Goal: Task Accomplishment & Management: Complete application form

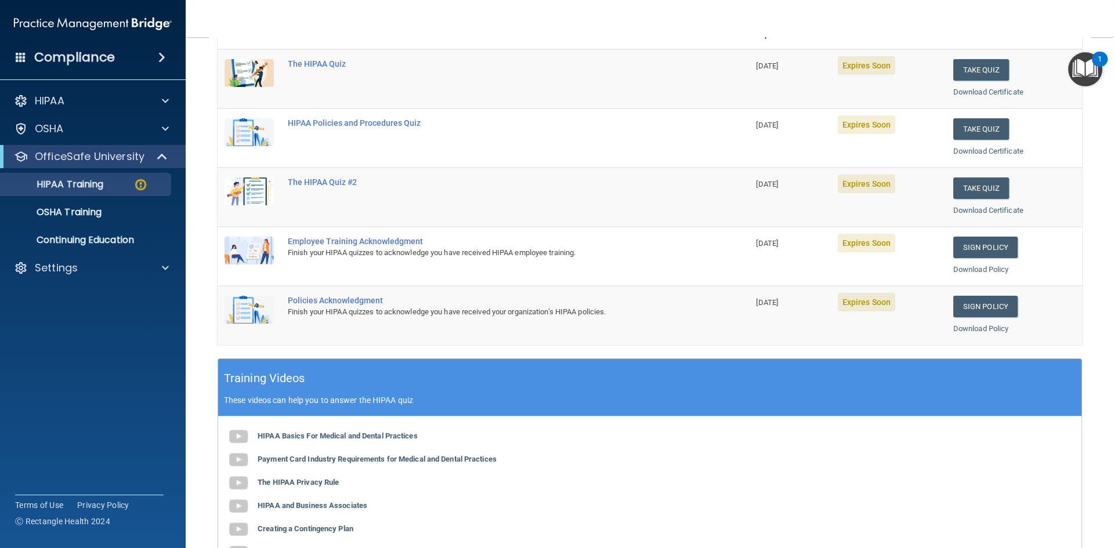
scroll to position [58, 0]
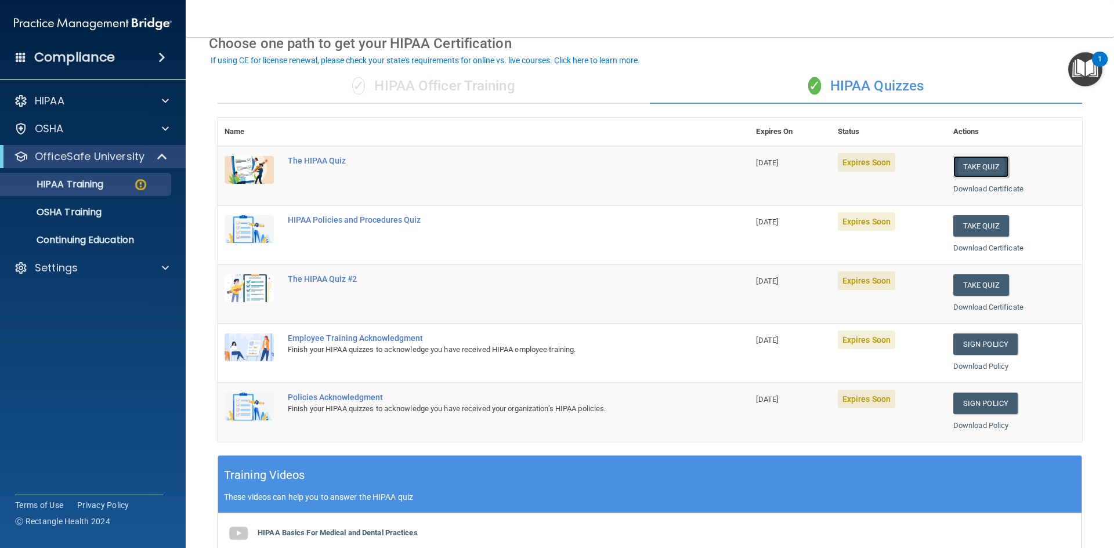
click at [969, 164] on button "Take Quiz" at bounding box center [981, 166] width 56 height 21
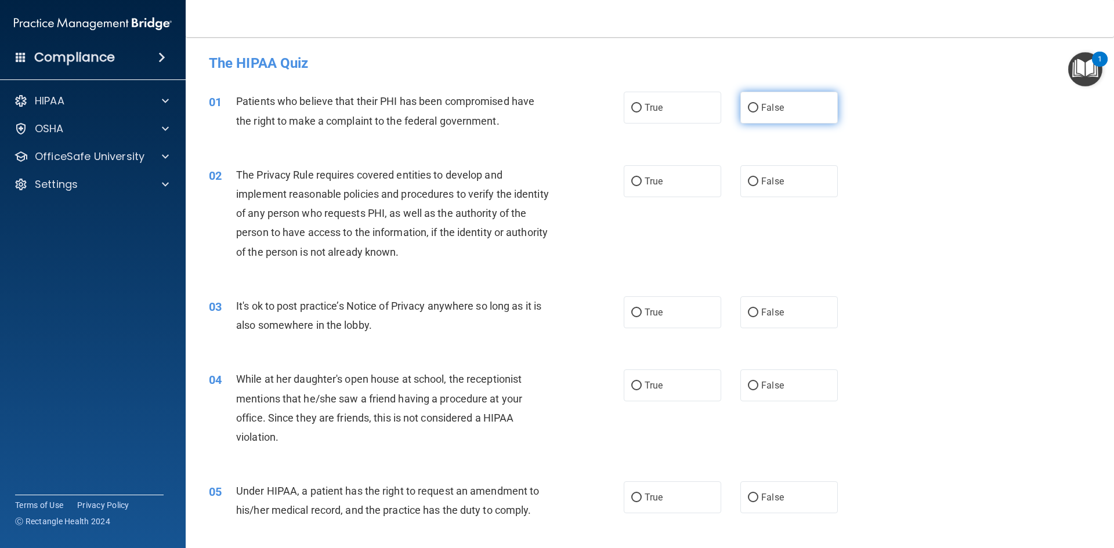
click at [748, 106] on input "False" at bounding box center [753, 108] width 10 height 9
radio input "true"
click at [636, 181] on input "True" at bounding box center [636, 182] width 10 height 9
radio input "true"
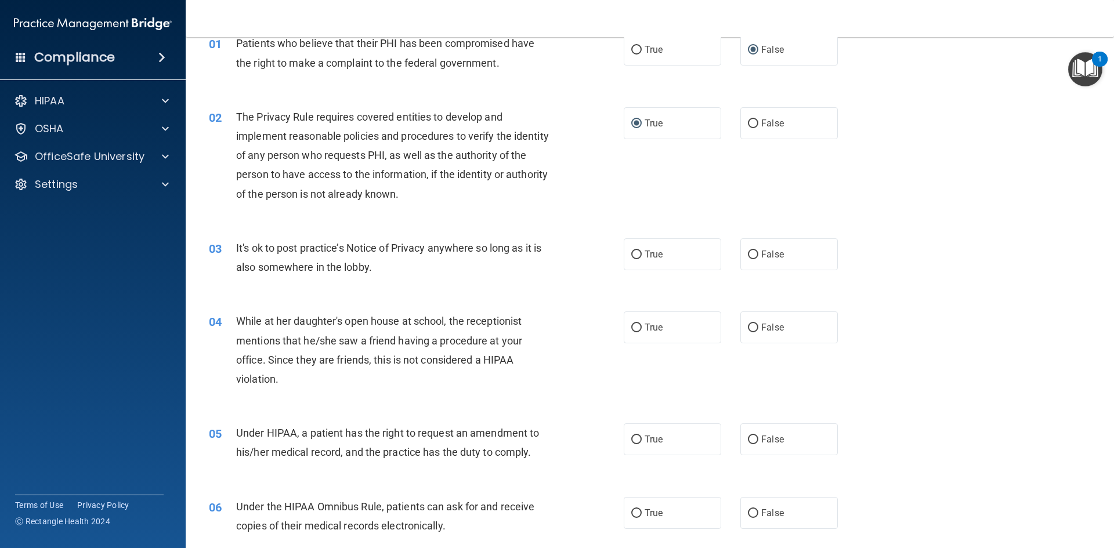
scroll to position [97, 0]
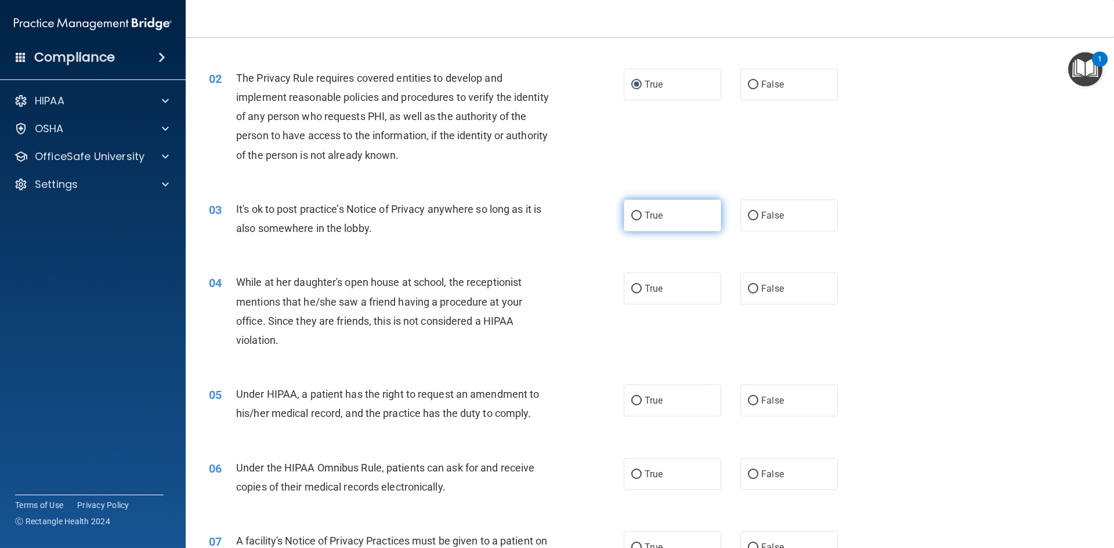
click at [632, 216] on input "True" at bounding box center [636, 216] width 10 height 9
radio input "true"
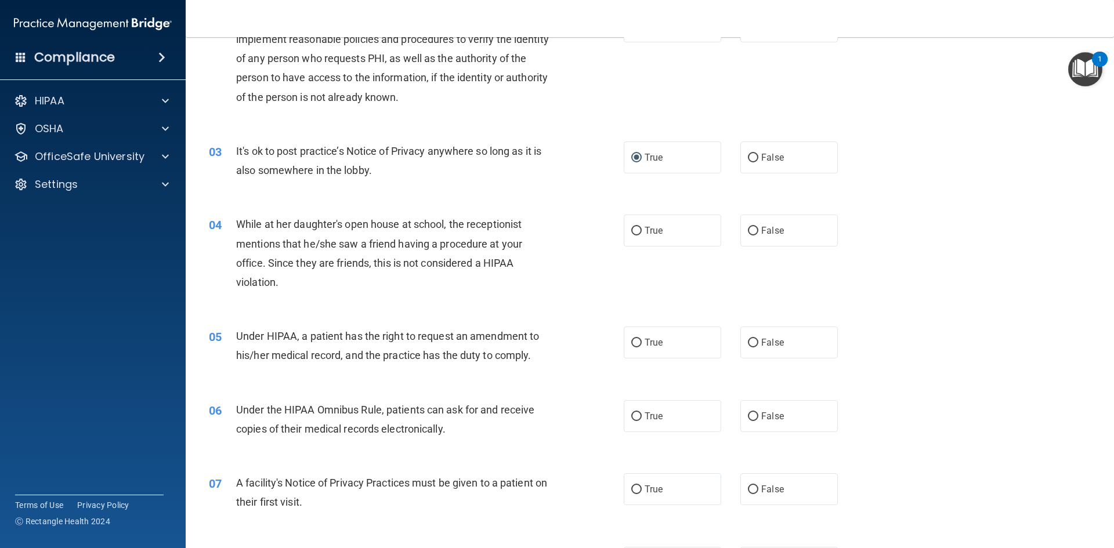
scroll to position [193, 0]
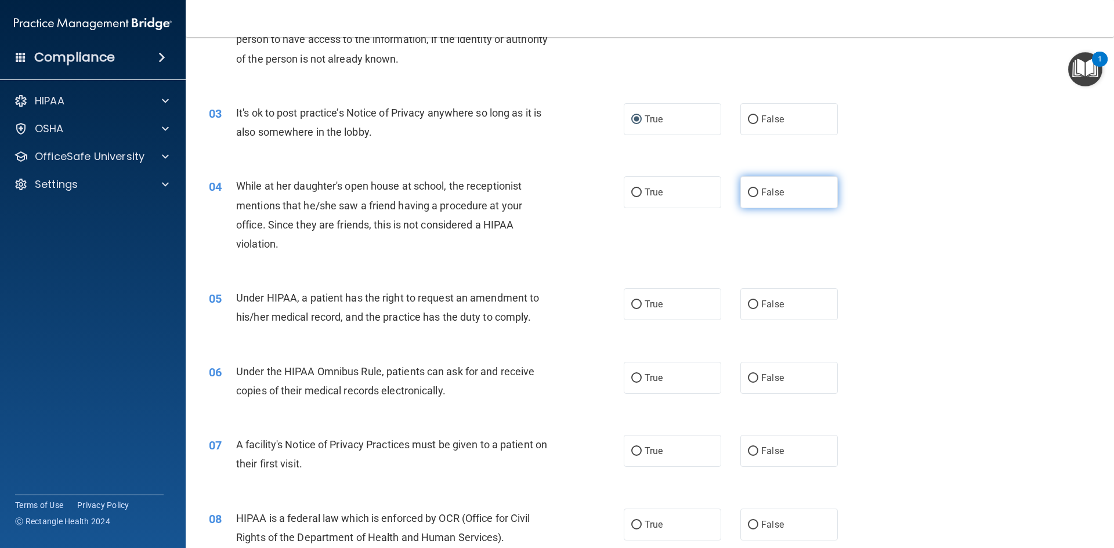
click at [748, 193] on input "False" at bounding box center [753, 193] width 10 height 9
radio input "true"
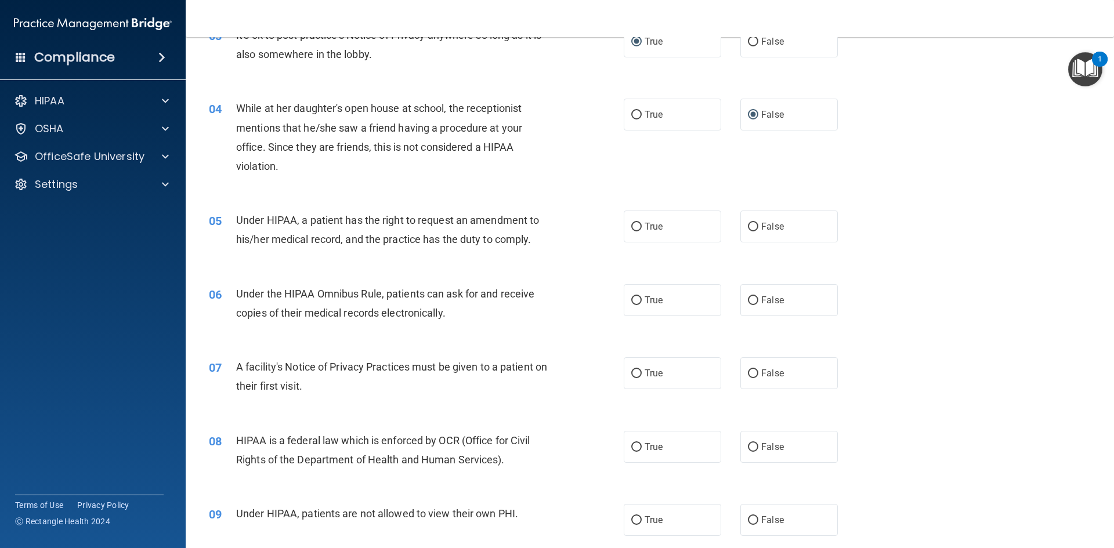
scroll to position [329, 0]
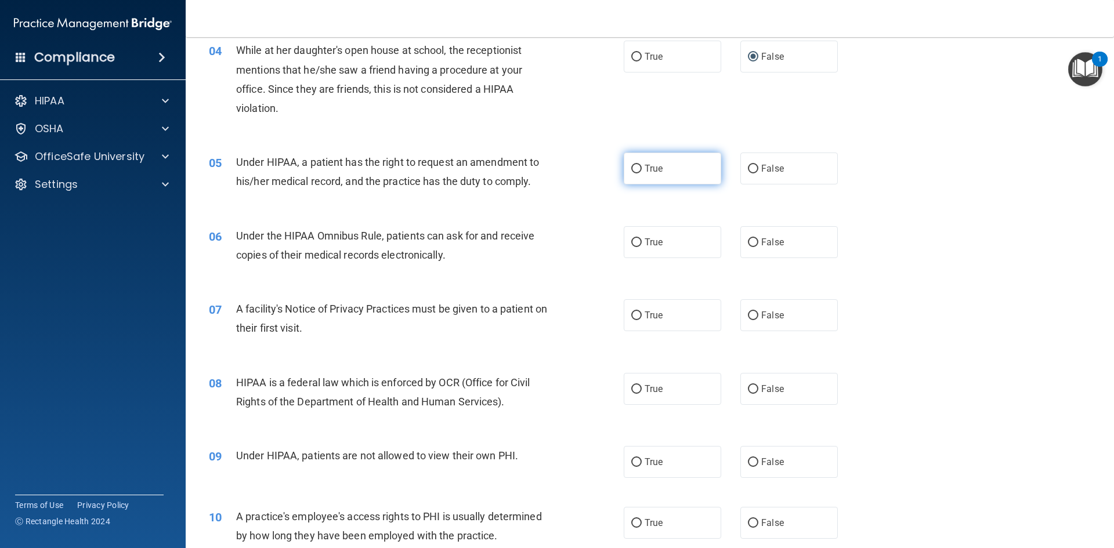
click at [631, 167] on input "True" at bounding box center [636, 169] width 10 height 9
radio input "true"
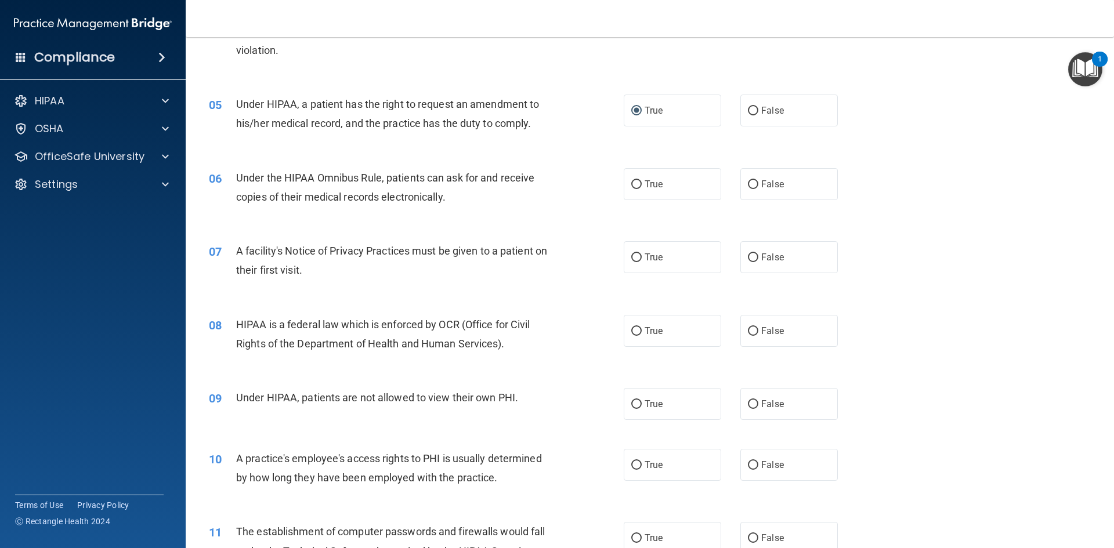
scroll to position [425, 0]
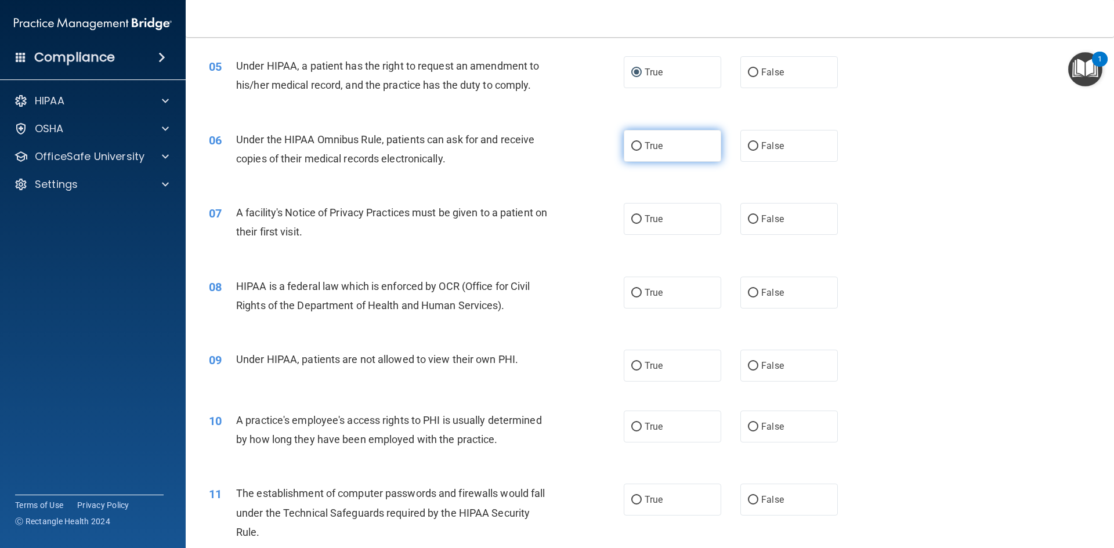
click at [631, 149] on input "True" at bounding box center [636, 146] width 10 height 9
radio input "true"
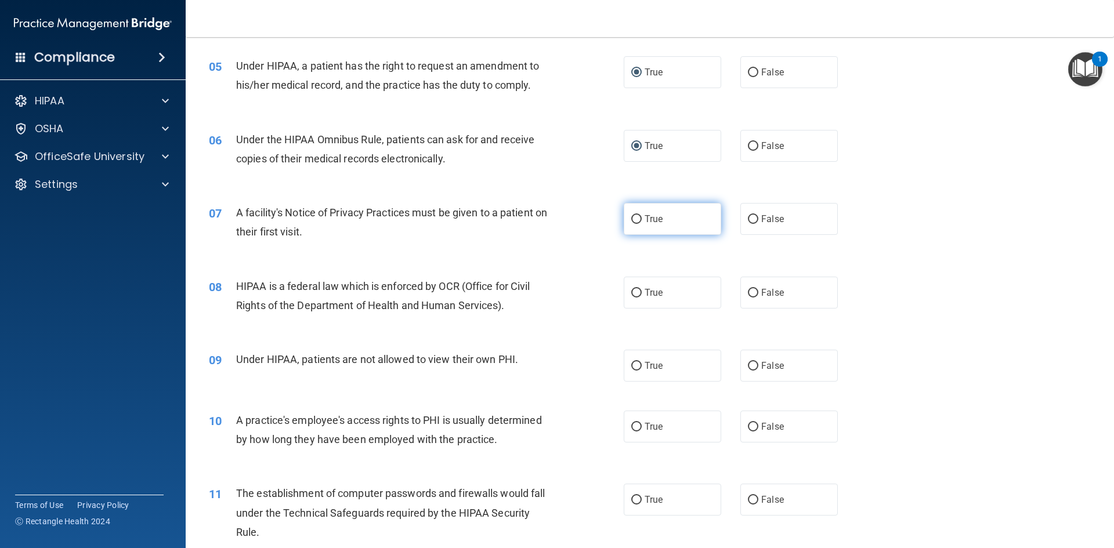
click at [632, 218] on input "True" at bounding box center [636, 219] width 10 height 9
radio input "true"
click at [635, 297] on input "True" at bounding box center [636, 293] width 10 height 9
radio input "true"
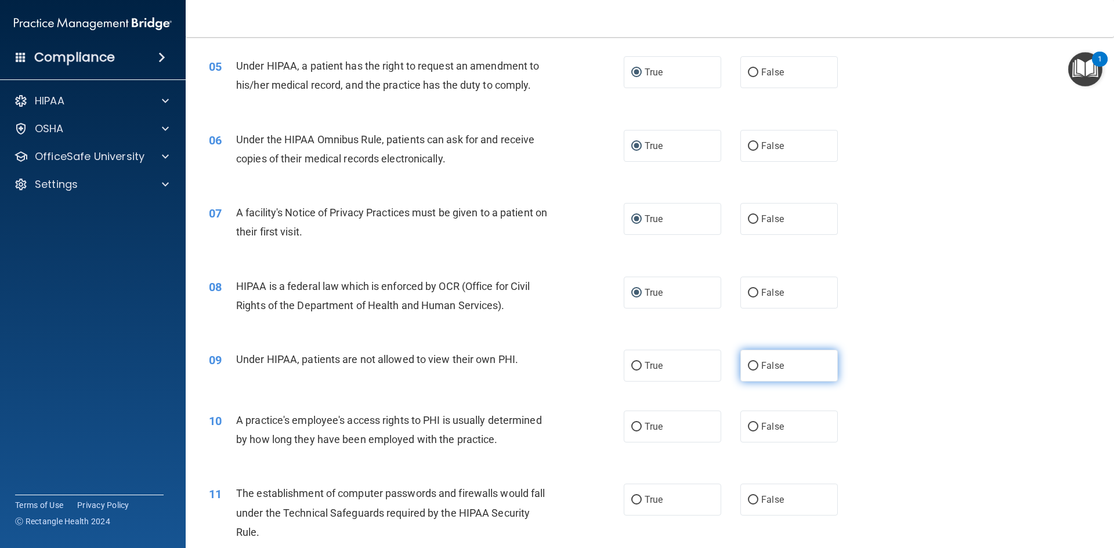
click at [748, 364] on input "False" at bounding box center [753, 366] width 10 height 9
radio input "true"
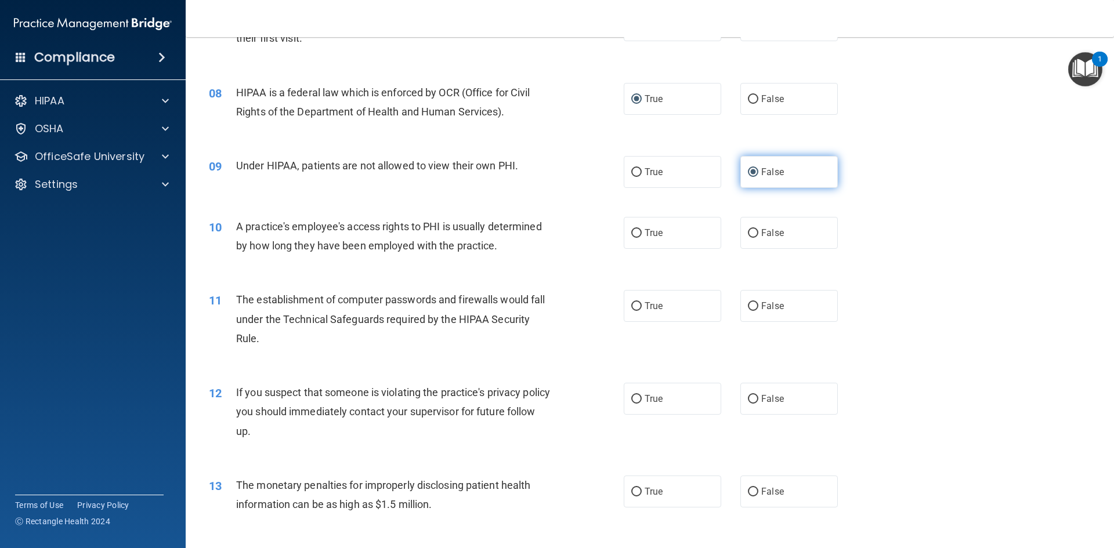
scroll to position [657, 0]
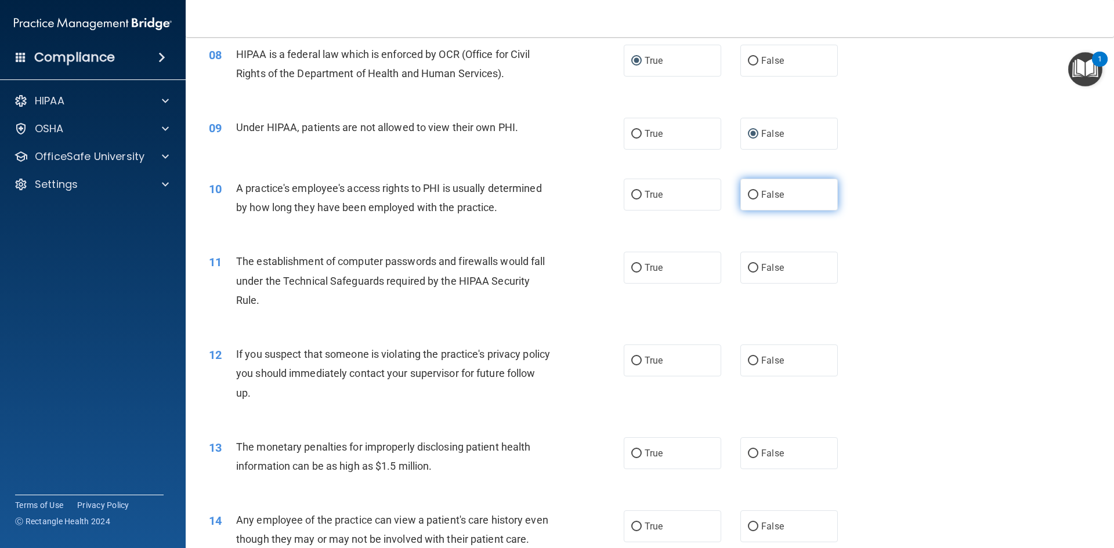
click at [748, 193] on input "False" at bounding box center [753, 195] width 10 height 9
radio input "true"
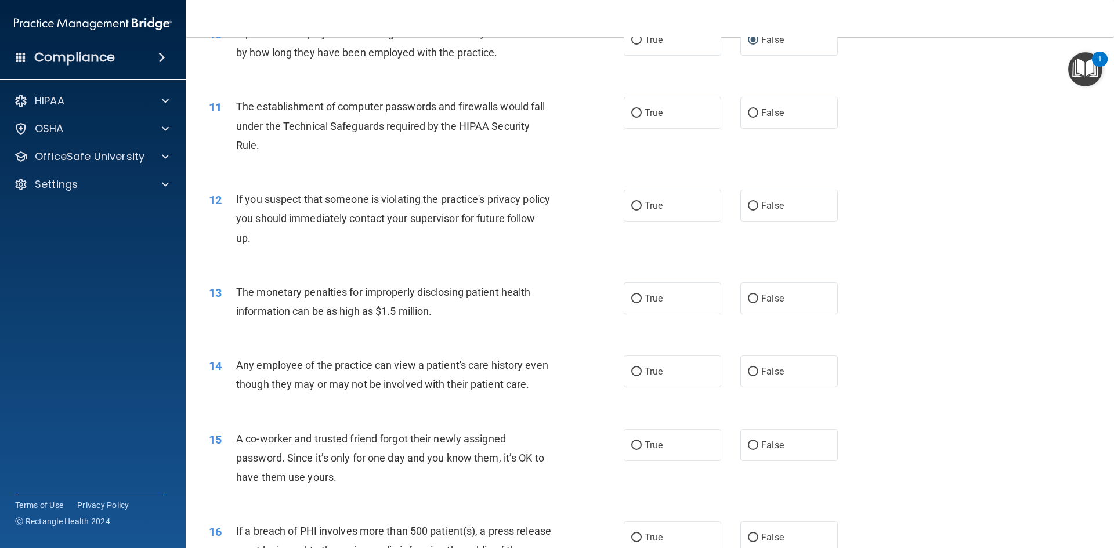
scroll to position [832, 0]
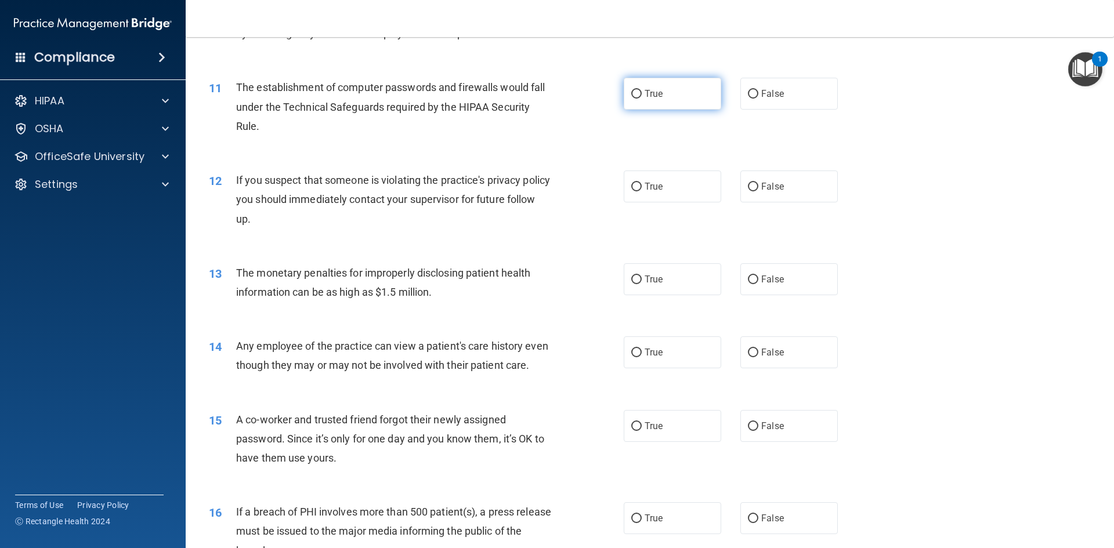
click at [631, 93] on input "True" at bounding box center [636, 94] width 10 height 9
radio input "true"
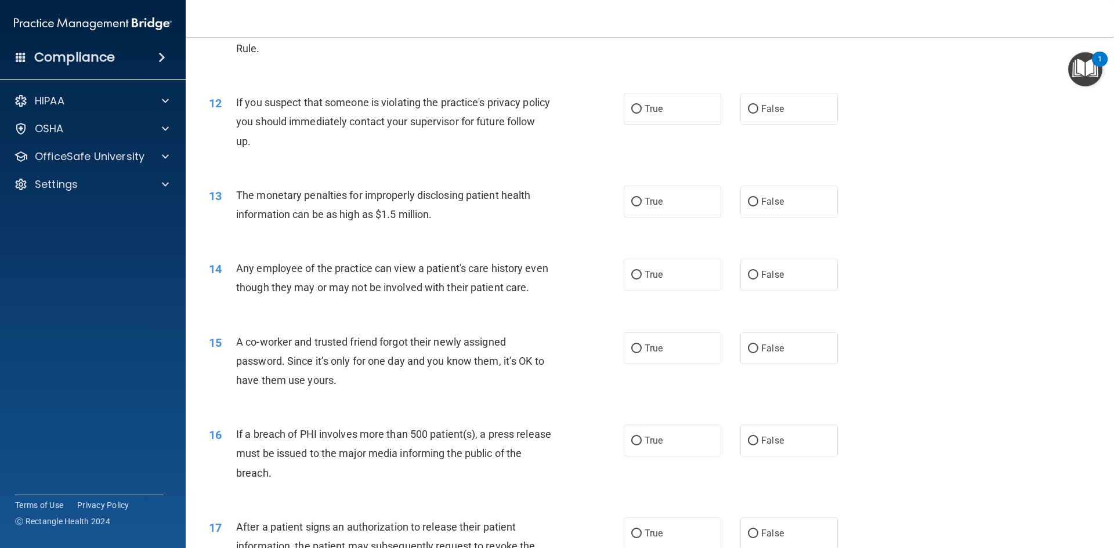
scroll to position [928, 0]
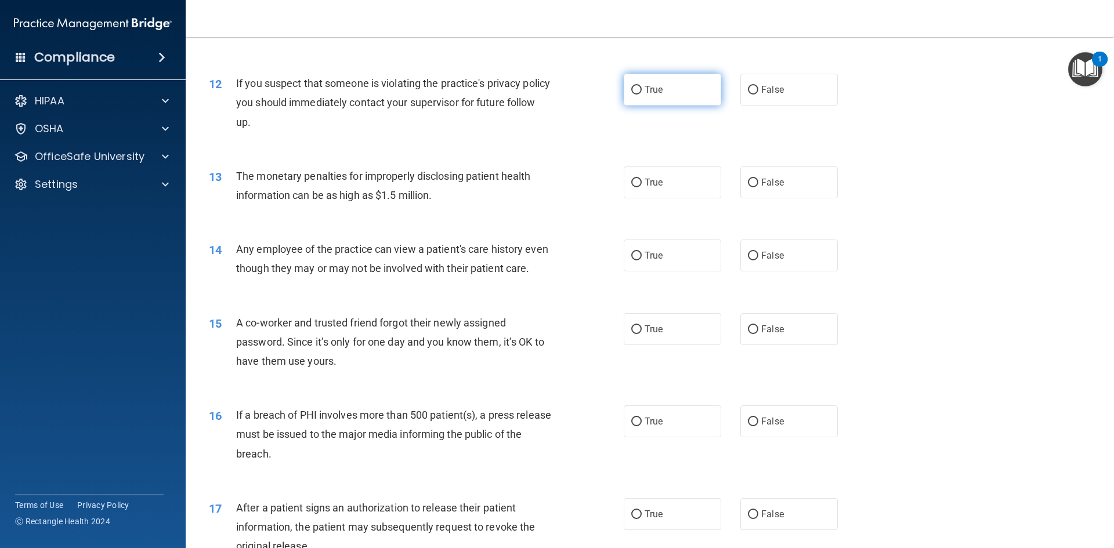
click at [632, 92] on input "True" at bounding box center [636, 90] width 10 height 9
radio input "true"
click at [634, 182] on input "True" at bounding box center [636, 183] width 10 height 9
radio input "true"
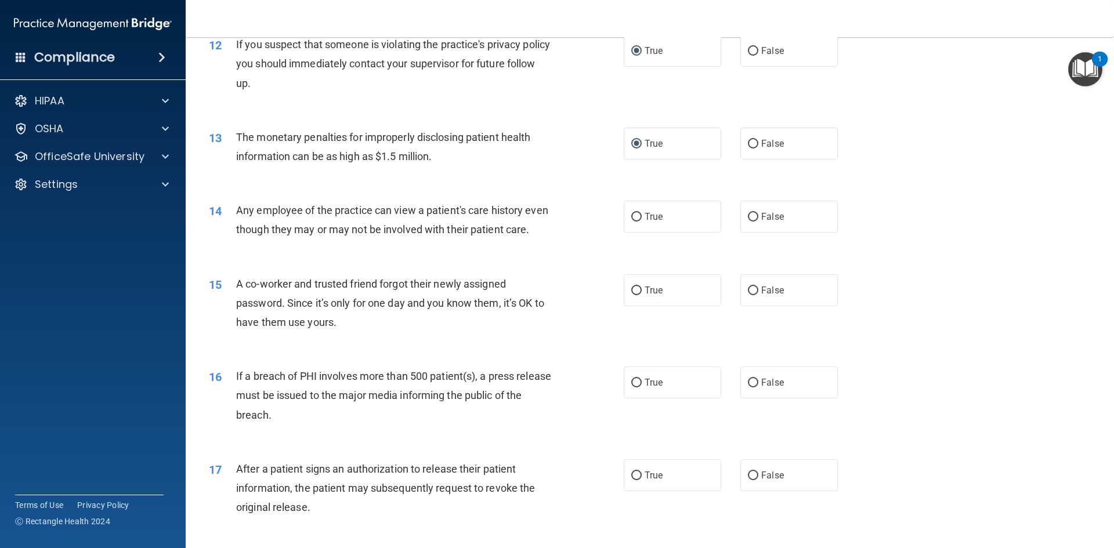
scroll to position [986, 0]
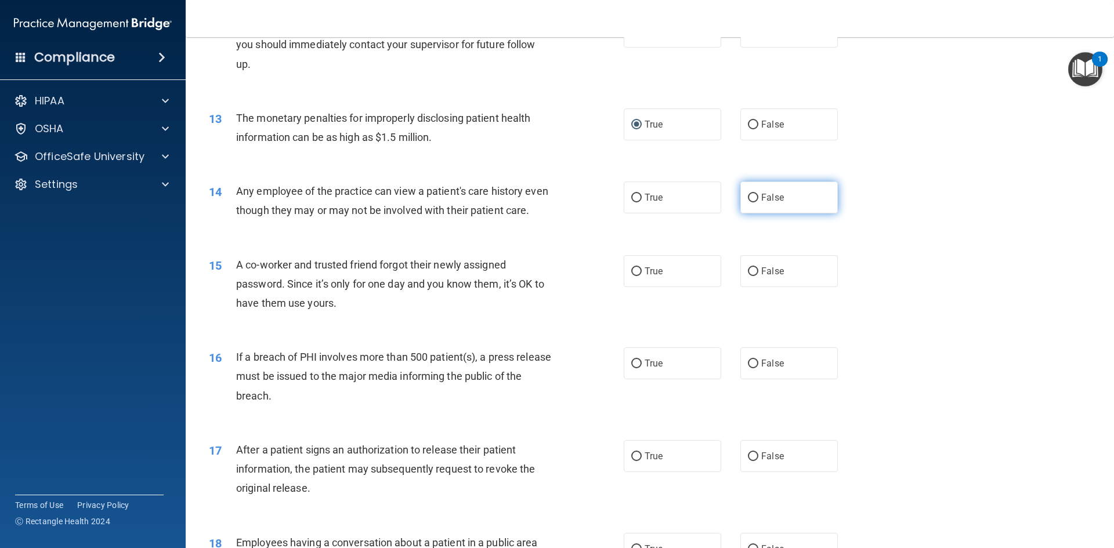
click at [748, 200] on input "False" at bounding box center [753, 198] width 10 height 9
radio input "true"
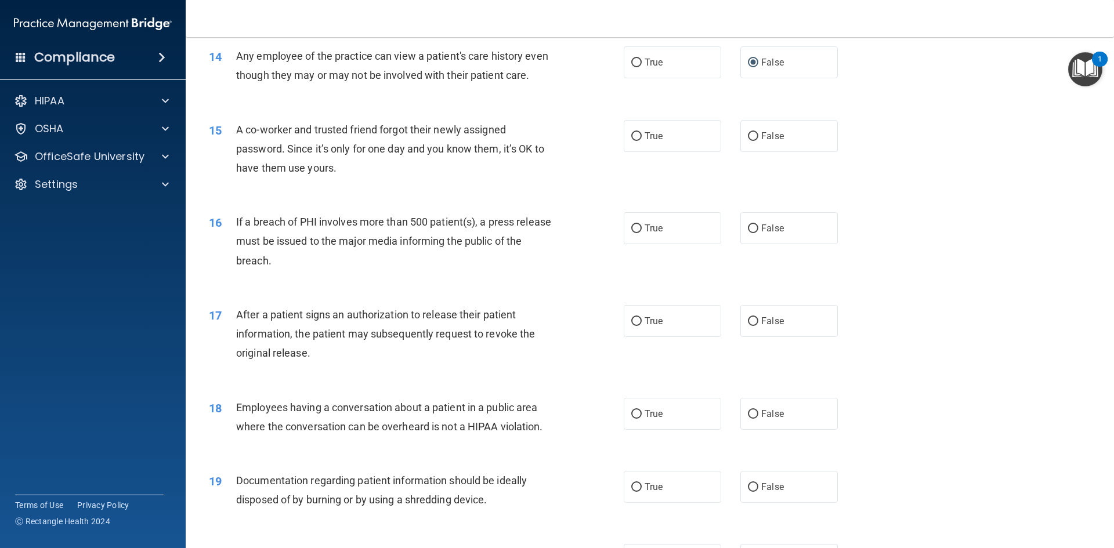
scroll to position [1141, 0]
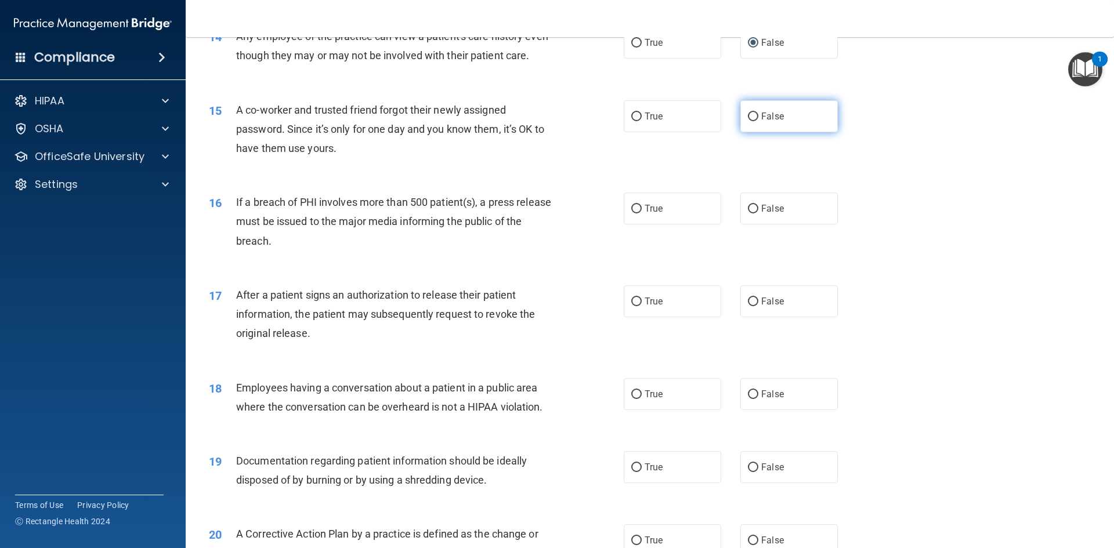
click at [748, 114] on input "False" at bounding box center [753, 117] width 10 height 9
radio input "true"
drag, startPoint x: 631, startPoint y: 209, endPoint x: 657, endPoint y: 203, distance: 26.9
click at [631, 209] on input "True" at bounding box center [636, 209] width 10 height 9
radio input "true"
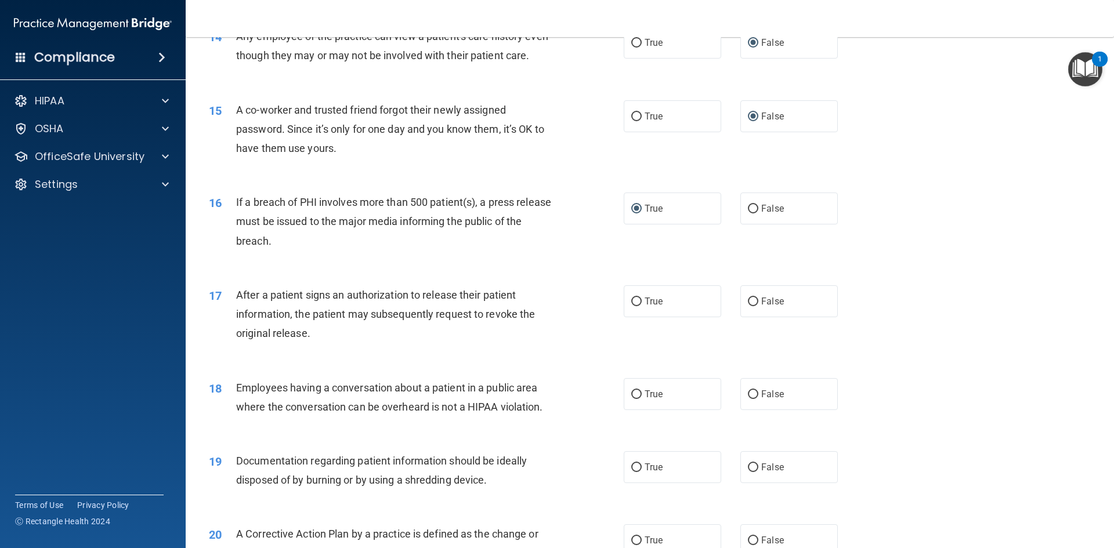
scroll to position [1199, 0]
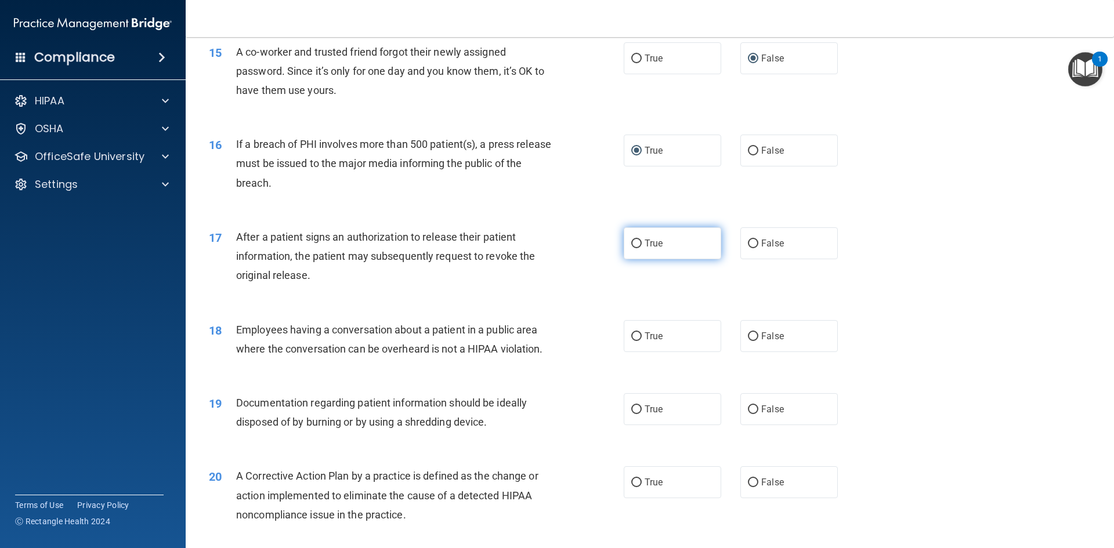
click at [631, 241] on input "True" at bounding box center [636, 244] width 10 height 9
radio input "true"
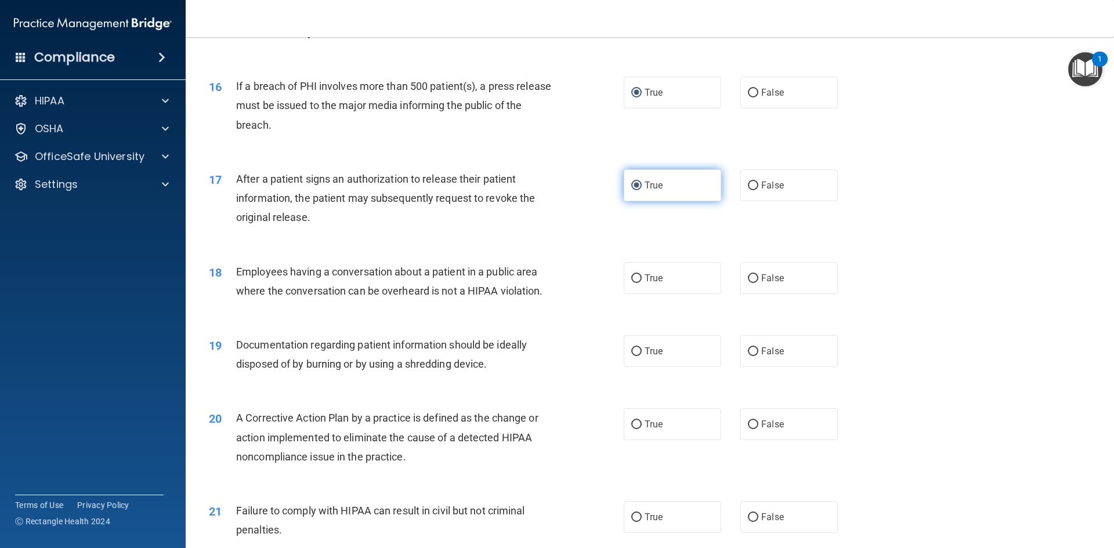
scroll to position [1296, 0]
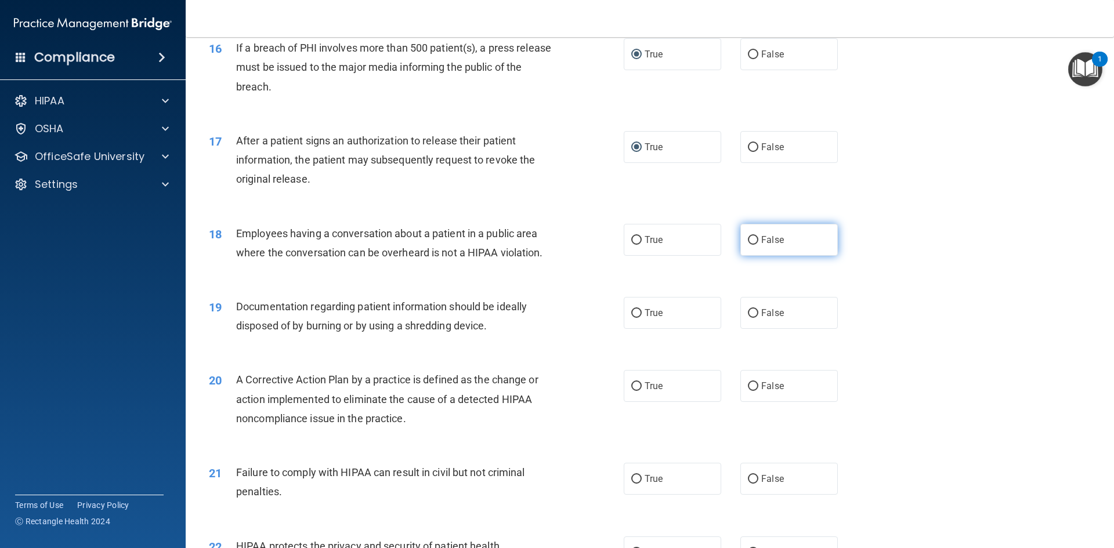
drag, startPoint x: 747, startPoint y: 240, endPoint x: 756, endPoint y: 243, distance: 8.6
click at [748, 242] on input "False" at bounding box center [753, 240] width 10 height 9
radio input "true"
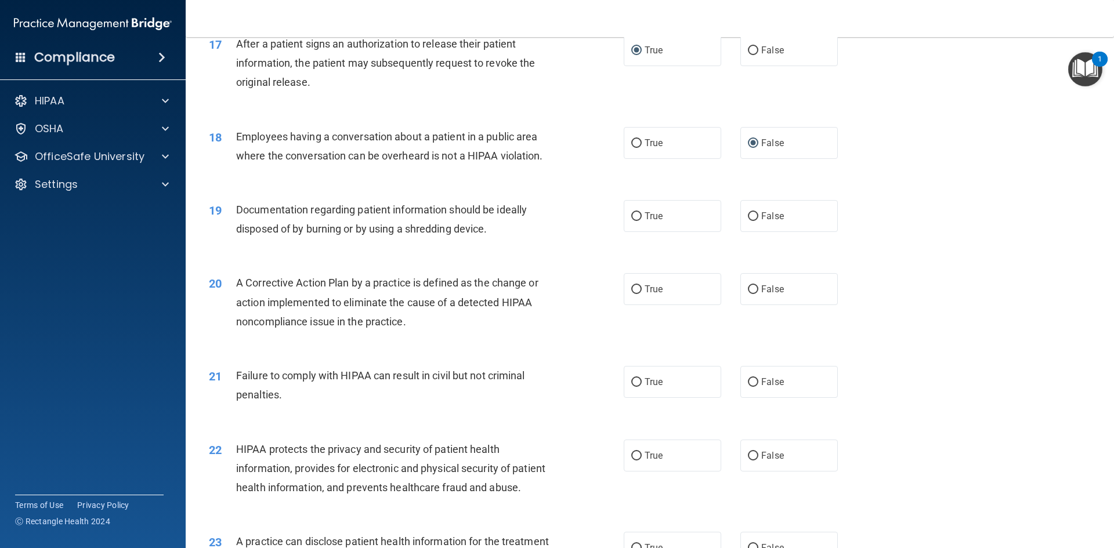
scroll to position [1451, 0]
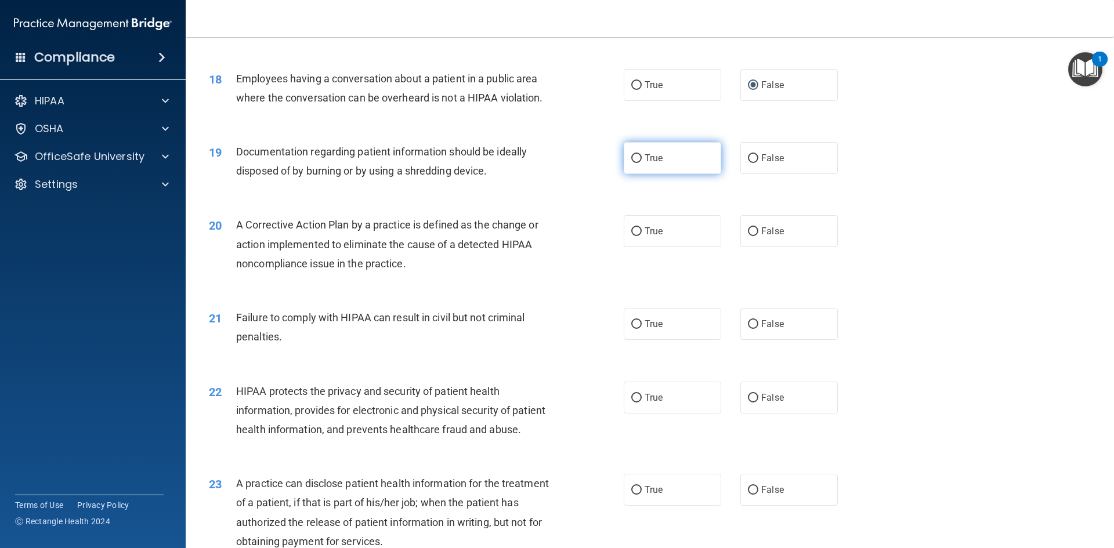
click at [631, 158] on input "True" at bounding box center [636, 158] width 10 height 9
radio input "true"
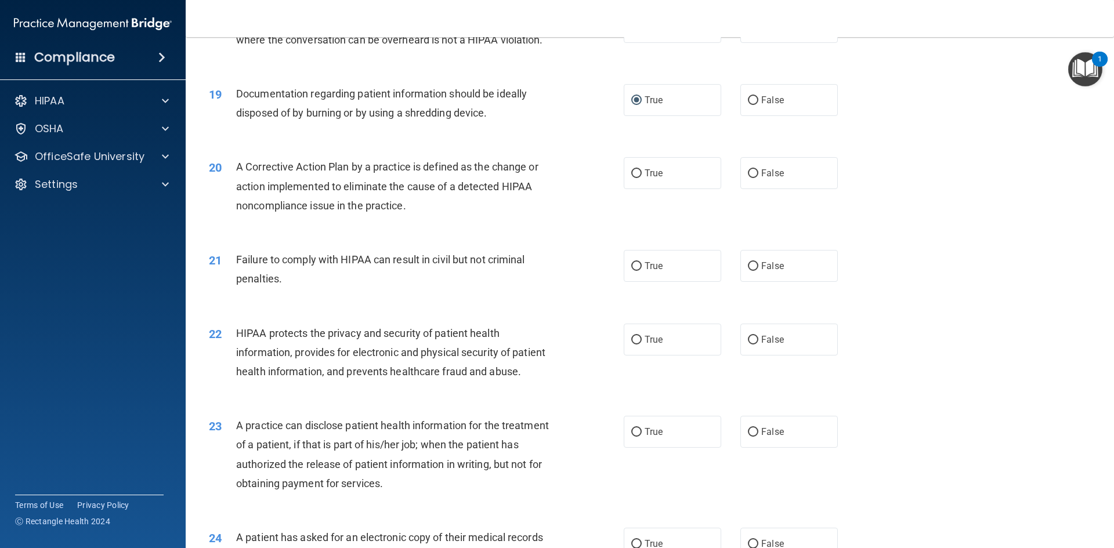
scroll to position [1567, 0]
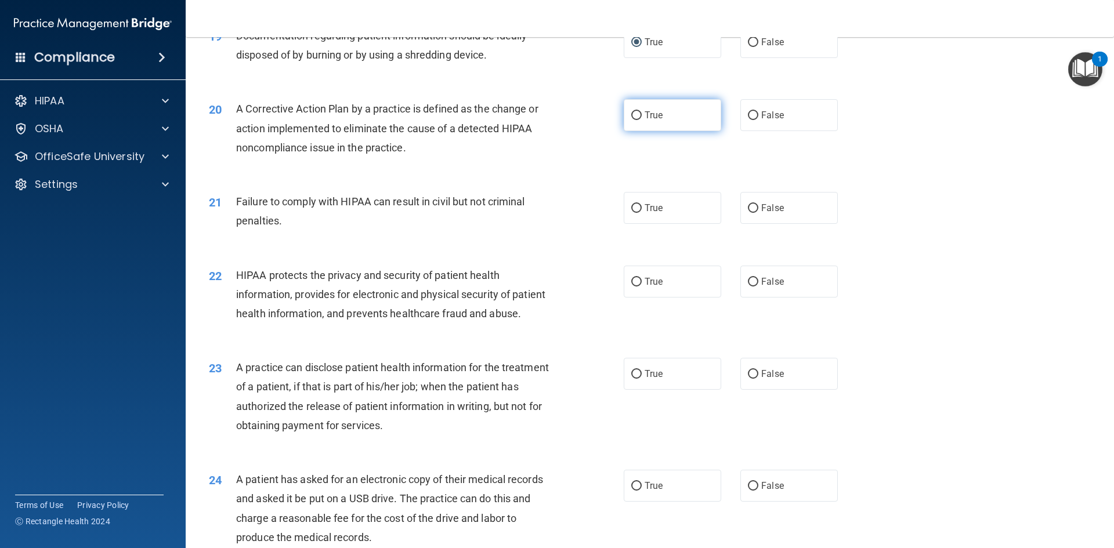
click at [632, 117] on input "True" at bounding box center [636, 115] width 10 height 9
radio input "true"
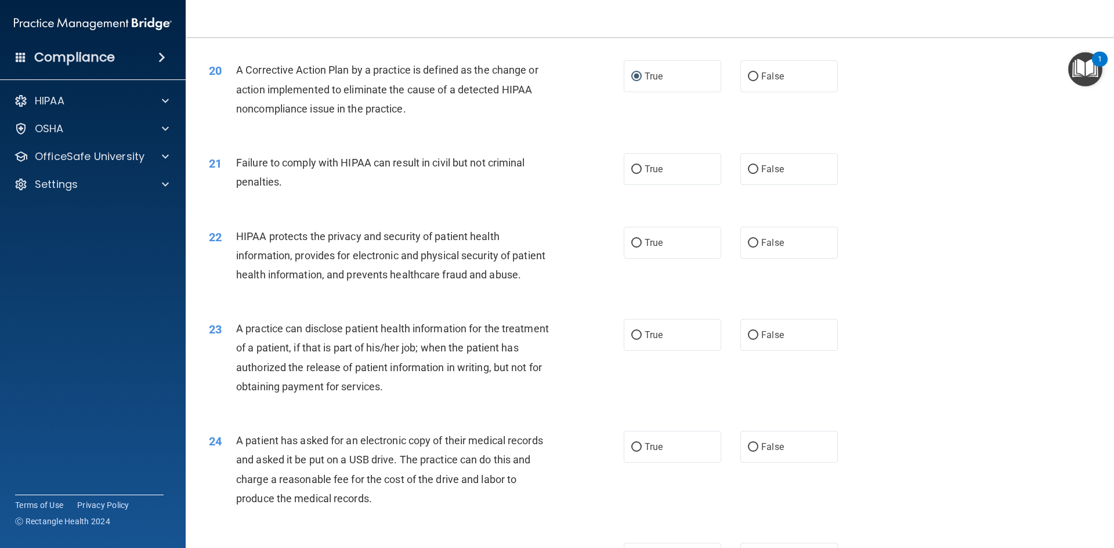
scroll to position [1625, 0]
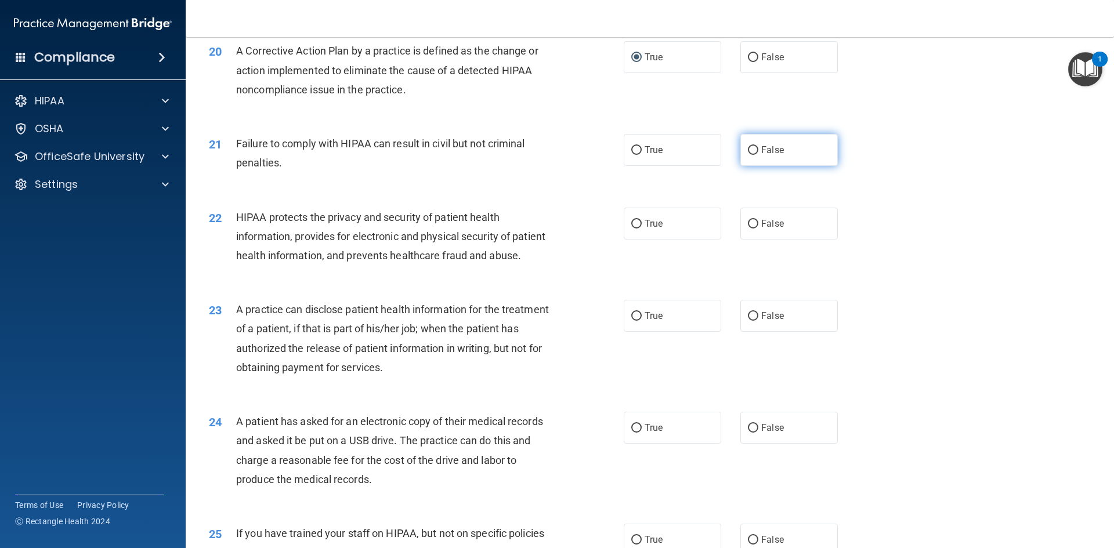
click at [748, 149] on input "False" at bounding box center [753, 150] width 10 height 9
radio input "true"
click at [631, 221] on input "True" at bounding box center [636, 224] width 10 height 9
radio input "true"
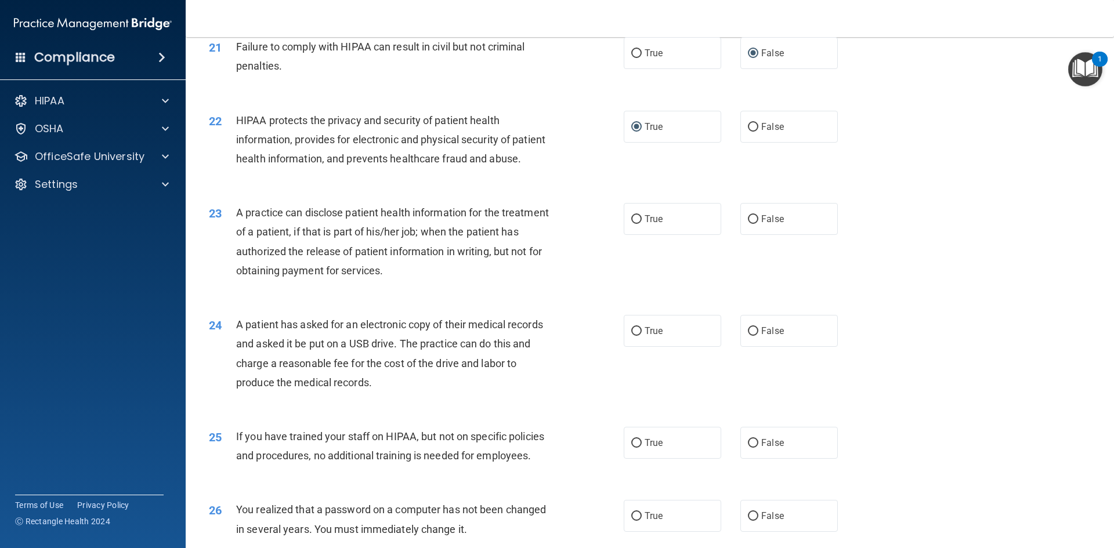
scroll to position [1741, 0]
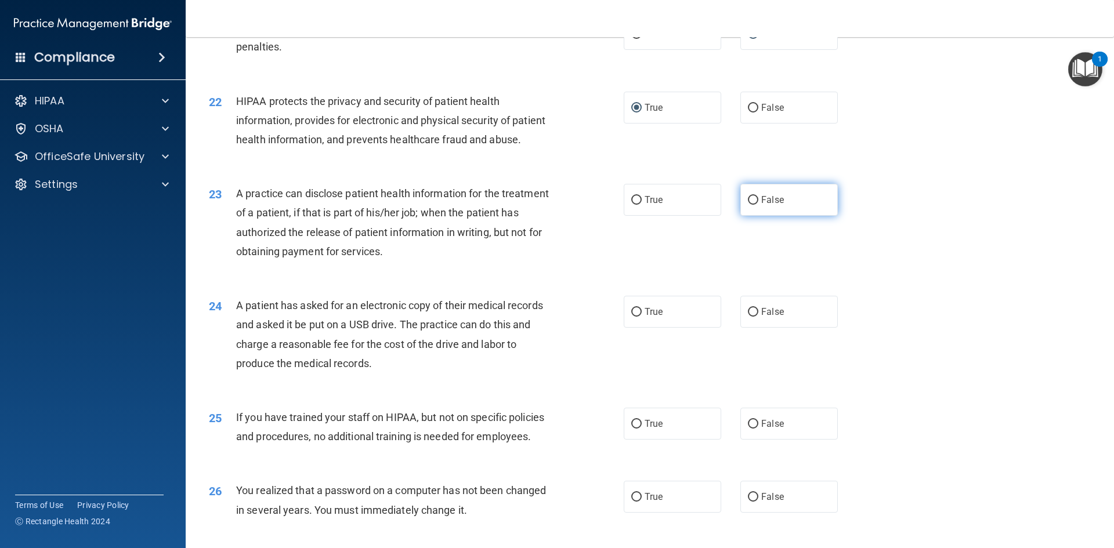
click at [750, 196] on input "False" at bounding box center [753, 200] width 10 height 9
radio input "true"
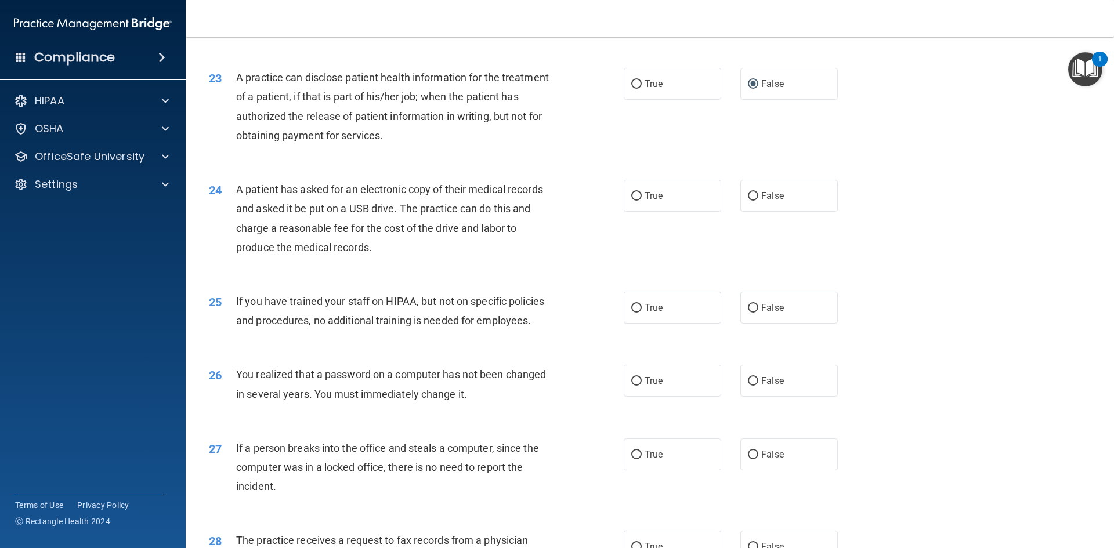
scroll to position [1896, 0]
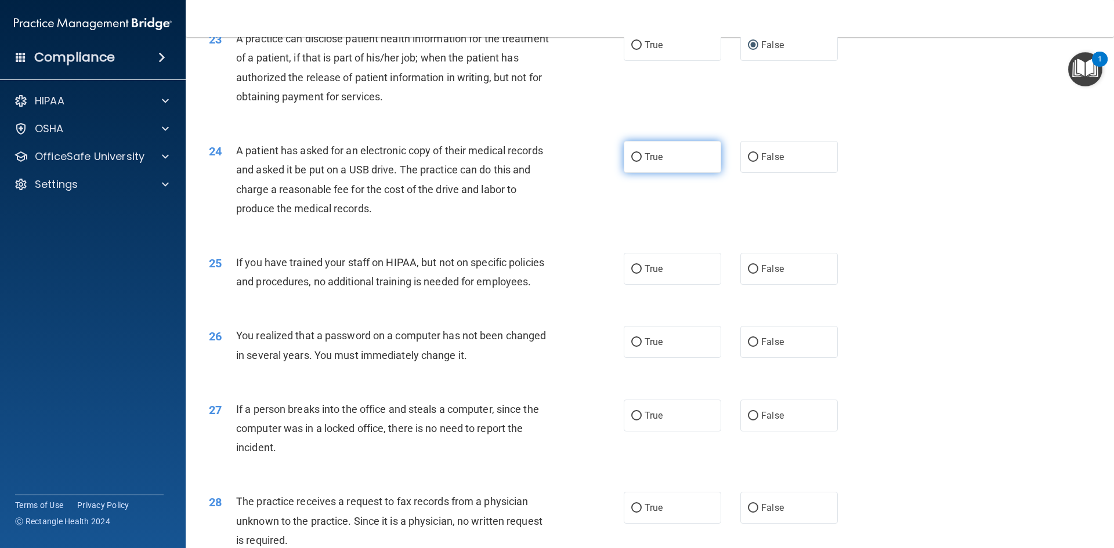
click at [632, 158] on input "True" at bounding box center [636, 157] width 10 height 9
radio input "true"
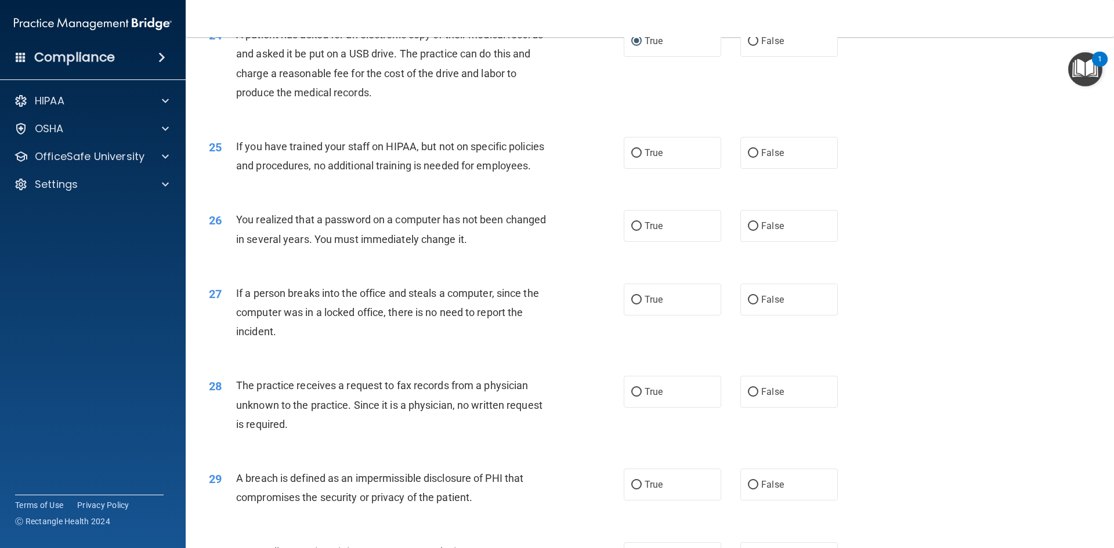
scroll to position [2050, 0]
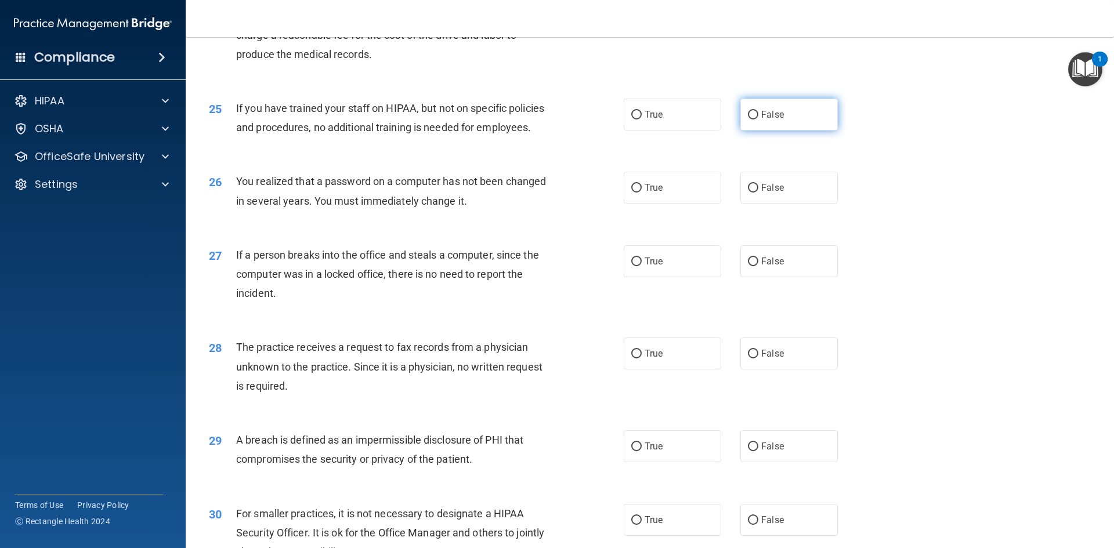
click at [748, 118] on input "False" at bounding box center [753, 115] width 10 height 9
radio input "true"
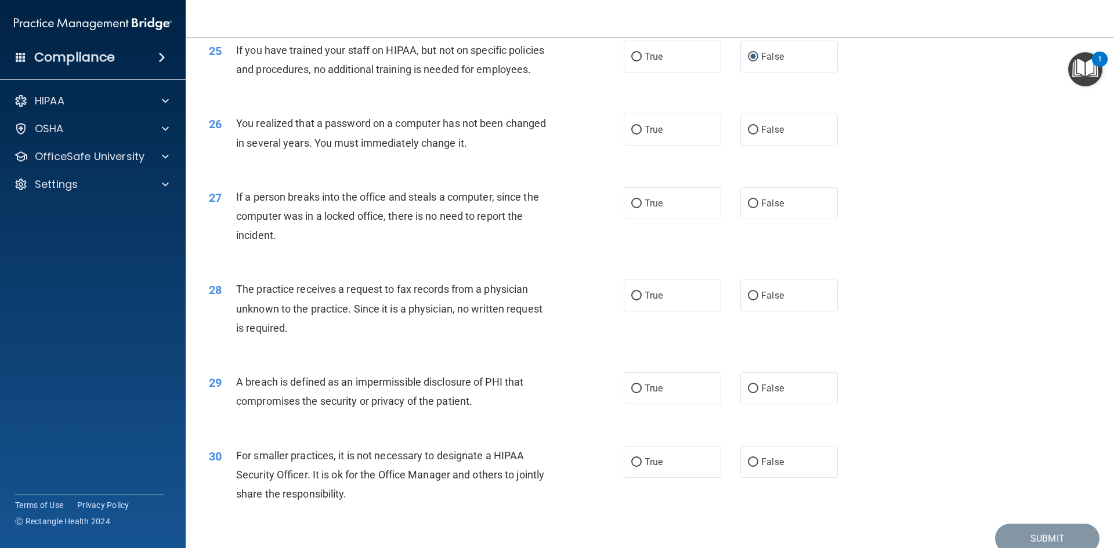
scroll to position [2128, 0]
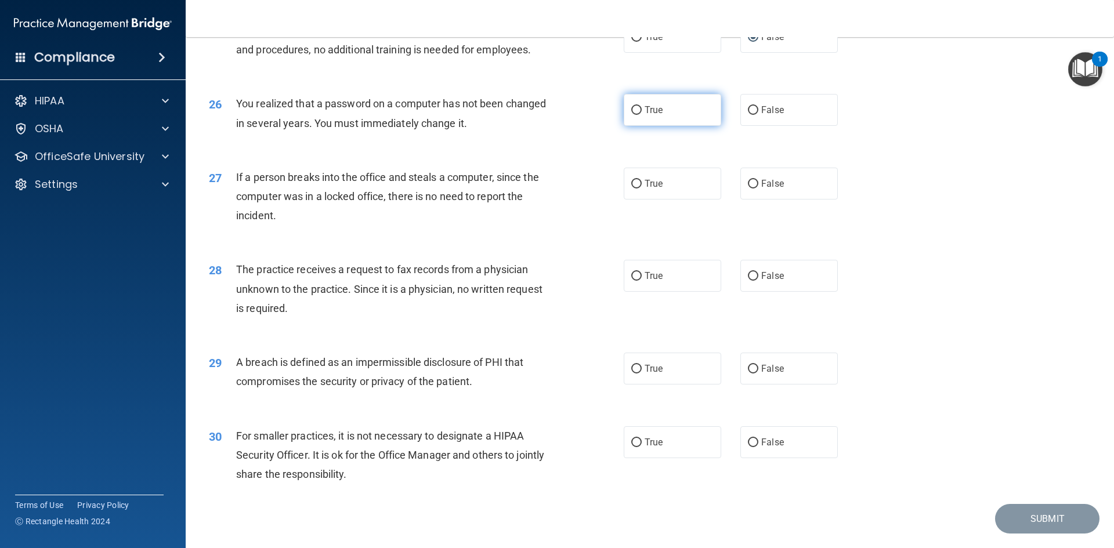
click at [632, 110] on input "True" at bounding box center [636, 110] width 10 height 9
radio input "true"
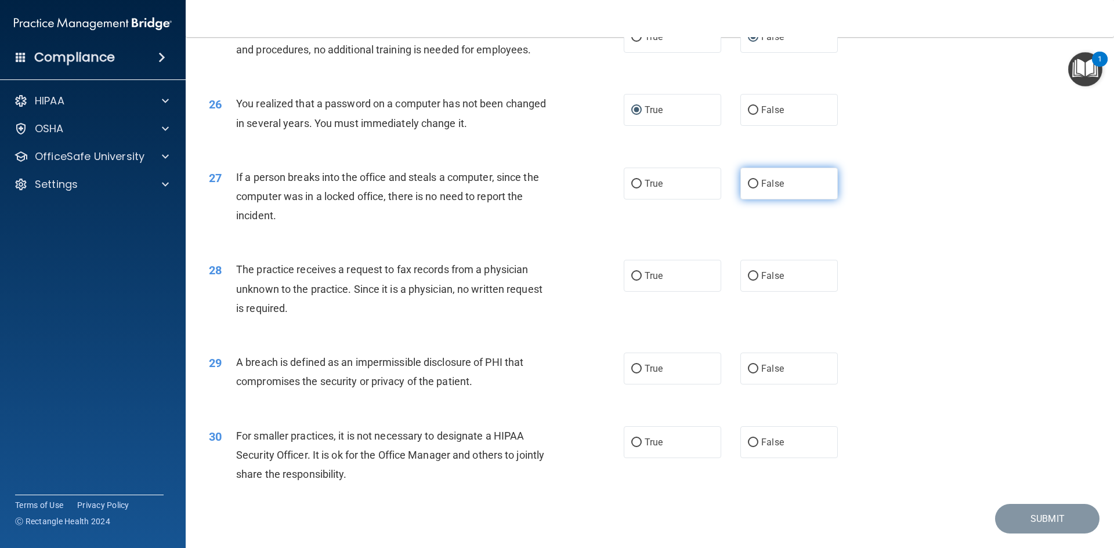
click at [748, 183] on input "False" at bounding box center [753, 184] width 10 height 9
radio input "true"
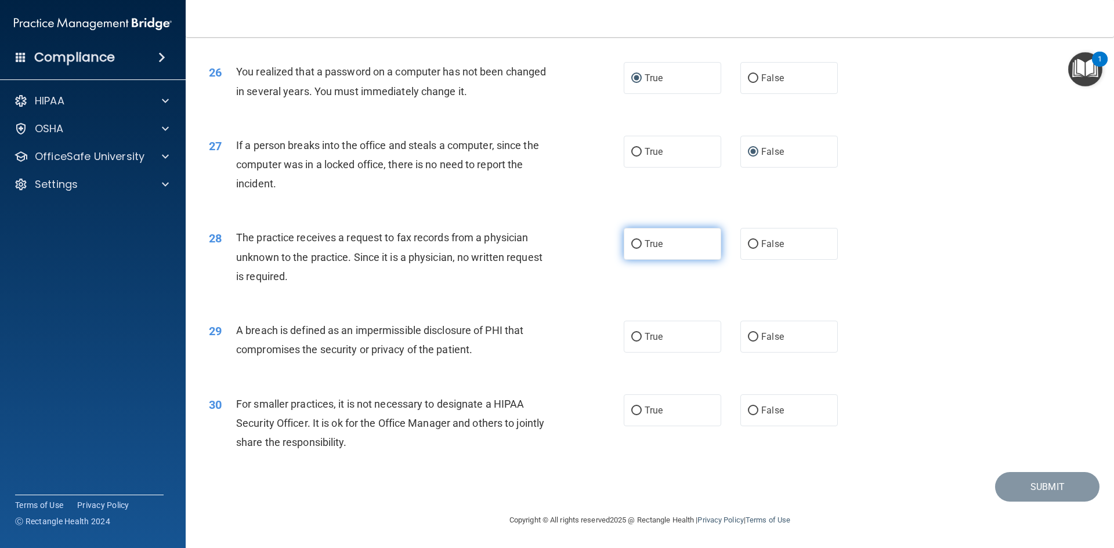
click at [634, 241] on input "True" at bounding box center [636, 244] width 10 height 9
radio input "true"
click at [631, 335] on input "True" at bounding box center [636, 337] width 10 height 9
radio input "true"
click at [749, 412] on input "False" at bounding box center [753, 411] width 10 height 9
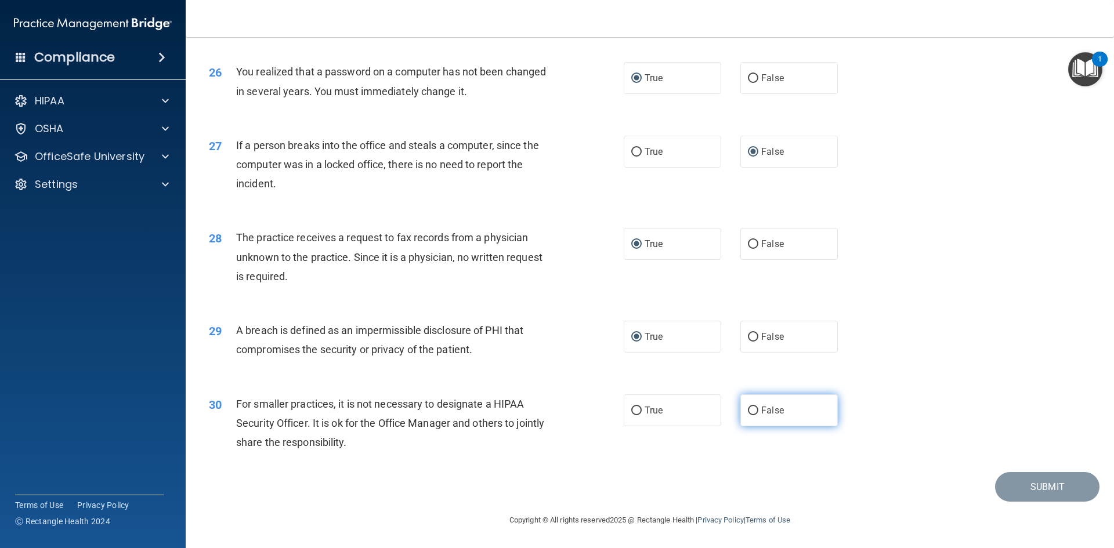
radio input "true"
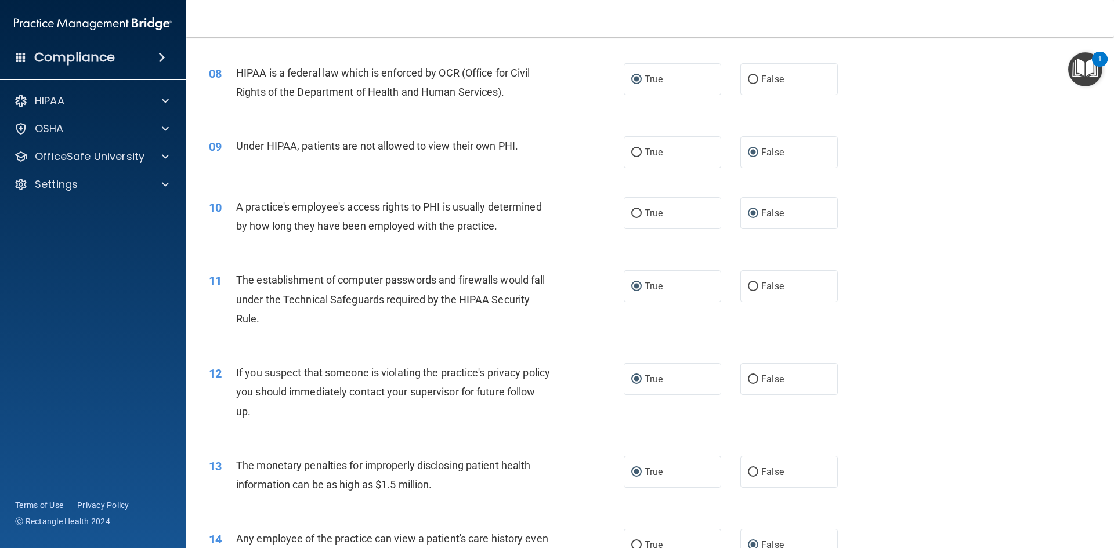
scroll to position [0, 0]
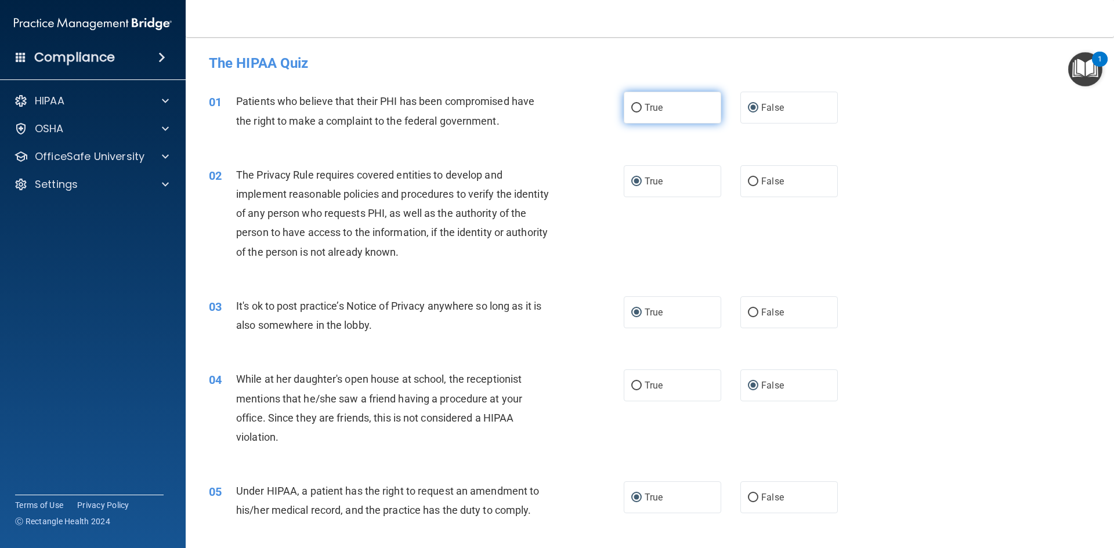
click at [632, 108] on input "True" at bounding box center [636, 108] width 10 height 9
radio input "true"
radio input "false"
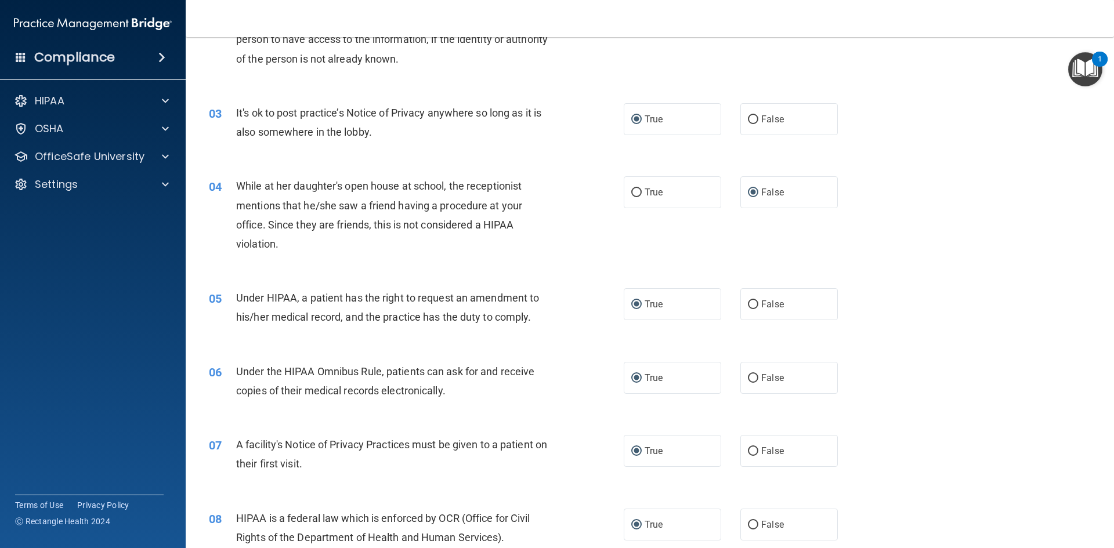
scroll to position [232, 0]
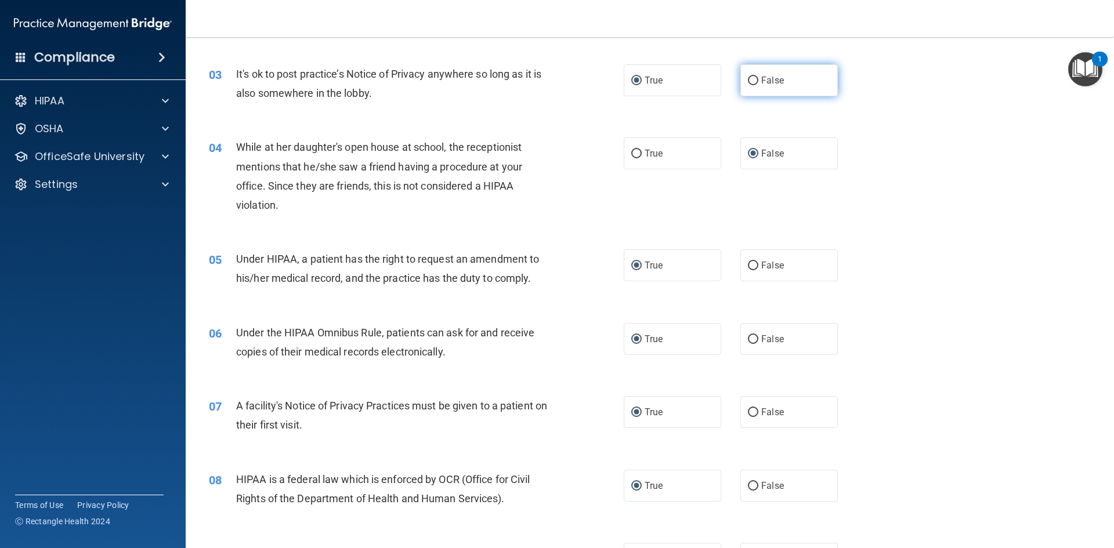
click at [750, 79] on input "False" at bounding box center [753, 81] width 10 height 9
radio input "true"
radio input "false"
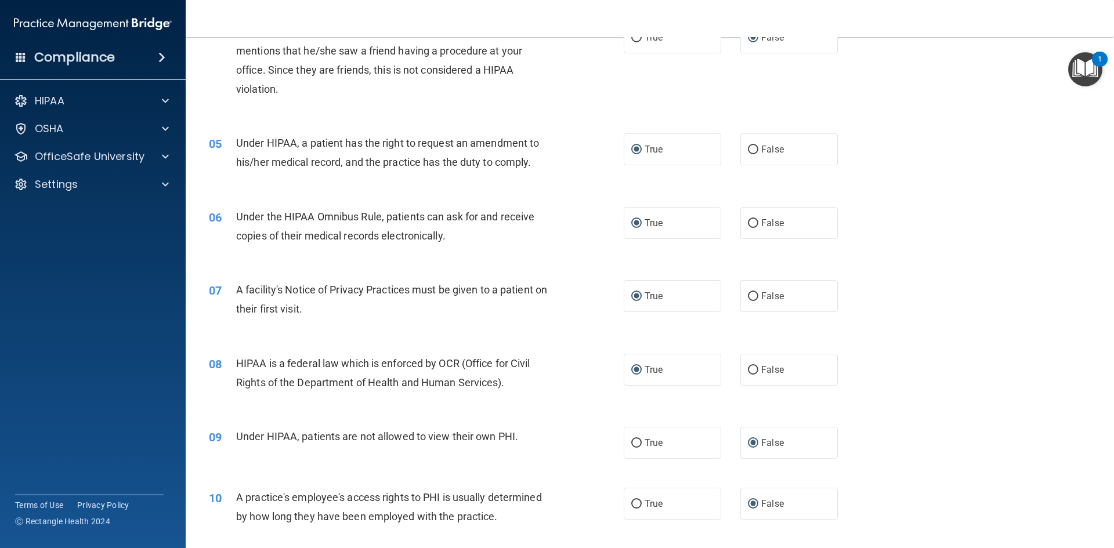
scroll to position [387, 0]
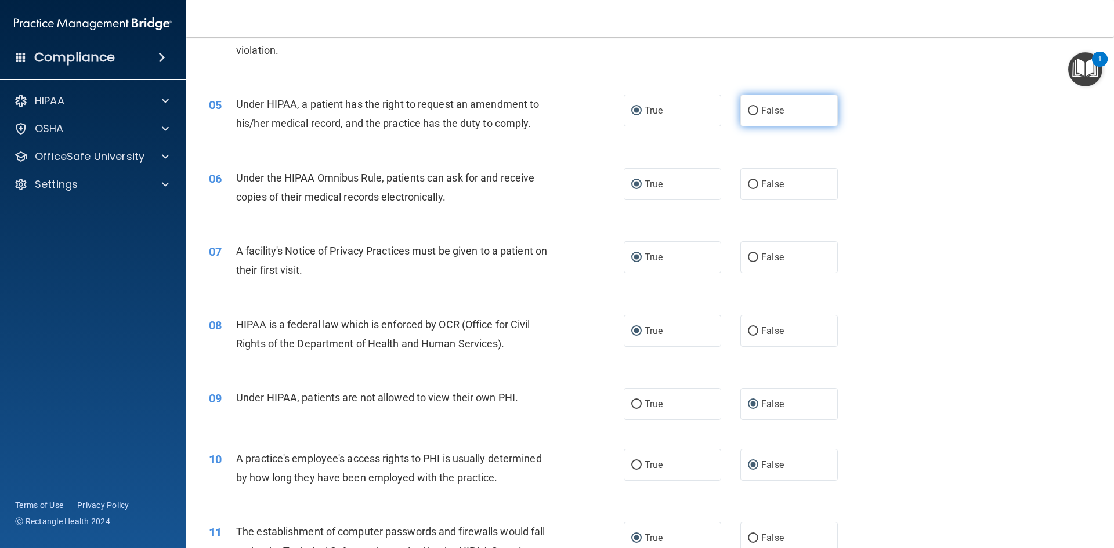
click at [748, 114] on input "False" at bounding box center [753, 111] width 10 height 9
radio input "true"
radio input "false"
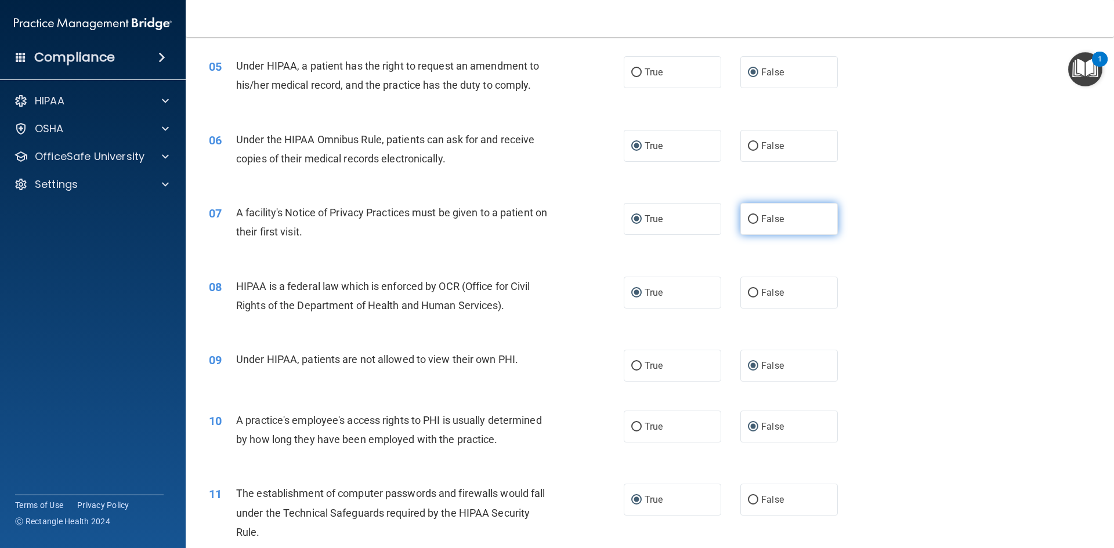
scroll to position [464, 0]
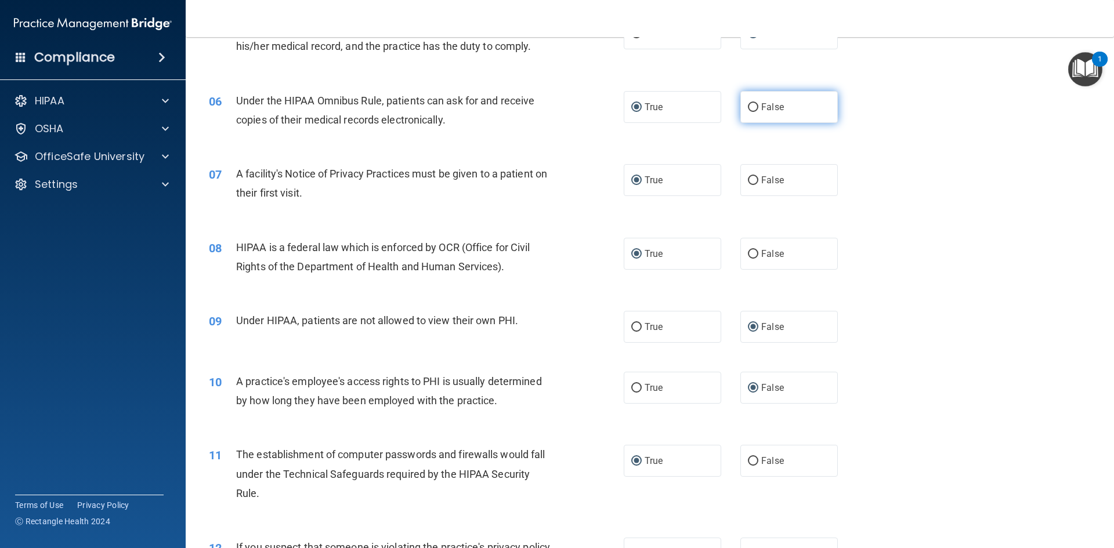
click at [748, 105] on input "False" at bounding box center [753, 107] width 10 height 9
radio input "true"
radio input "false"
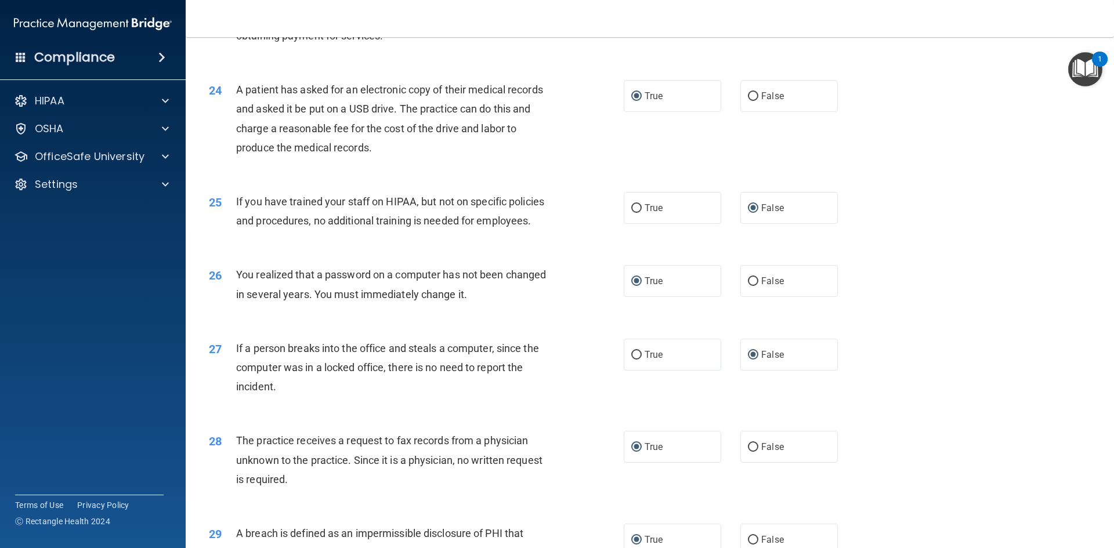
scroll to position [2160, 0]
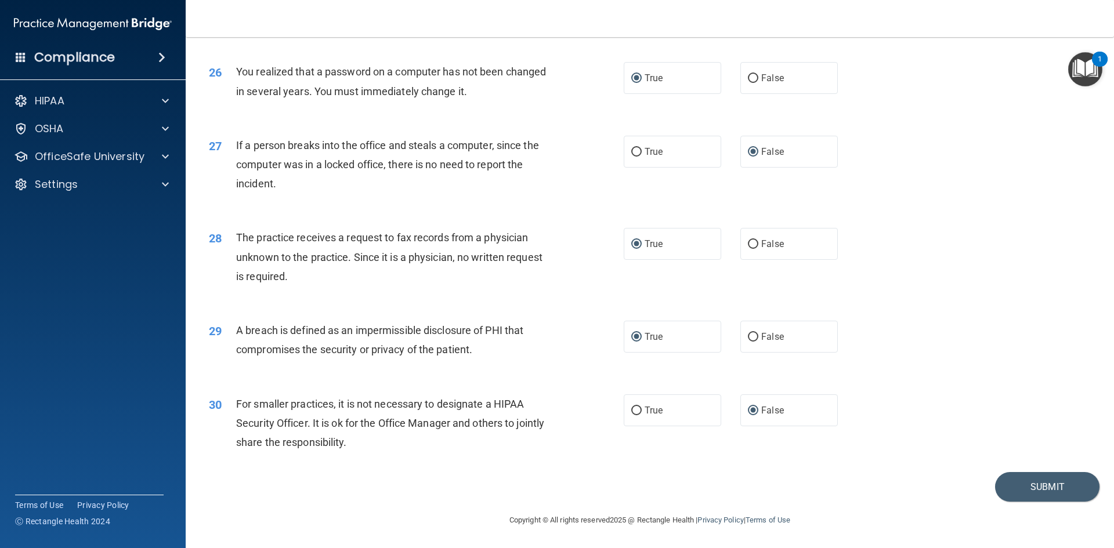
click at [1003, 345] on div "29 A breach is defined as an impermissible disclosure of PHI that compromises t…" at bounding box center [649, 342] width 899 height 73
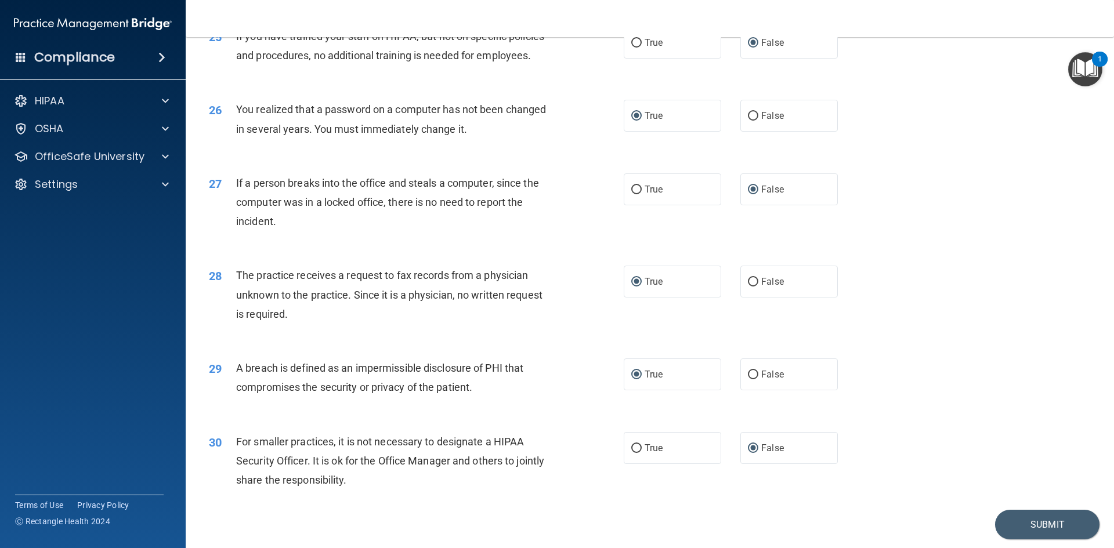
scroll to position [2119, 0]
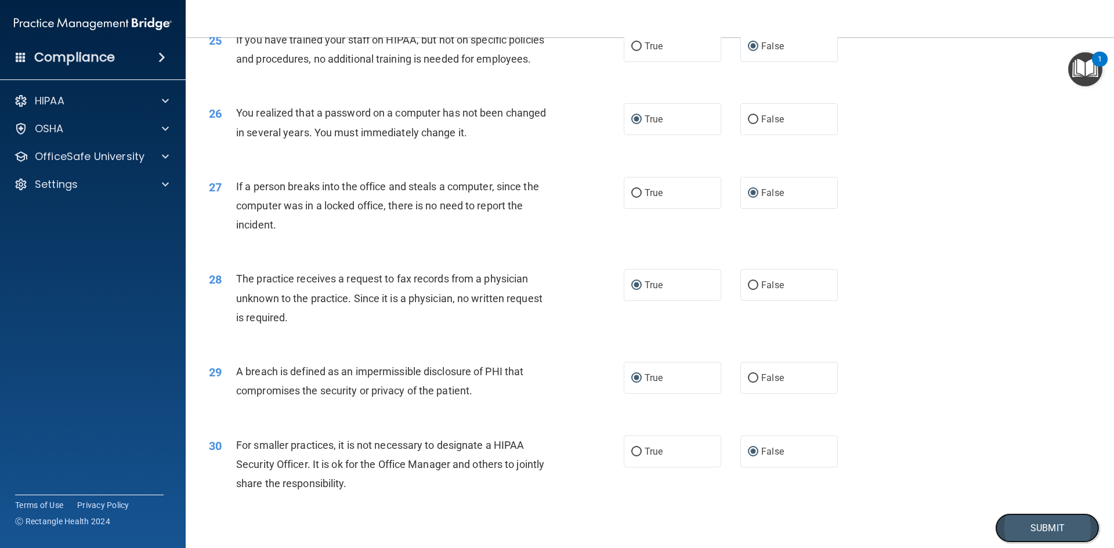
click at [1037, 527] on button "Submit" at bounding box center [1047, 529] width 104 height 30
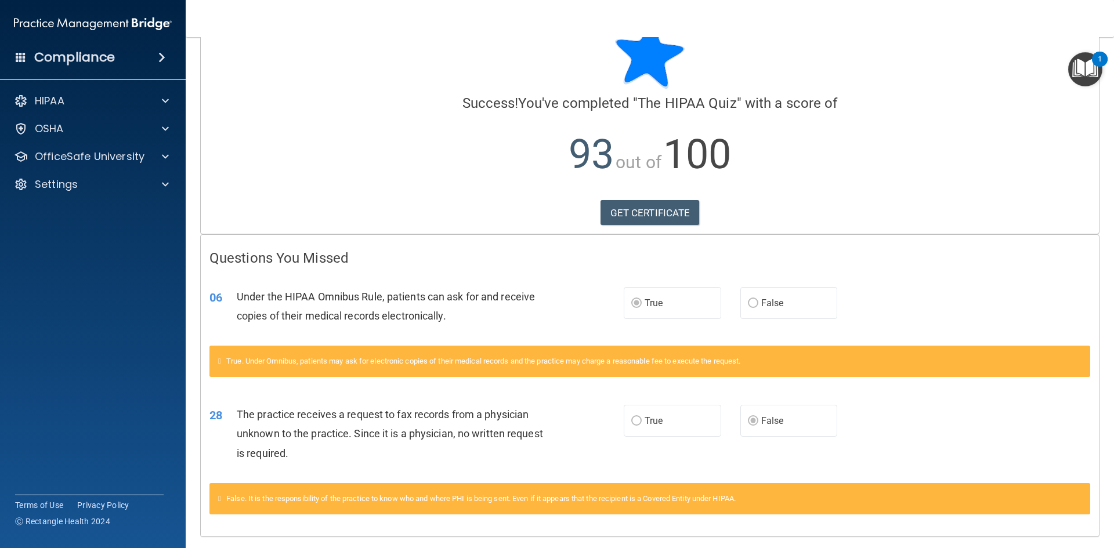
scroll to position [74, 0]
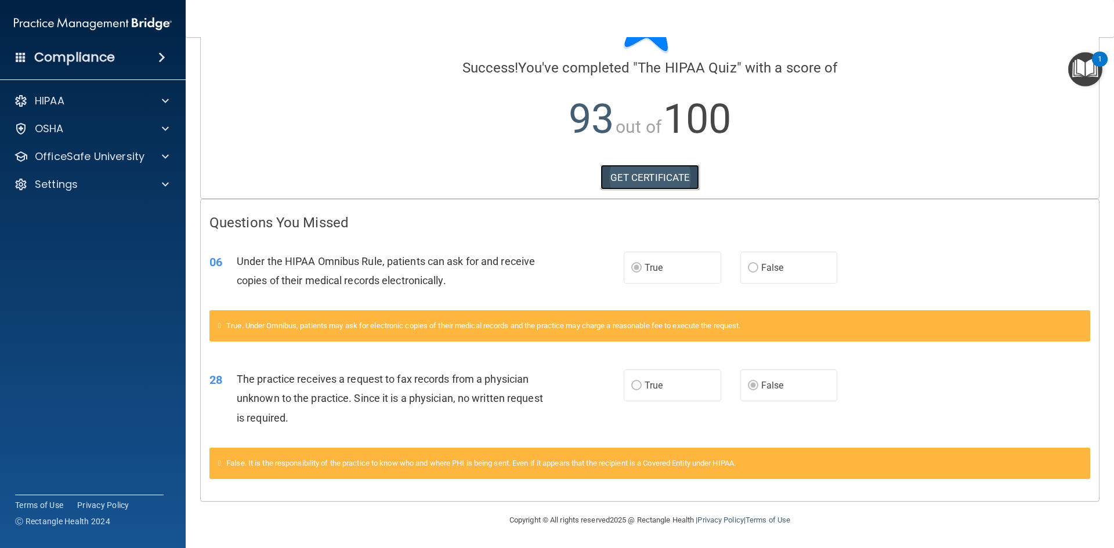
click at [638, 176] on link "GET CERTIFICATE" at bounding box center [650, 178] width 99 height 26
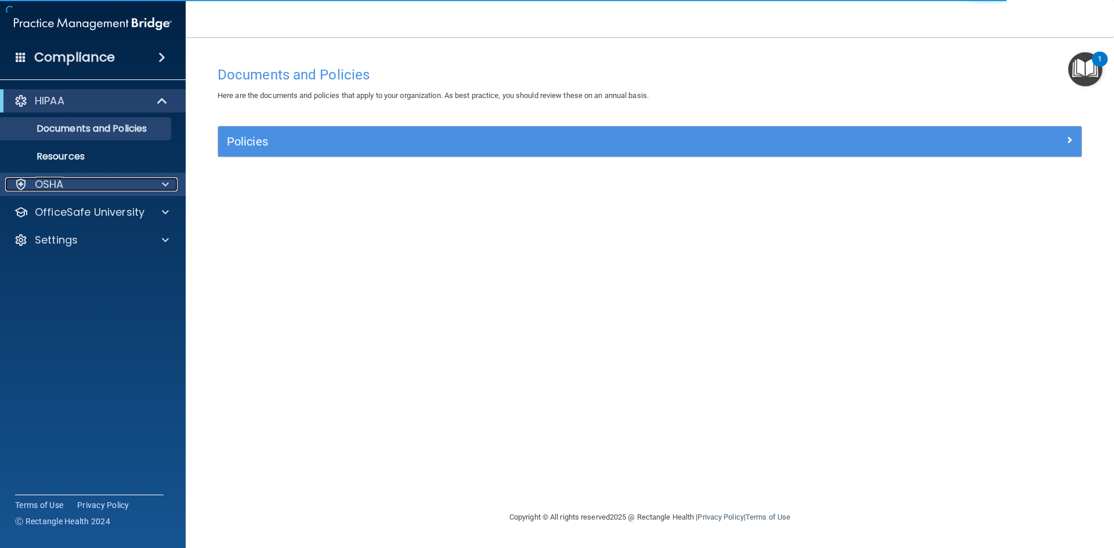
click at [55, 182] on p "OSHA" at bounding box center [49, 185] width 29 height 14
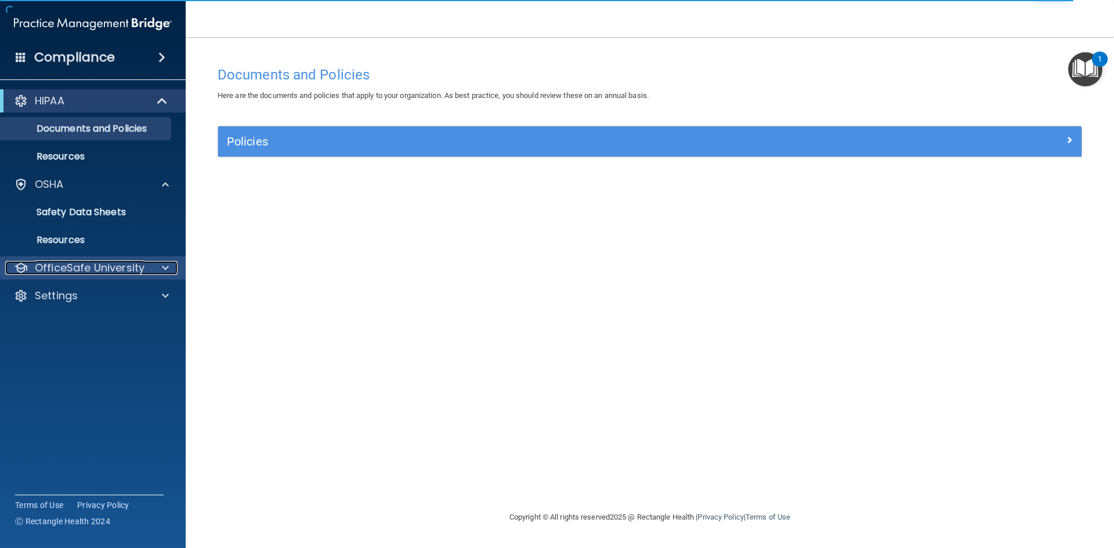
click at [162, 265] on span at bounding box center [165, 268] width 7 height 14
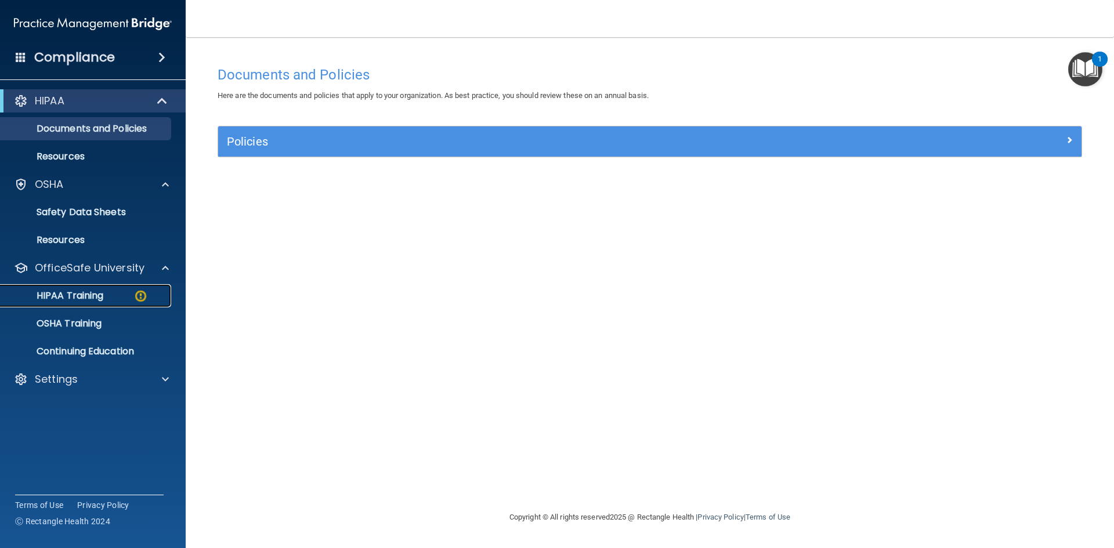
click at [71, 295] on p "HIPAA Training" at bounding box center [56, 296] width 96 height 12
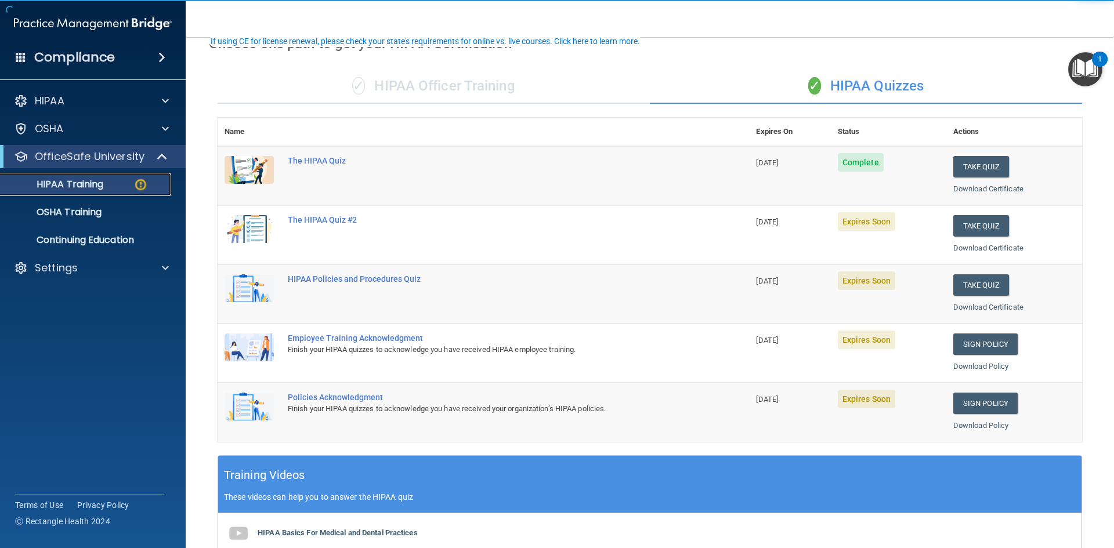
scroll to position [135, 0]
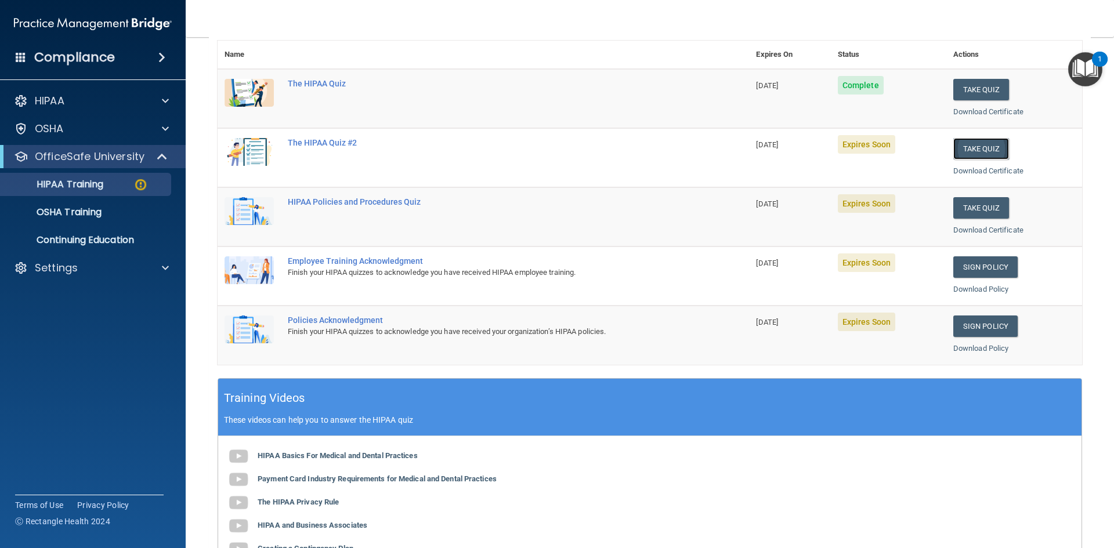
click at [978, 147] on button "Take Quiz" at bounding box center [981, 148] width 56 height 21
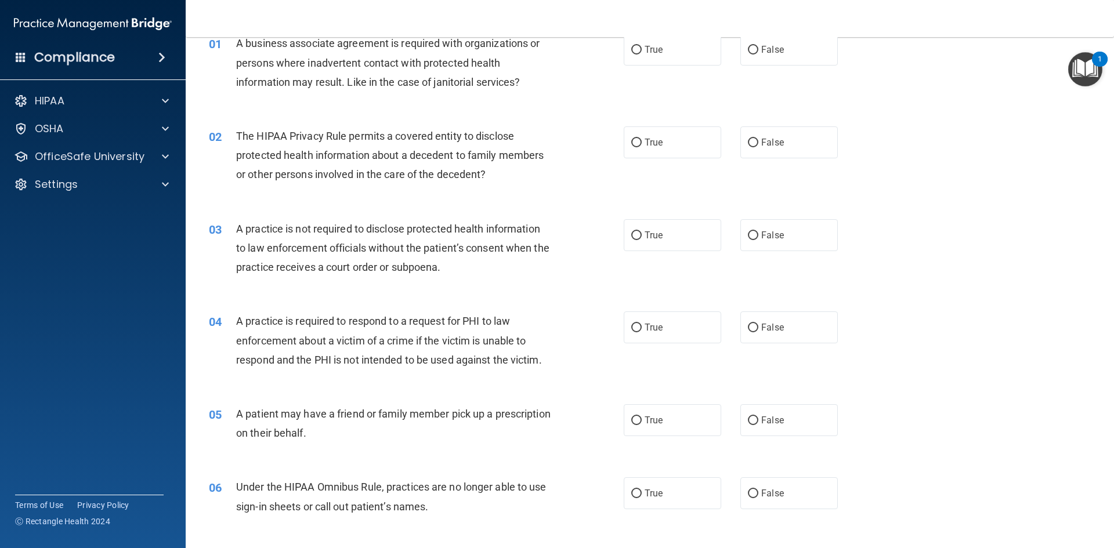
scroll to position [39, 0]
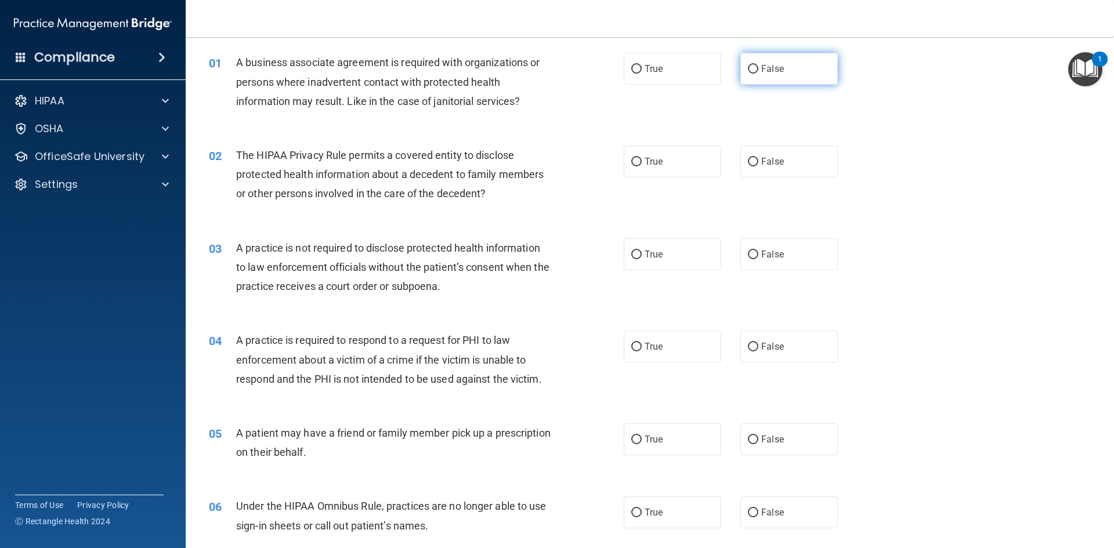
click at [748, 69] on input "False" at bounding box center [753, 69] width 10 height 9
radio input "true"
click at [632, 164] on input "True" at bounding box center [636, 162] width 10 height 9
radio input "true"
click at [748, 252] on input "False" at bounding box center [753, 255] width 10 height 9
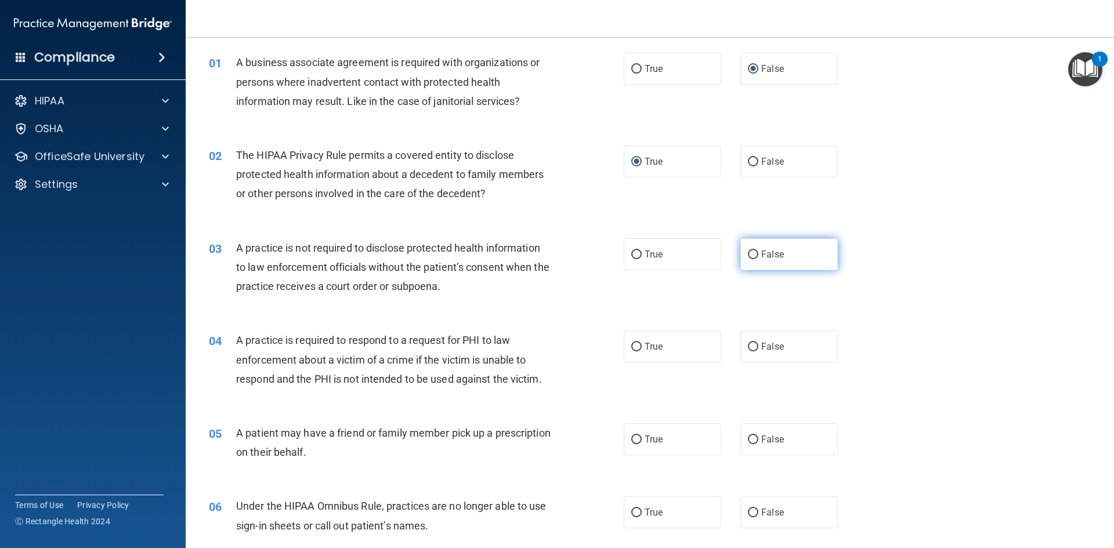
radio input "true"
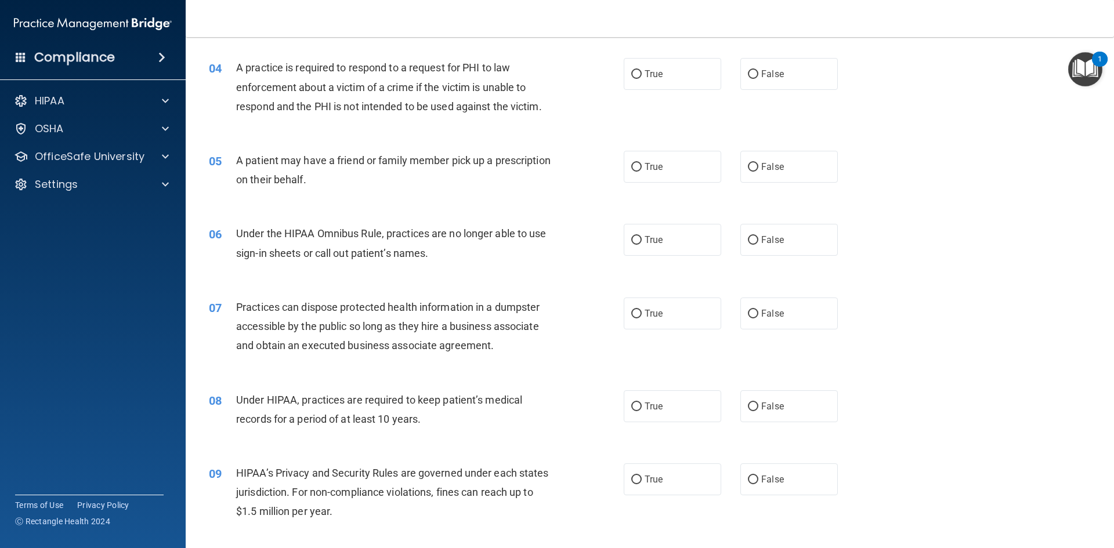
scroll to position [315, 0]
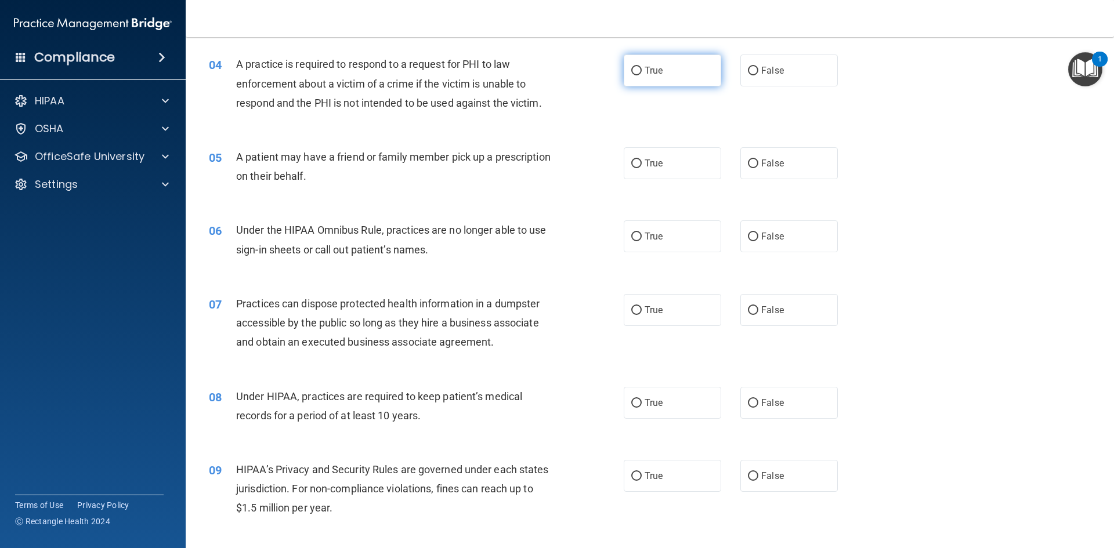
click at [631, 71] on input "True" at bounding box center [636, 71] width 10 height 9
radio input "true"
click at [631, 162] on input "True" at bounding box center [636, 164] width 10 height 9
radio input "true"
click at [748, 234] on input "False" at bounding box center [753, 237] width 10 height 9
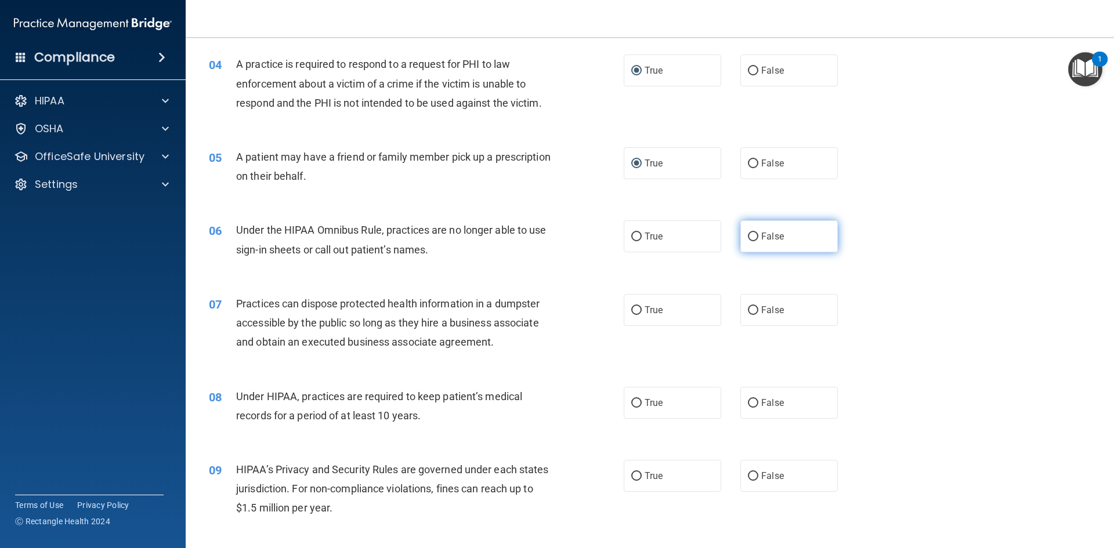
radio input "true"
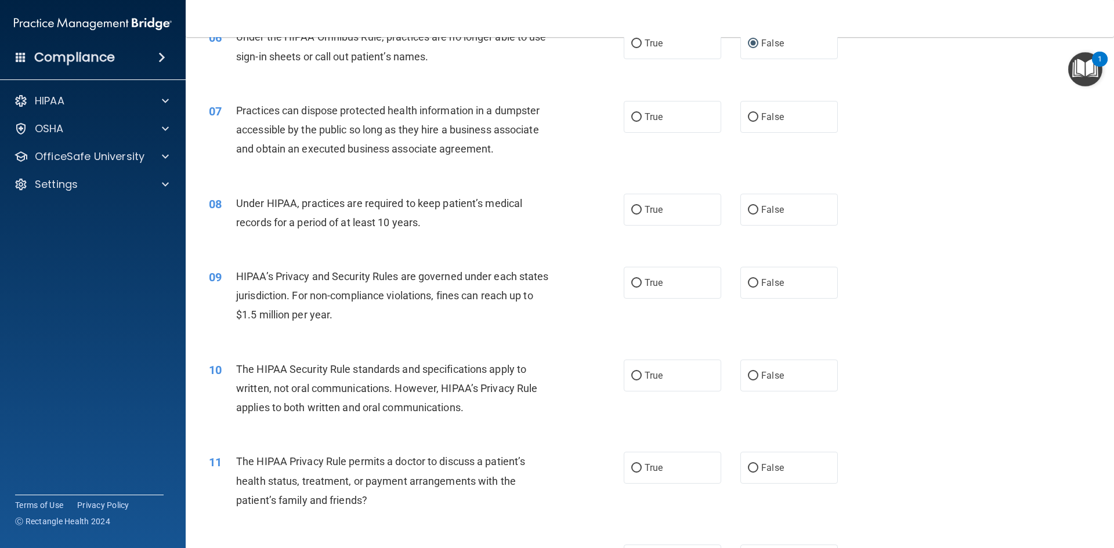
scroll to position [527, 0]
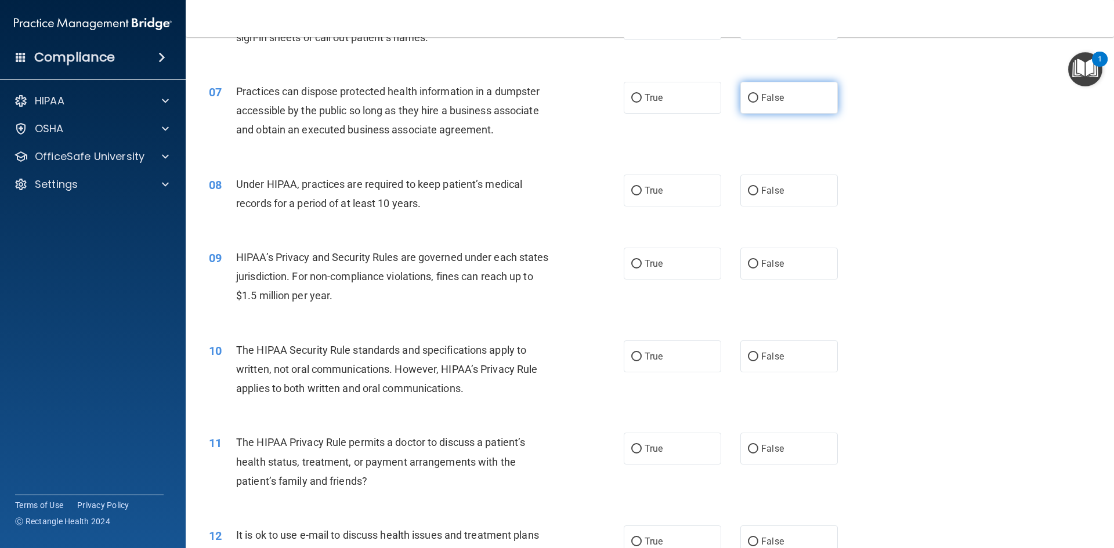
click at [748, 95] on input "False" at bounding box center [753, 98] width 10 height 9
radio input "true"
click at [750, 190] on input "False" at bounding box center [753, 191] width 10 height 9
radio input "true"
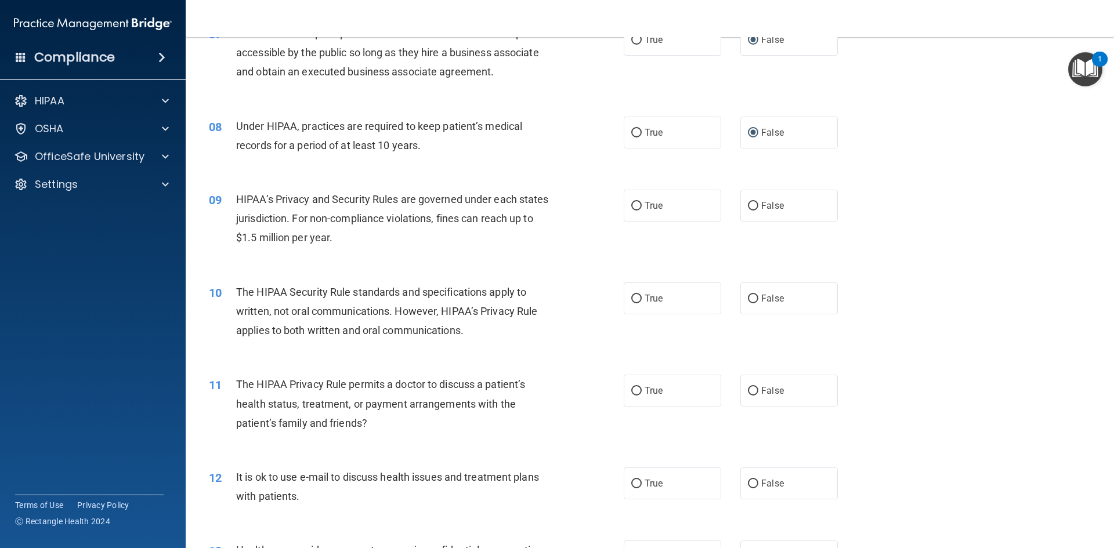
scroll to position [605, 0]
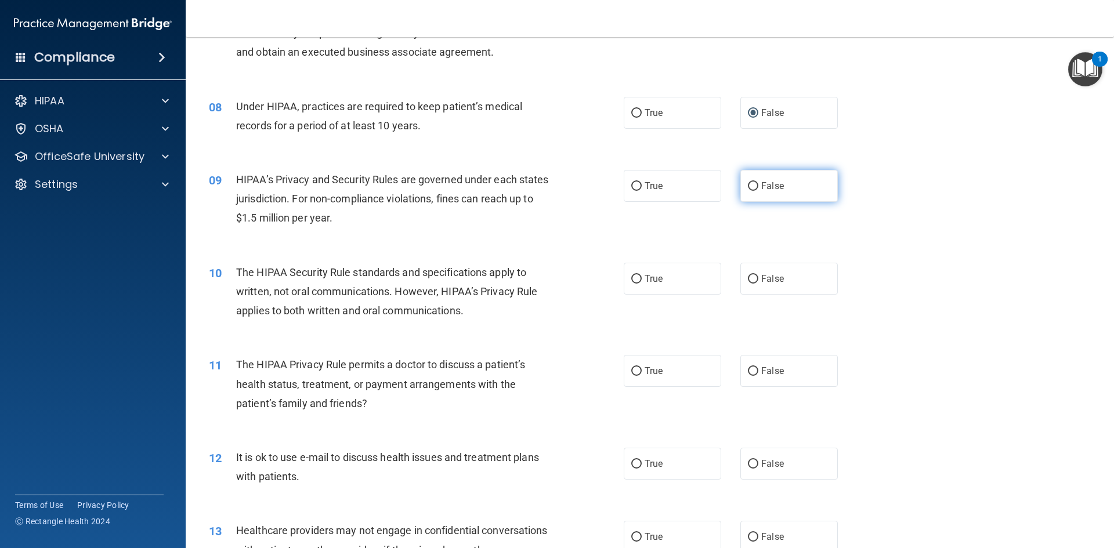
click at [748, 186] on input "False" at bounding box center [753, 186] width 10 height 9
radio input "true"
click at [631, 283] on input "True" at bounding box center [636, 279] width 10 height 9
radio input "true"
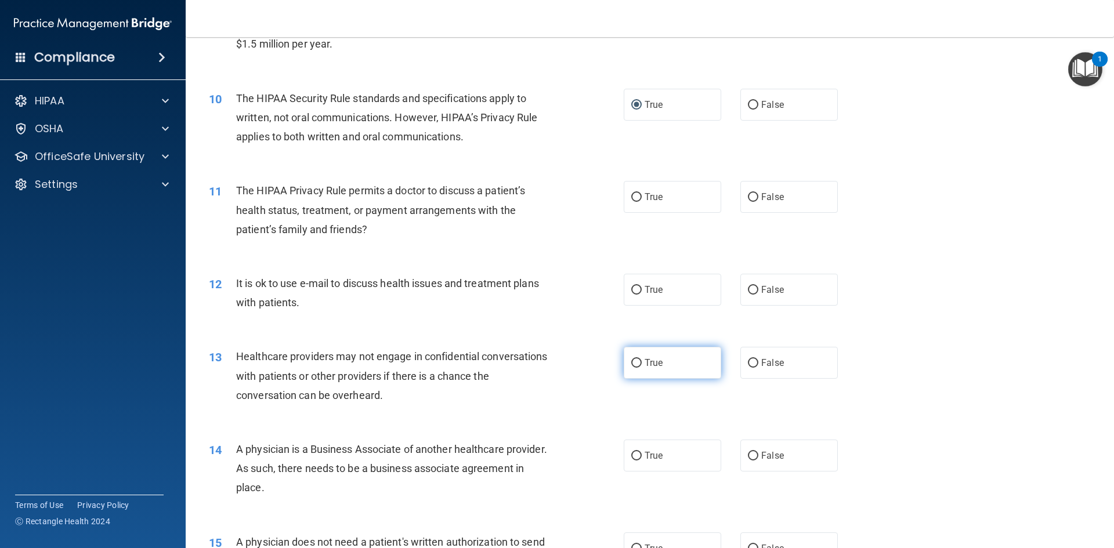
scroll to position [837, 0]
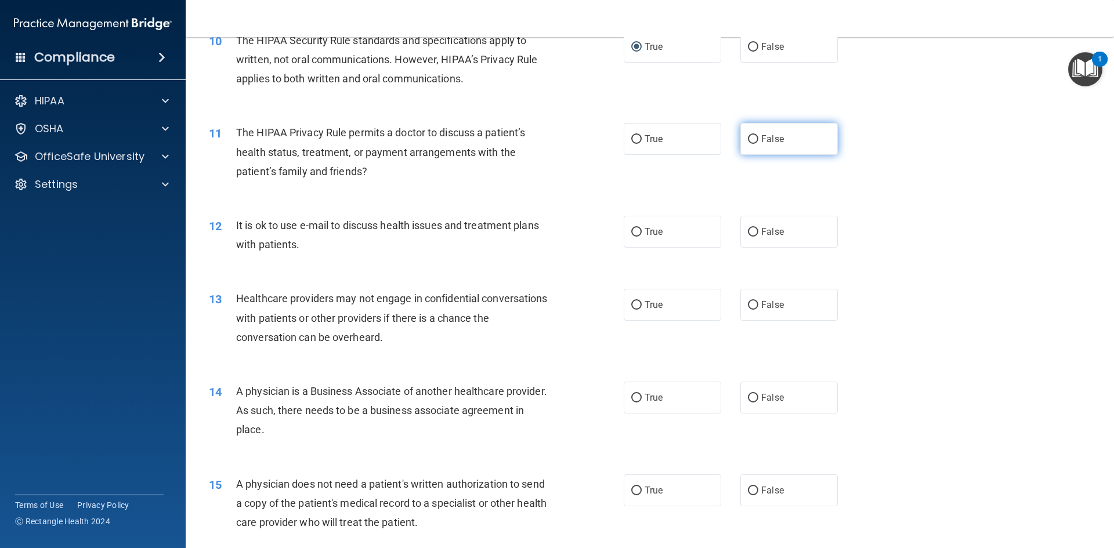
click at [748, 138] on input "False" at bounding box center [753, 139] width 10 height 9
radio input "true"
click at [631, 140] on input "True" at bounding box center [636, 139] width 10 height 9
radio input "true"
radio input "false"
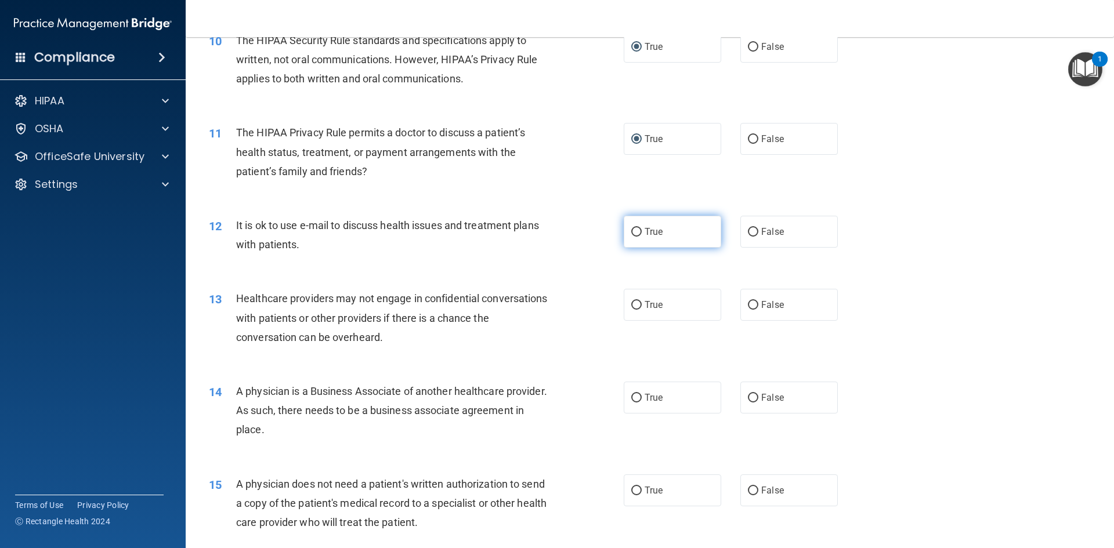
click at [631, 232] on input "True" at bounding box center [636, 232] width 10 height 9
radio input "true"
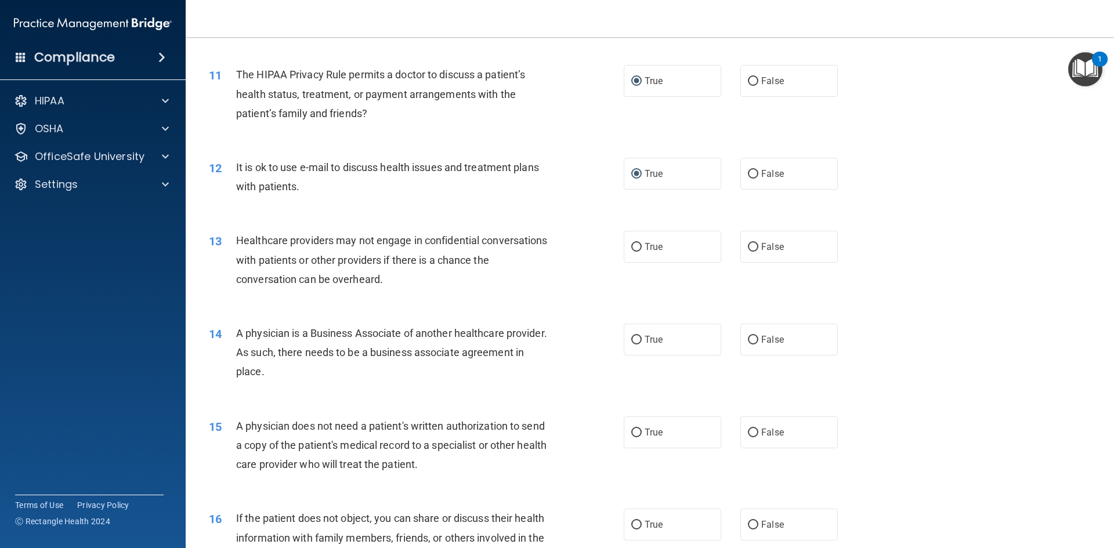
scroll to position [934, 0]
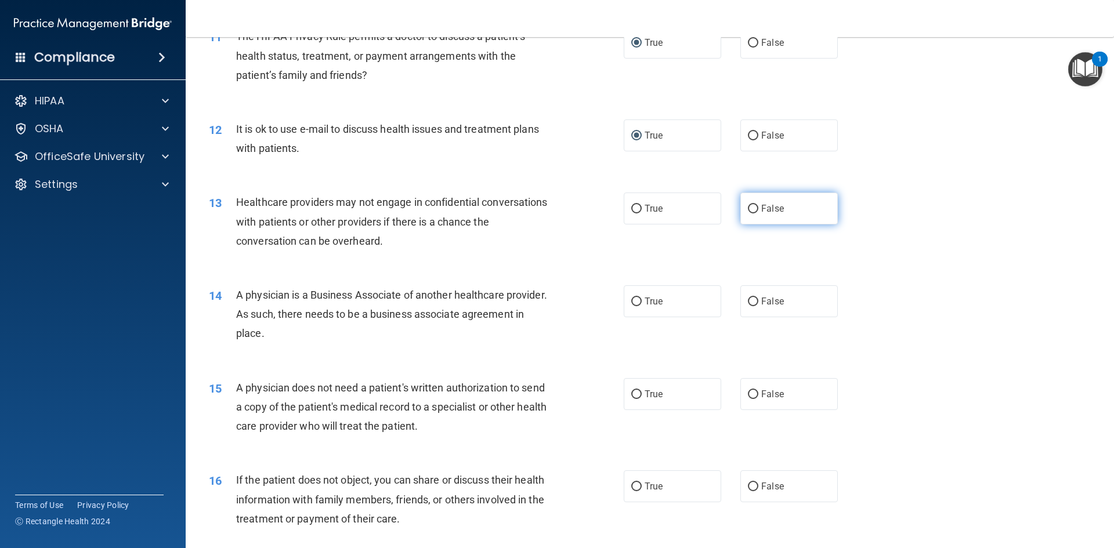
click at [749, 209] on input "False" at bounding box center [753, 209] width 10 height 9
radio input "true"
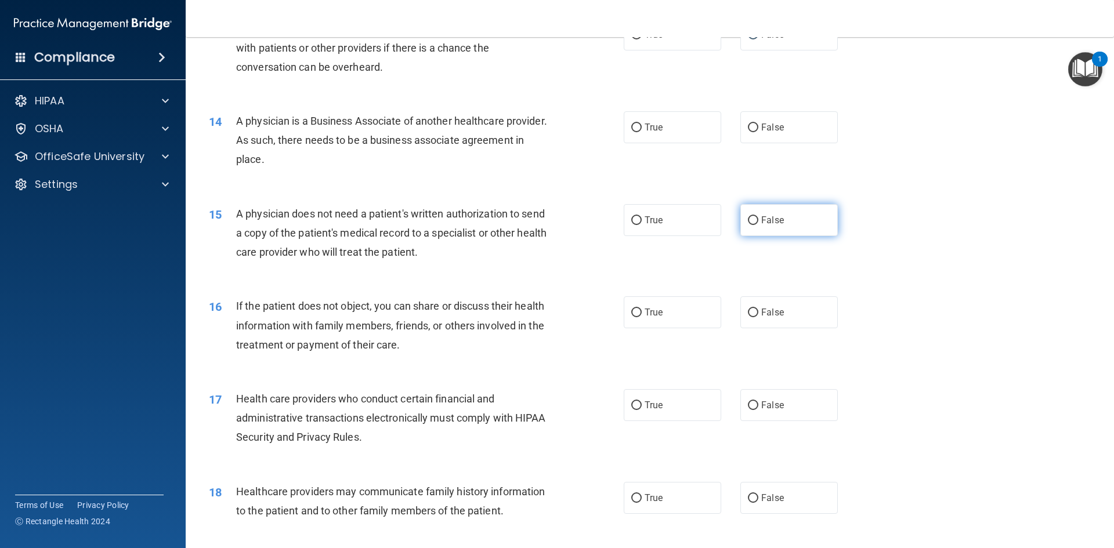
scroll to position [1127, 0]
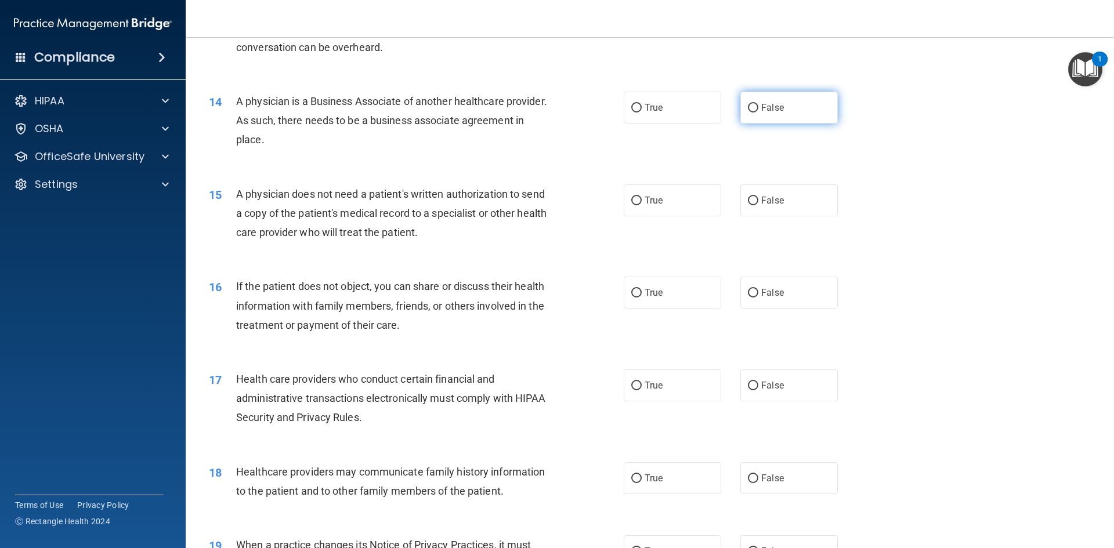
click at [749, 107] on input "False" at bounding box center [753, 108] width 10 height 9
radio input "true"
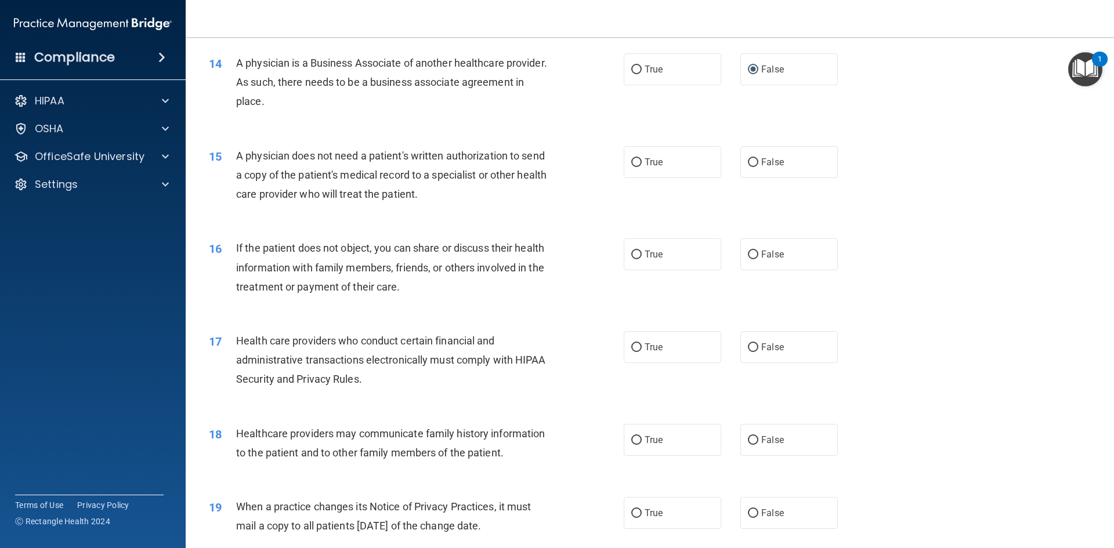
scroll to position [1185, 0]
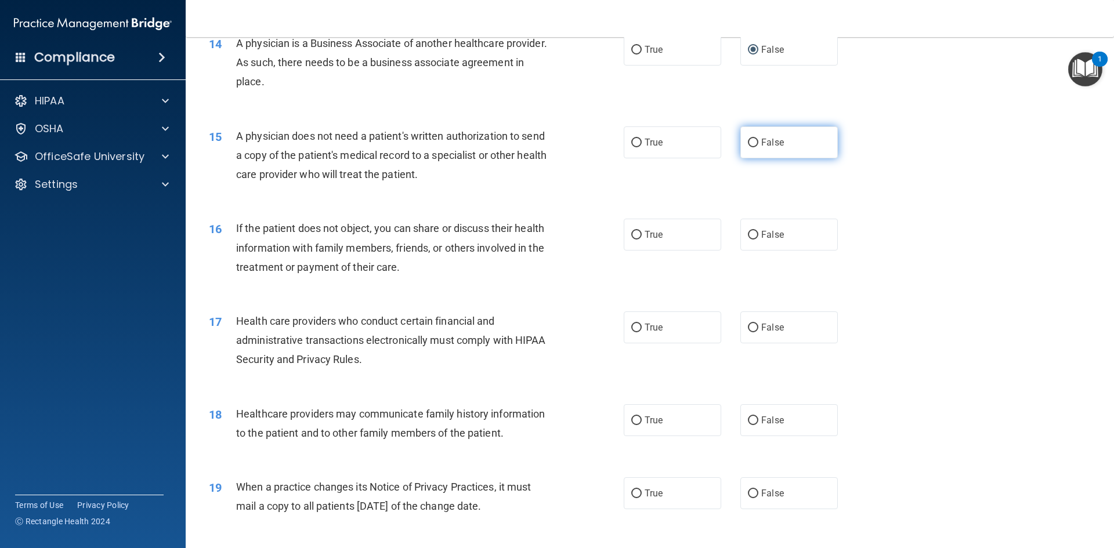
click at [748, 143] on input "False" at bounding box center [753, 143] width 10 height 9
radio input "true"
click at [631, 144] on input "True" at bounding box center [636, 143] width 10 height 9
radio input "true"
radio input "false"
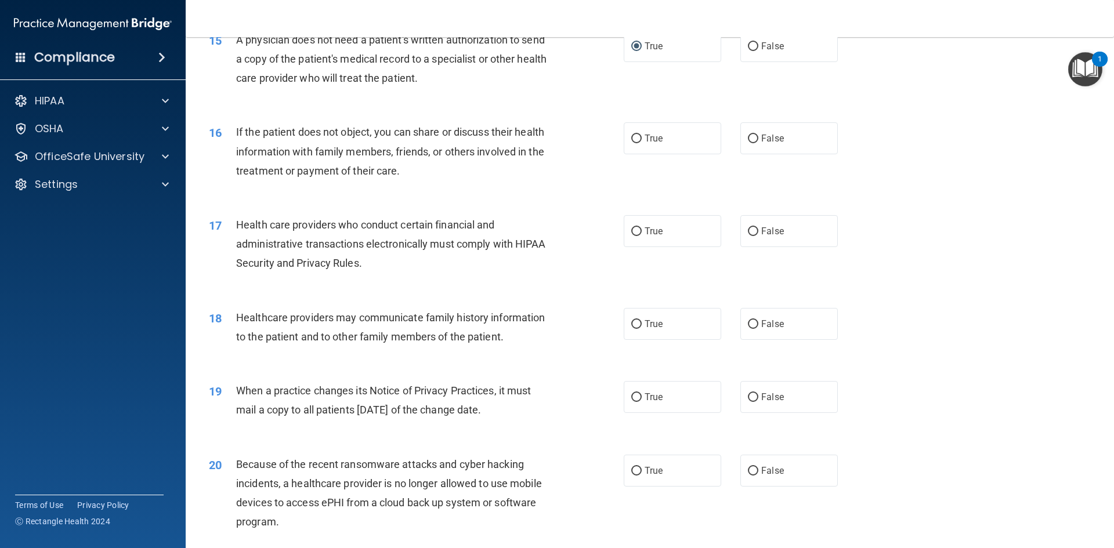
scroll to position [1321, 0]
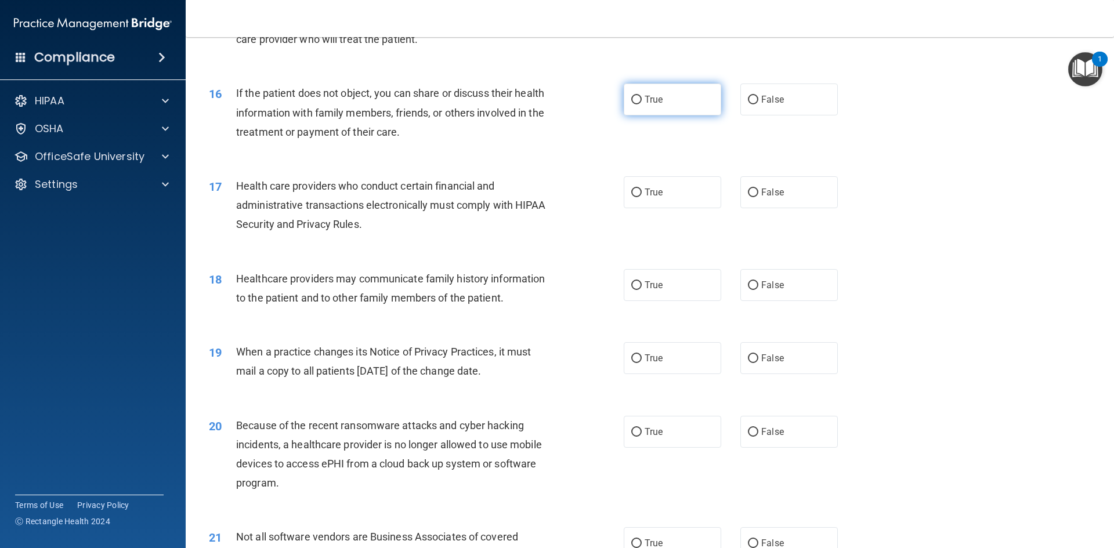
click at [631, 102] on input "True" at bounding box center [636, 100] width 10 height 9
radio input "true"
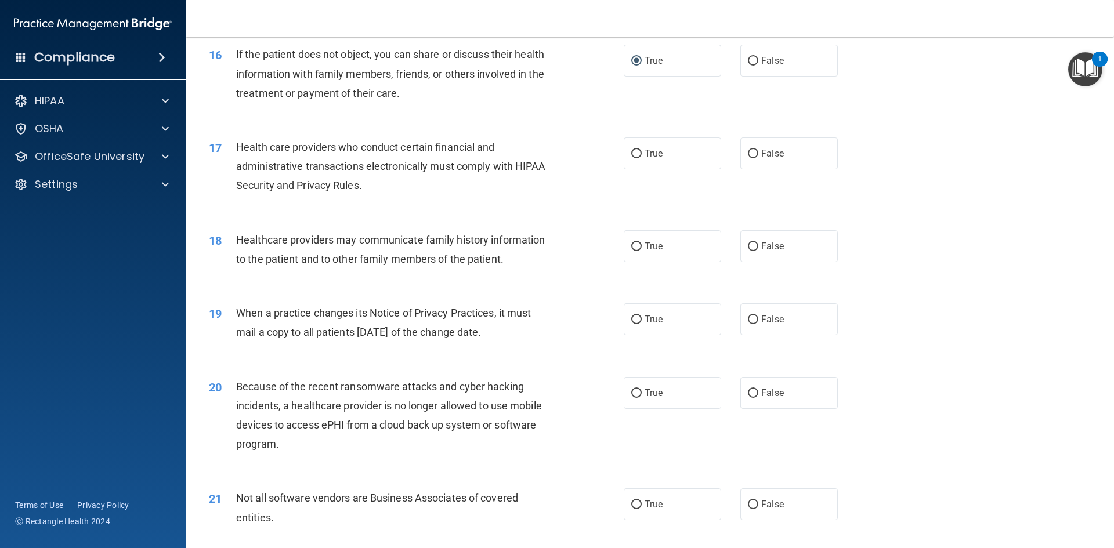
scroll to position [1398, 0]
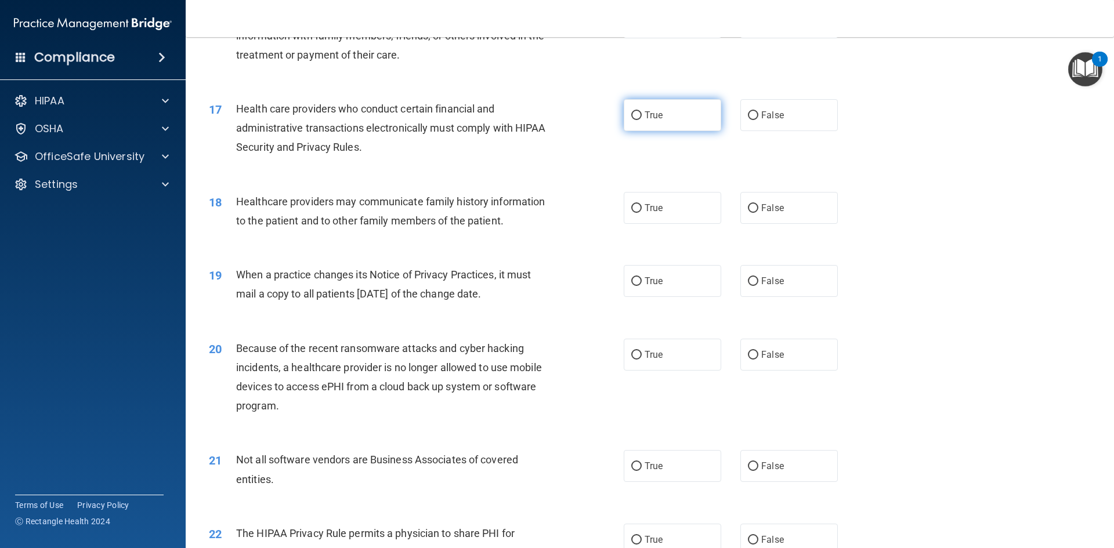
click at [633, 113] on input "True" at bounding box center [636, 115] width 10 height 9
radio input "true"
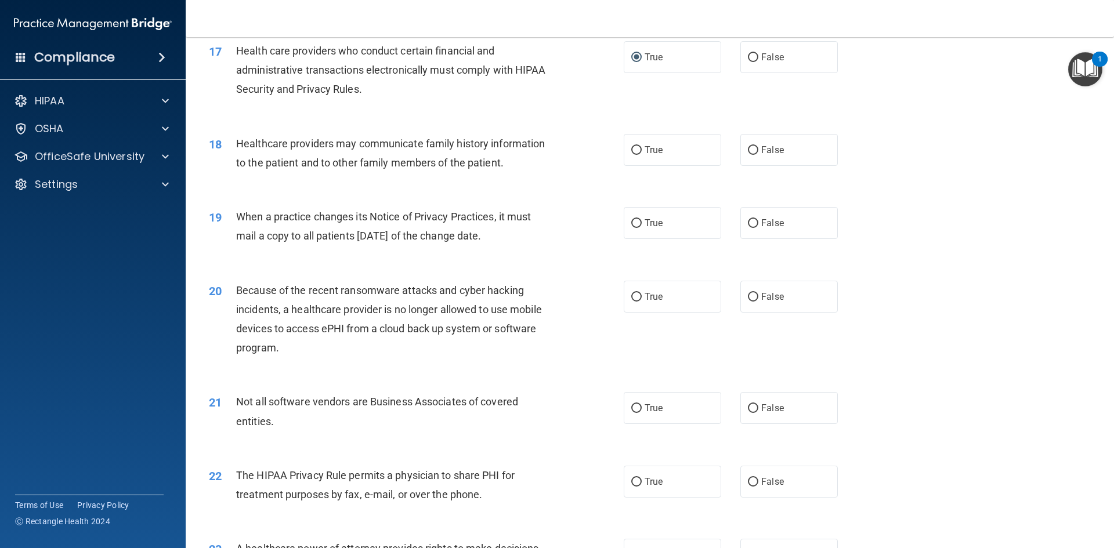
scroll to position [1495, 0]
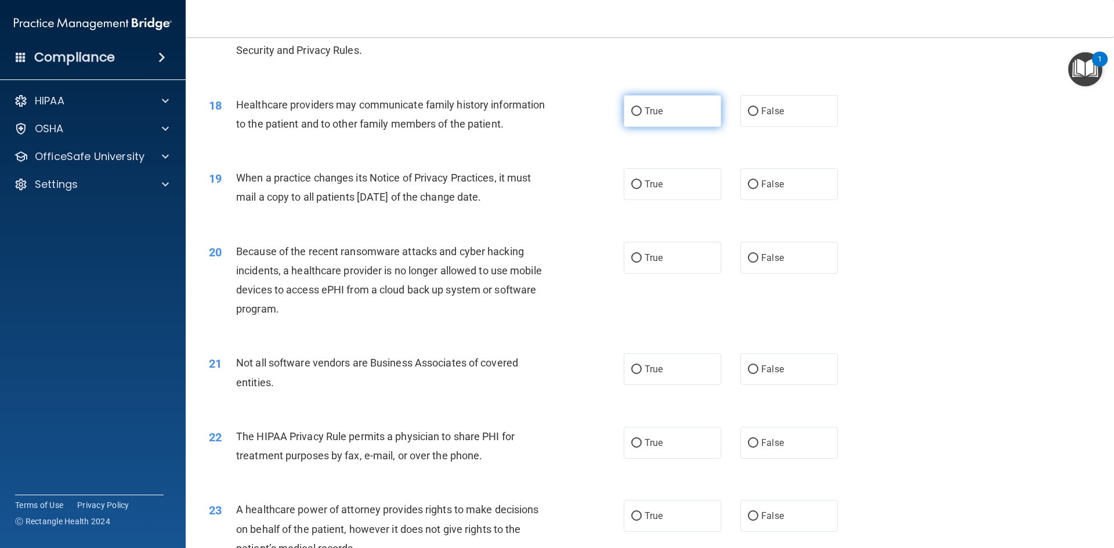
click at [626, 109] on label "True" at bounding box center [672, 111] width 97 height 32
click at [631, 109] on input "True" at bounding box center [636, 111] width 10 height 9
radio input "true"
click at [748, 187] on input "False" at bounding box center [753, 184] width 10 height 9
radio input "true"
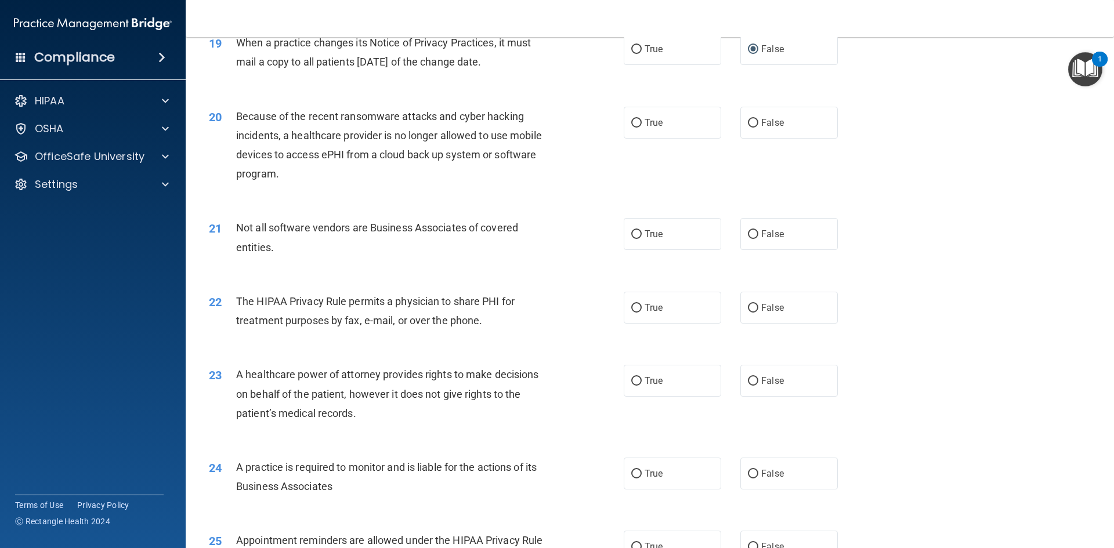
scroll to position [1650, 0]
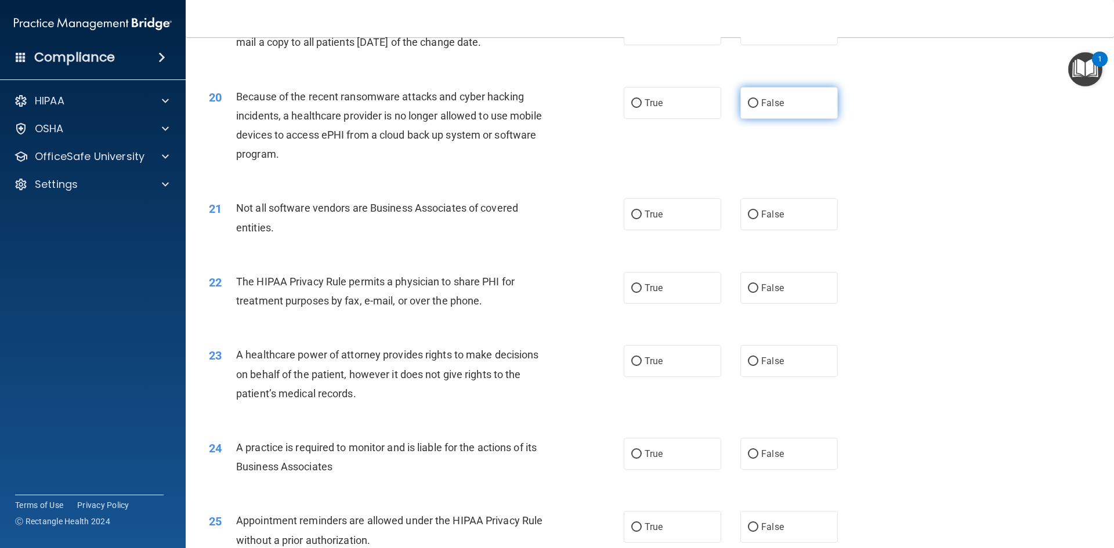
click at [748, 104] on input "False" at bounding box center [753, 103] width 10 height 9
radio input "true"
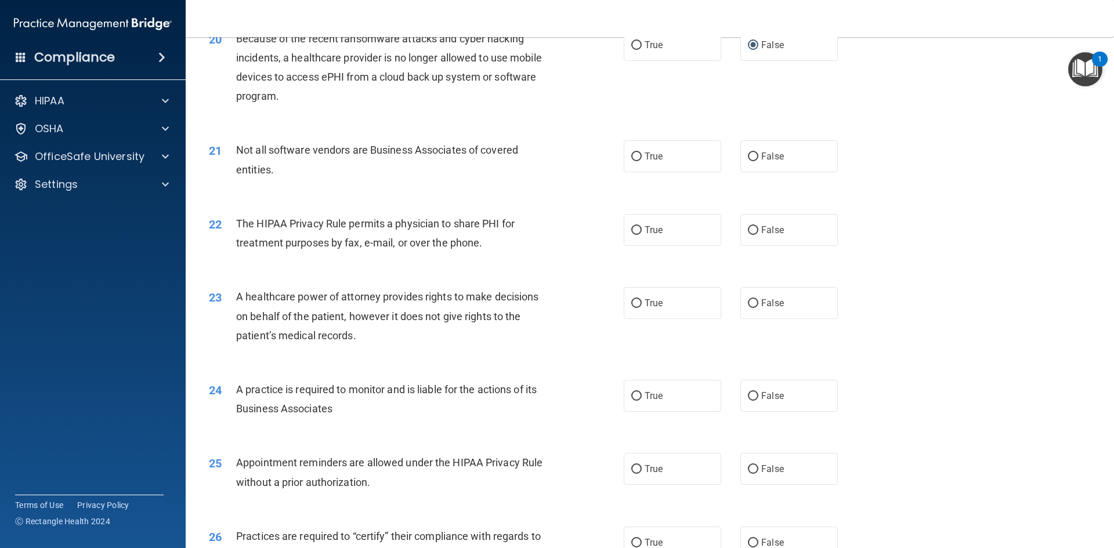
scroll to position [1746, 0]
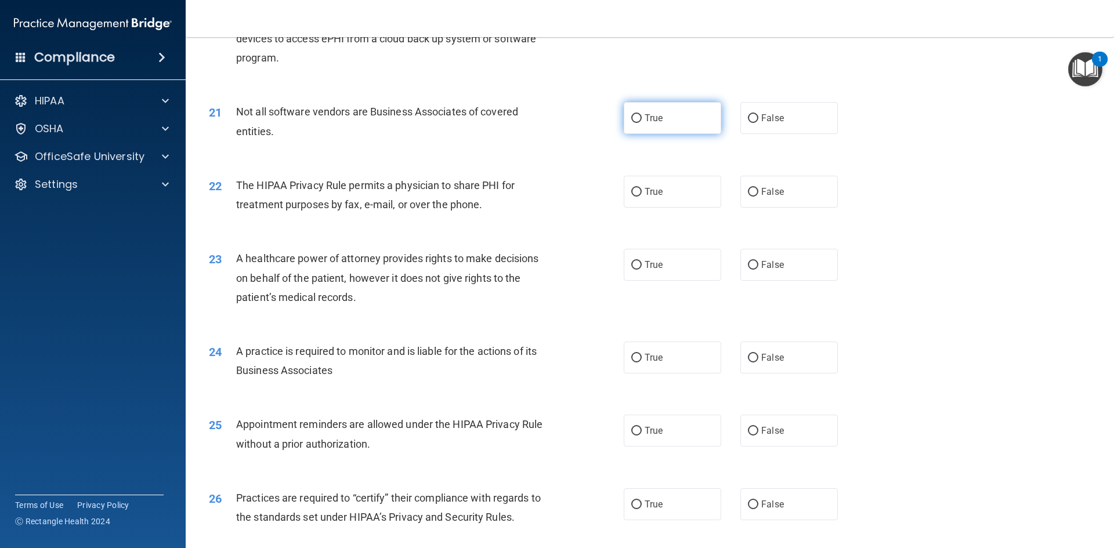
click at [632, 121] on input "True" at bounding box center [636, 118] width 10 height 9
radio input "true"
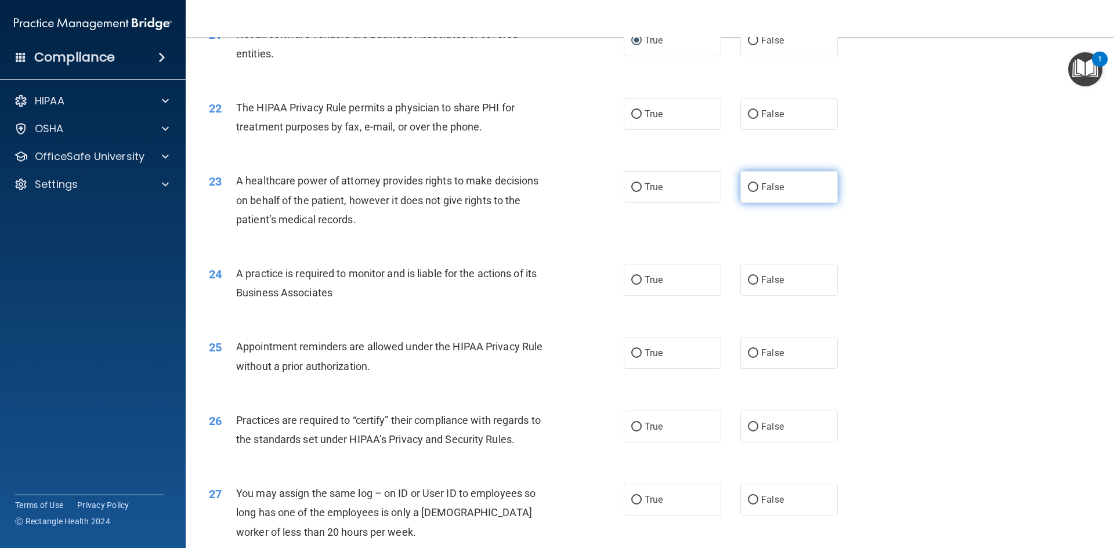
scroll to position [1843, 0]
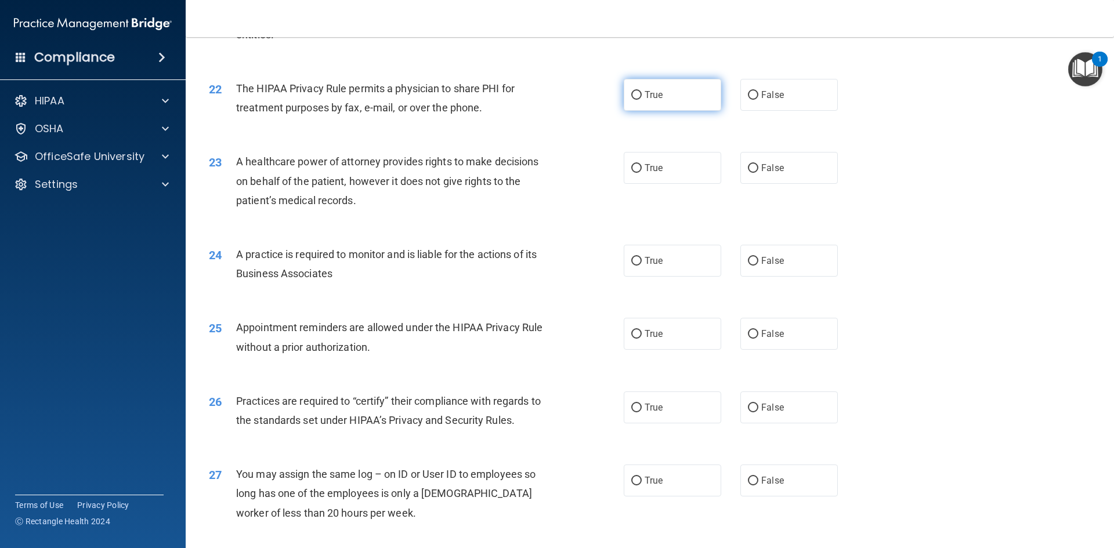
click at [631, 92] on input "True" at bounding box center [636, 95] width 10 height 9
radio input "true"
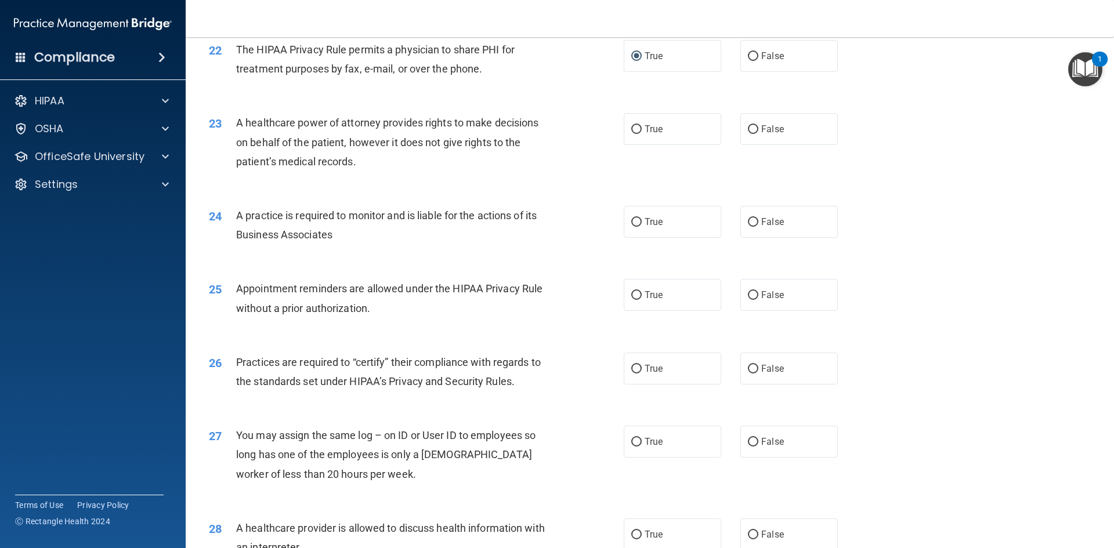
scroll to position [1901, 0]
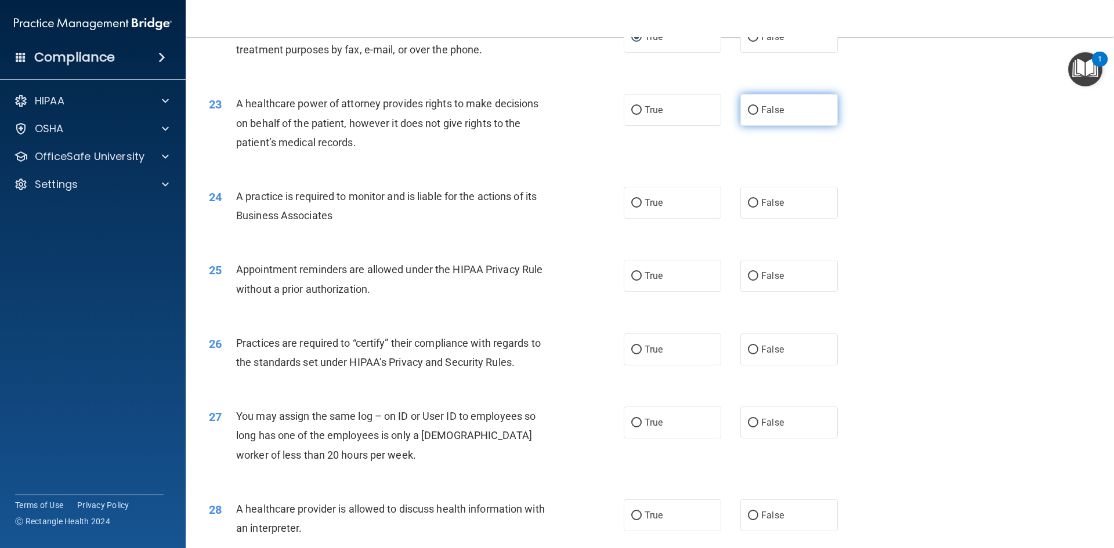
click at [748, 112] on input "False" at bounding box center [753, 110] width 10 height 9
radio input "true"
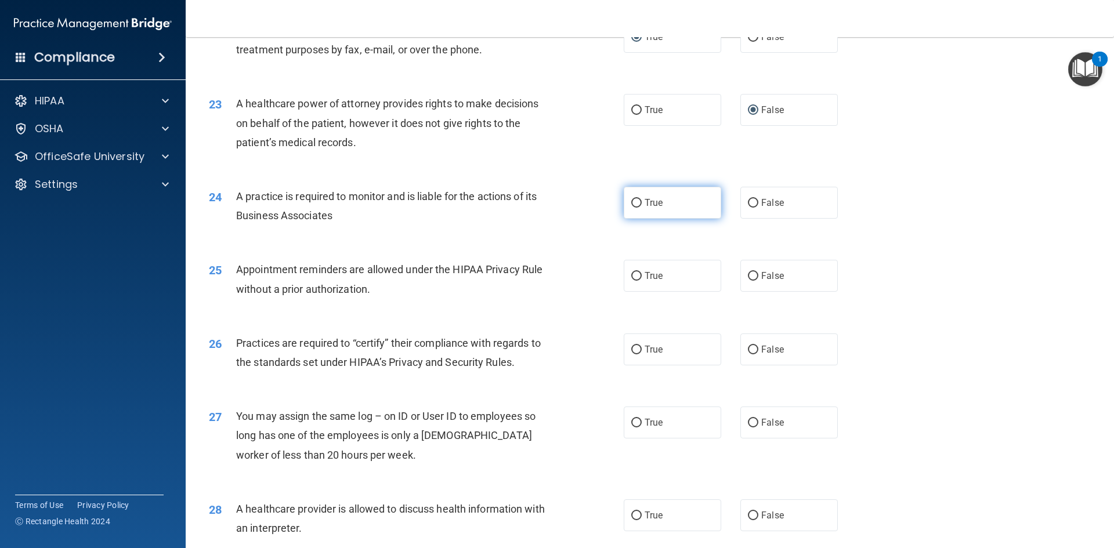
click at [631, 202] on input "True" at bounding box center [636, 203] width 10 height 9
radio input "true"
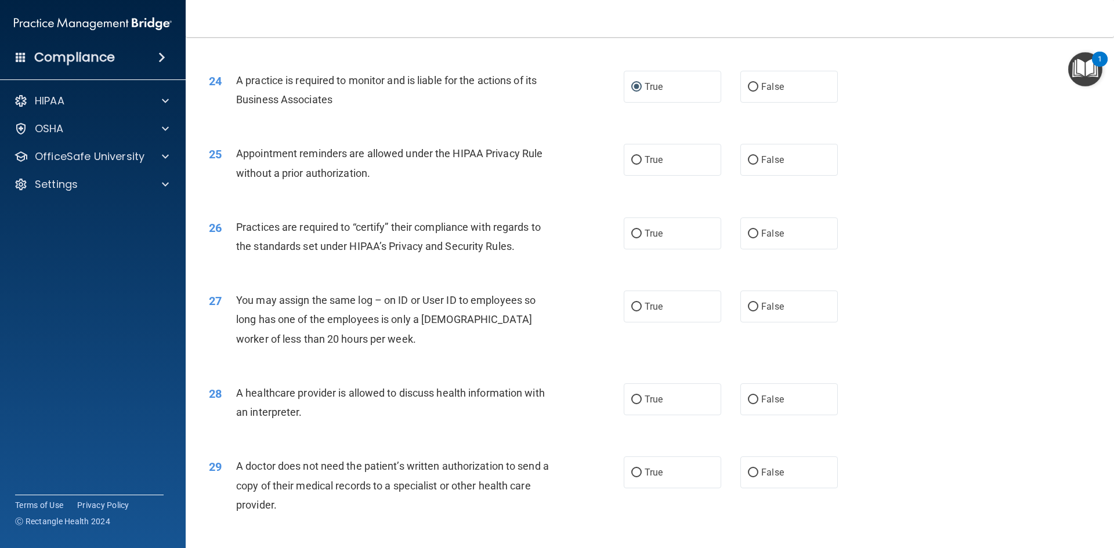
scroll to position [2036, 0]
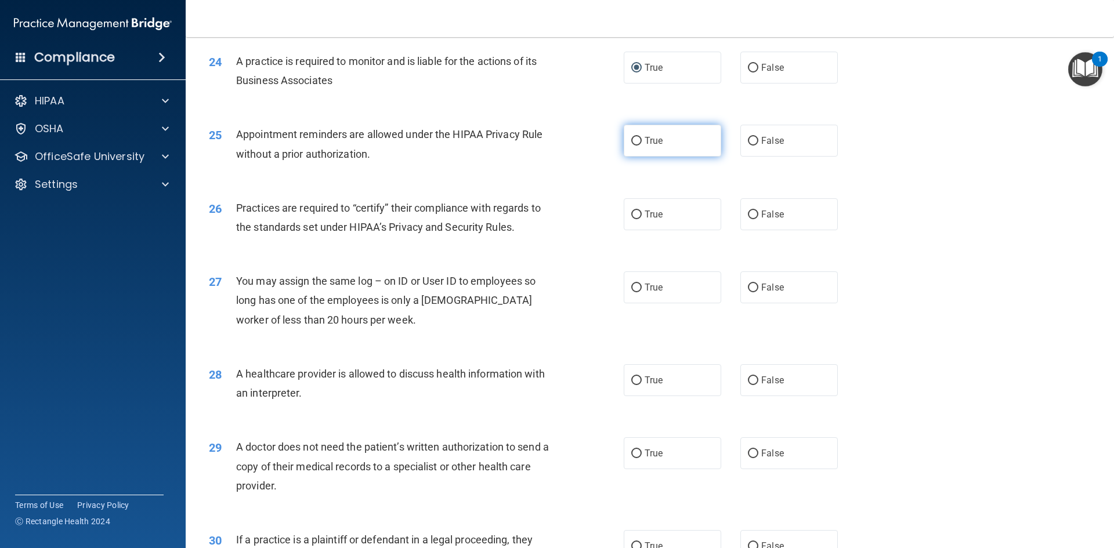
click at [631, 140] on input "True" at bounding box center [636, 141] width 10 height 9
radio input "true"
click at [748, 216] on input "False" at bounding box center [753, 215] width 10 height 9
radio input "true"
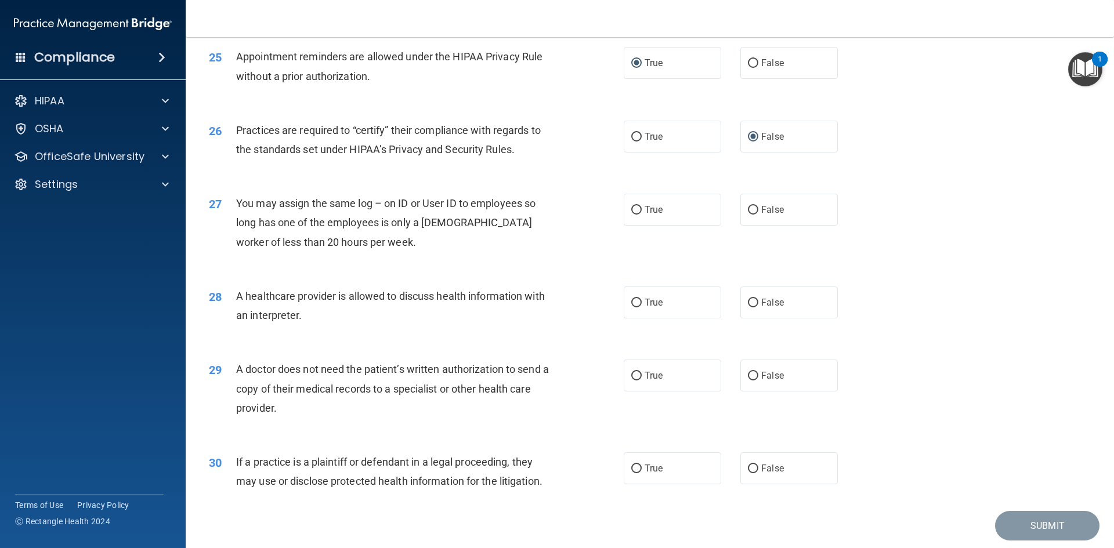
scroll to position [2133, 0]
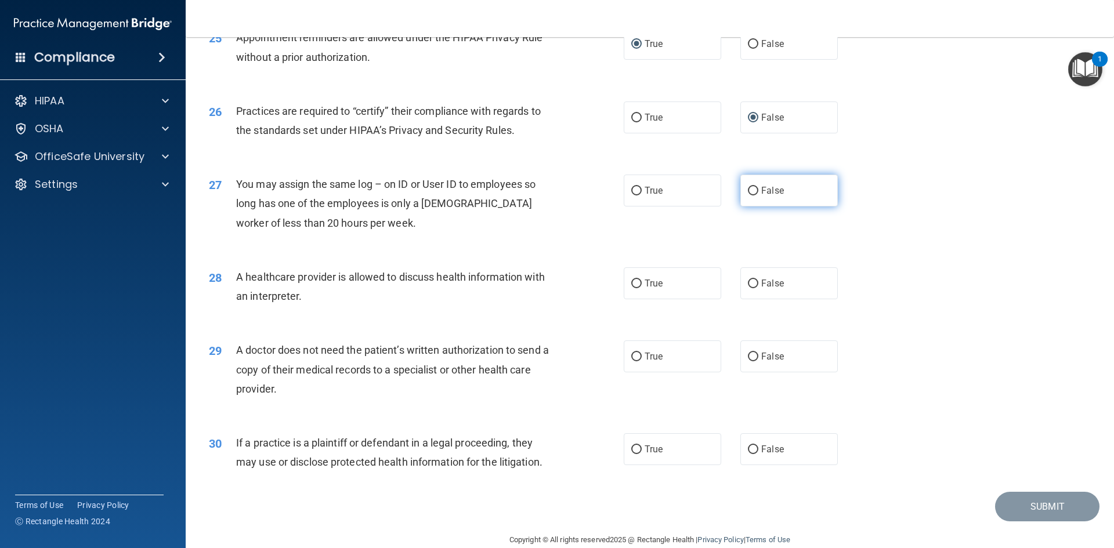
click at [748, 193] on input "False" at bounding box center [753, 191] width 10 height 9
radio input "true"
click at [632, 284] on input "True" at bounding box center [636, 284] width 10 height 9
radio input "true"
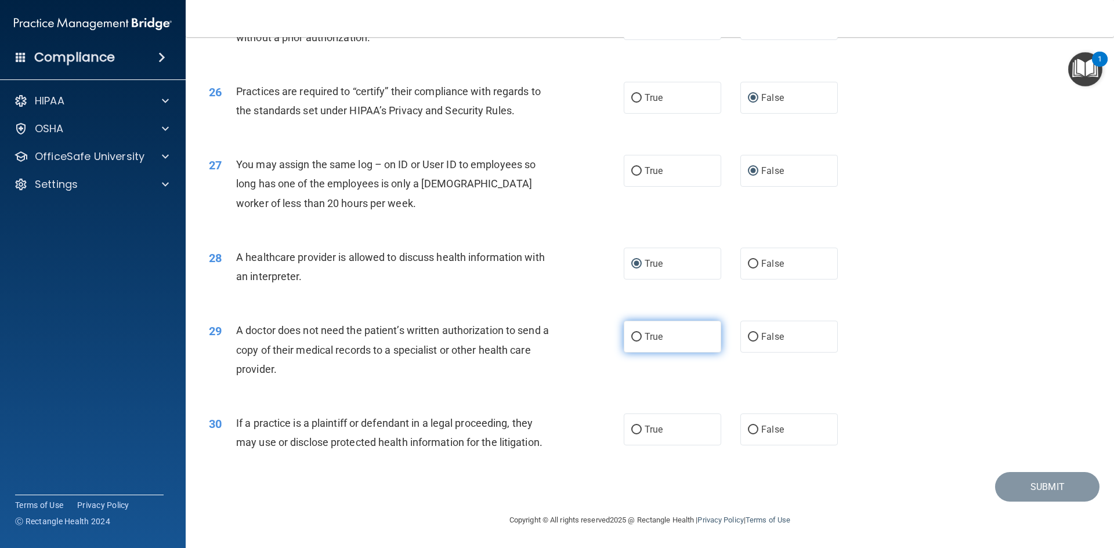
click at [631, 338] on input "True" at bounding box center [636, 337] width 10 height 9
radio input "true"
click at [631, 432] on input "True" at bounding box center [636, 430] width 10 height 9
radio input "true"
click at [1029, 483] on button "Submit" at bounding box center [1047, 487] width 104 height 30
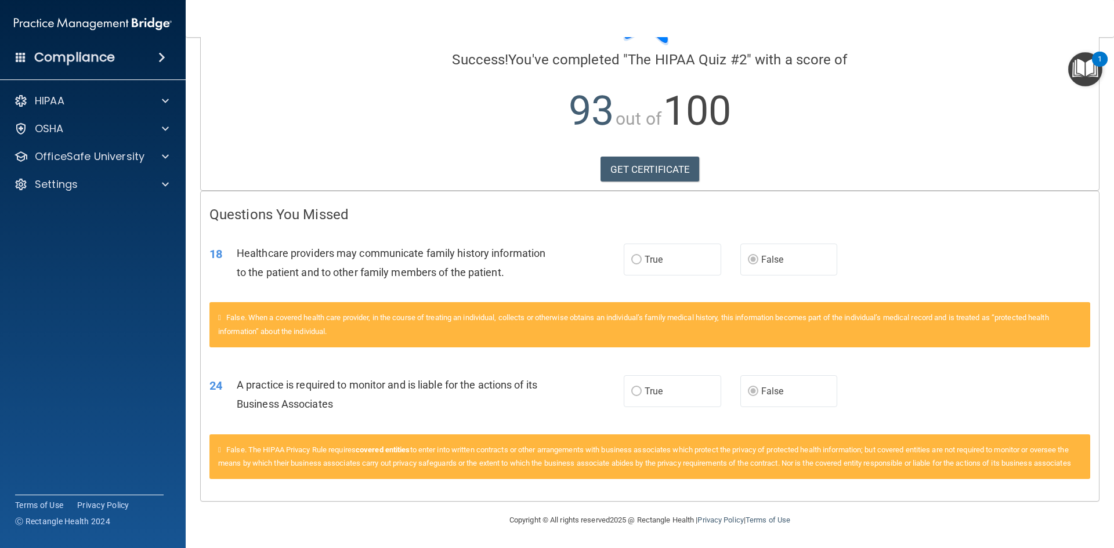
scroll to position [96, 0]
click at [642, 157] on link "GET CERTIFICATE" at bounding box center [650, 170] width 99 height 26
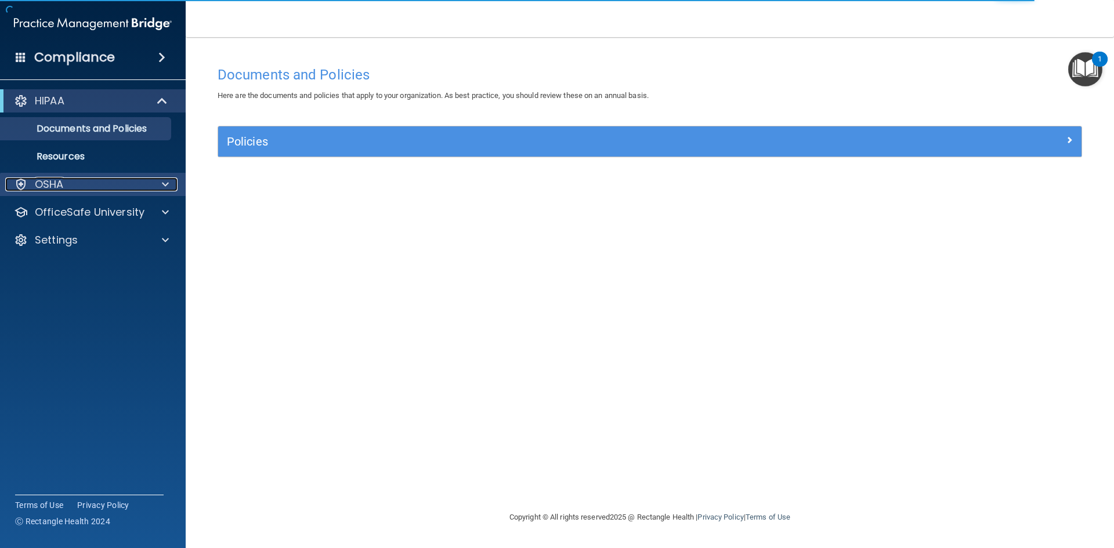
click at [165, 183] on span at bounding box center [165, 185] width 7 height 14
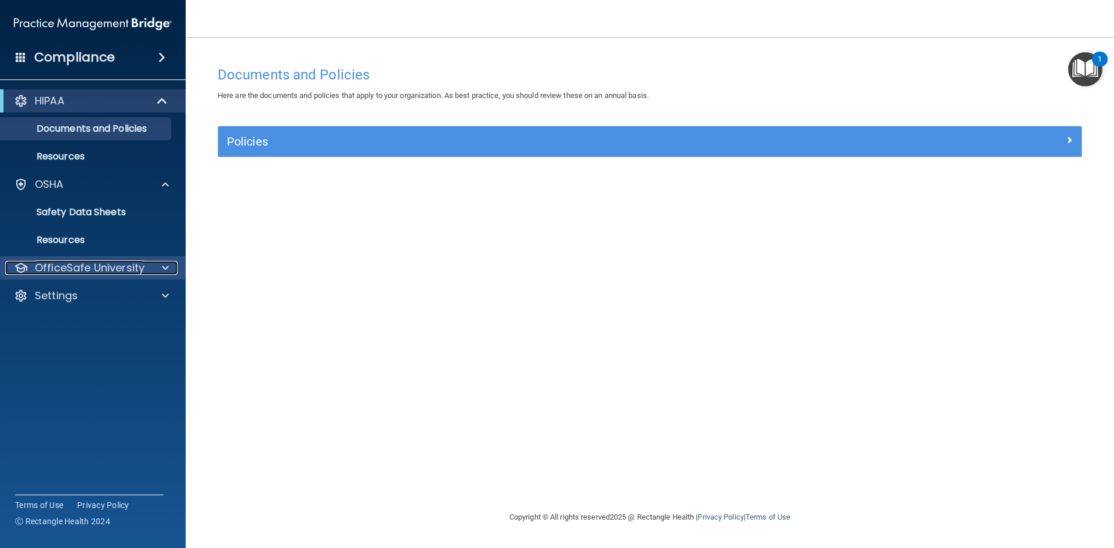
click at [160, 263] on div at bounding box center [163, 268] width 29 height 14
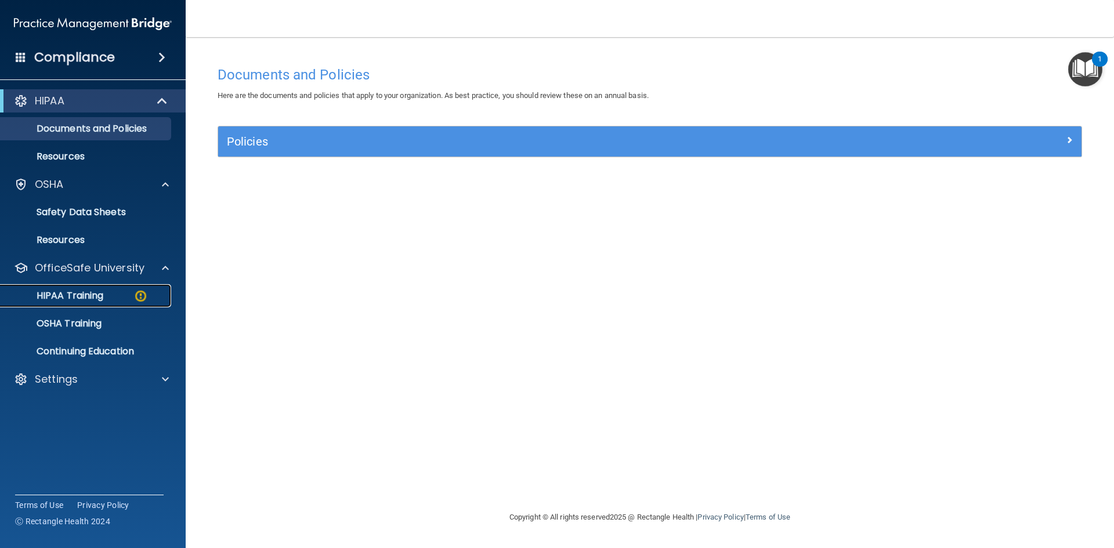
click at [83, 294] on p "HIPAA Training" at bounding box center [56, 296] width 96 height 12
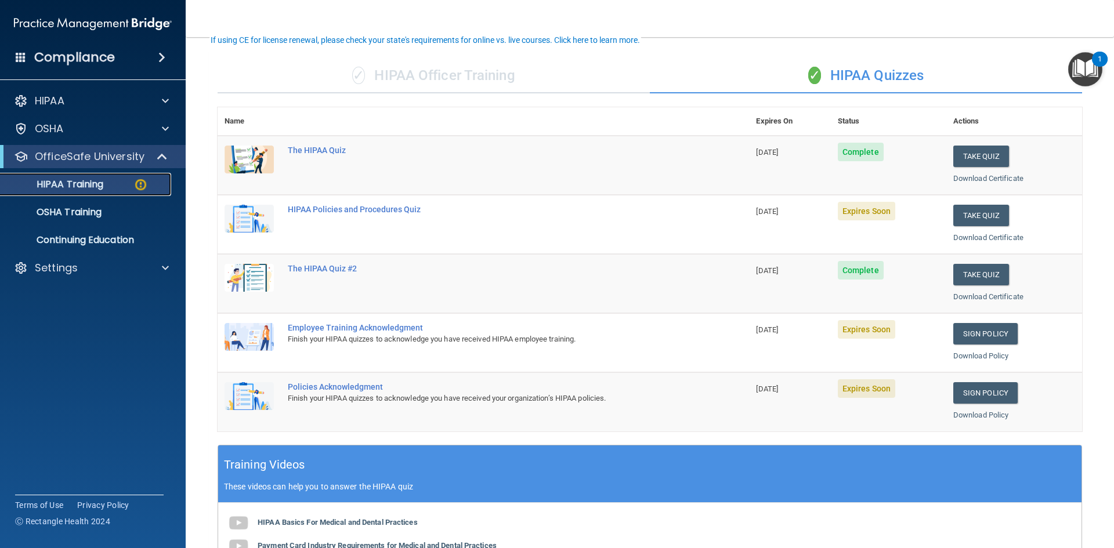
scroll to position [81, 0]
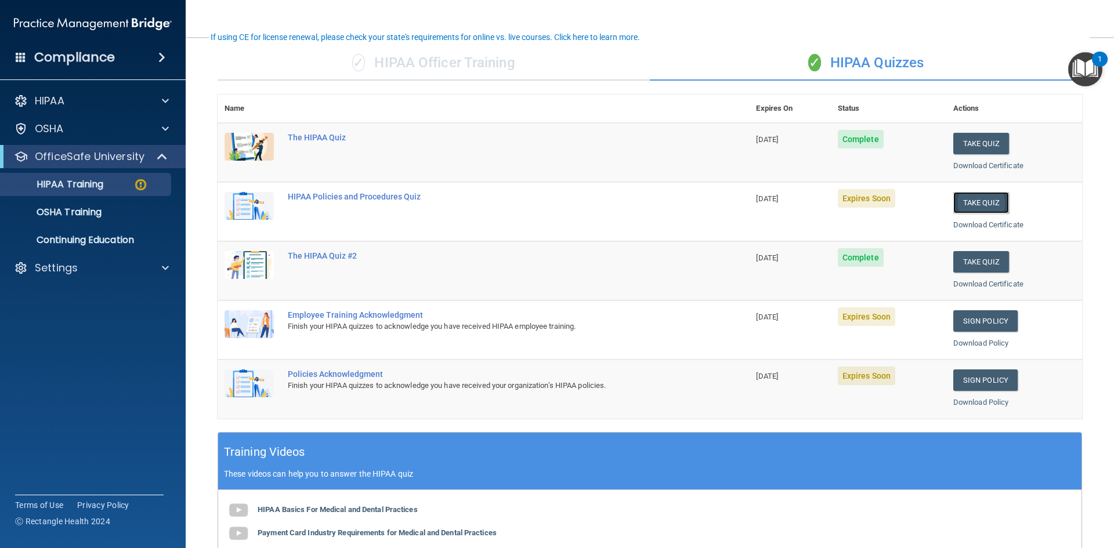
click at [973, 201] on button "Take Quiz" at bounding box center [981, 202] width 56 height 21
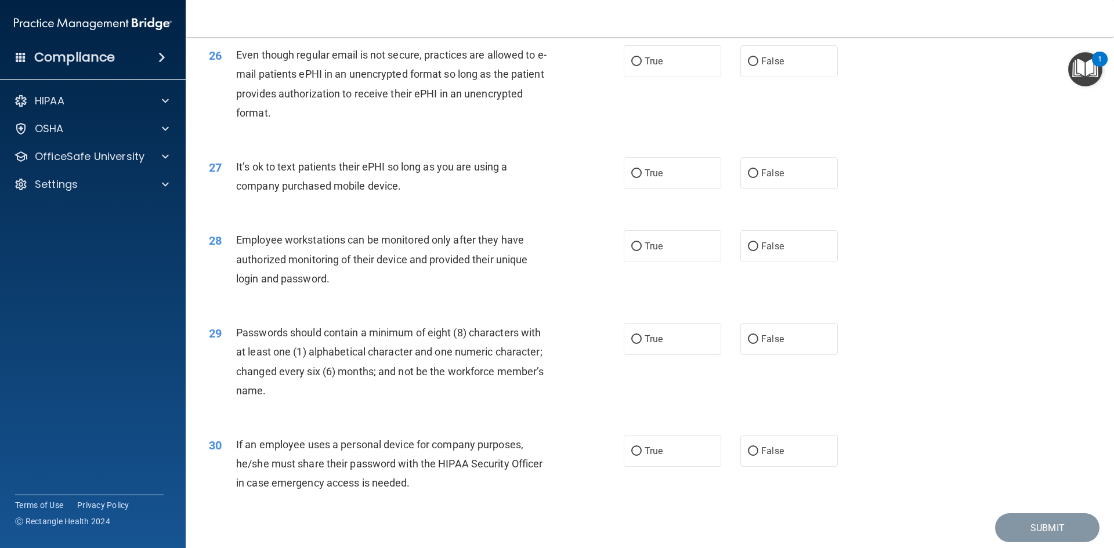
scroll to position [2345, 0]
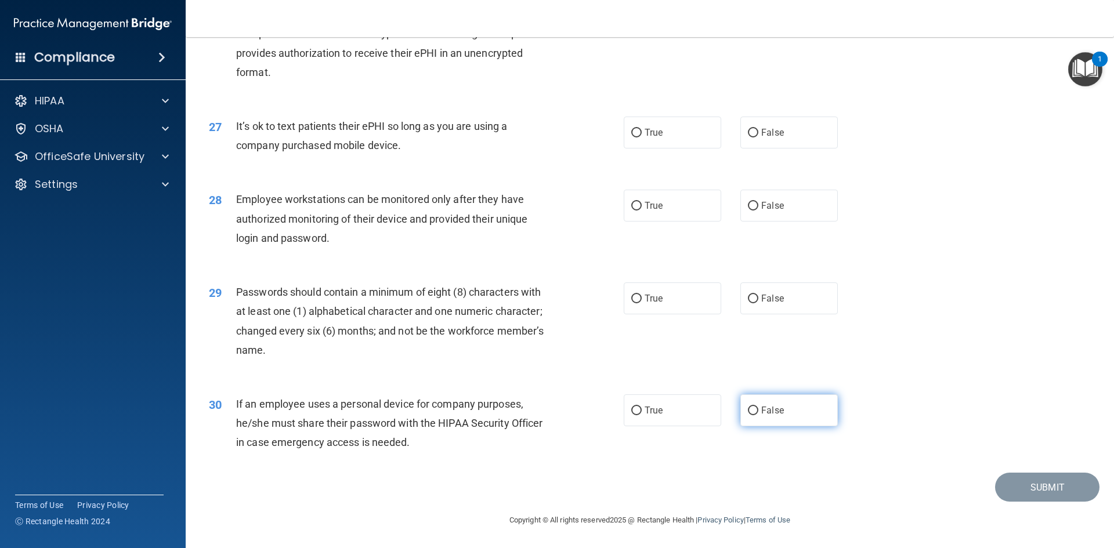
click at [749, 409] on input "False" at bounding box center [753, 411] width 10 height 9
radio input "true"
click at [748, 296] on input "False" at bounding box center [753, 299] width 10 height 9
radio input "true"
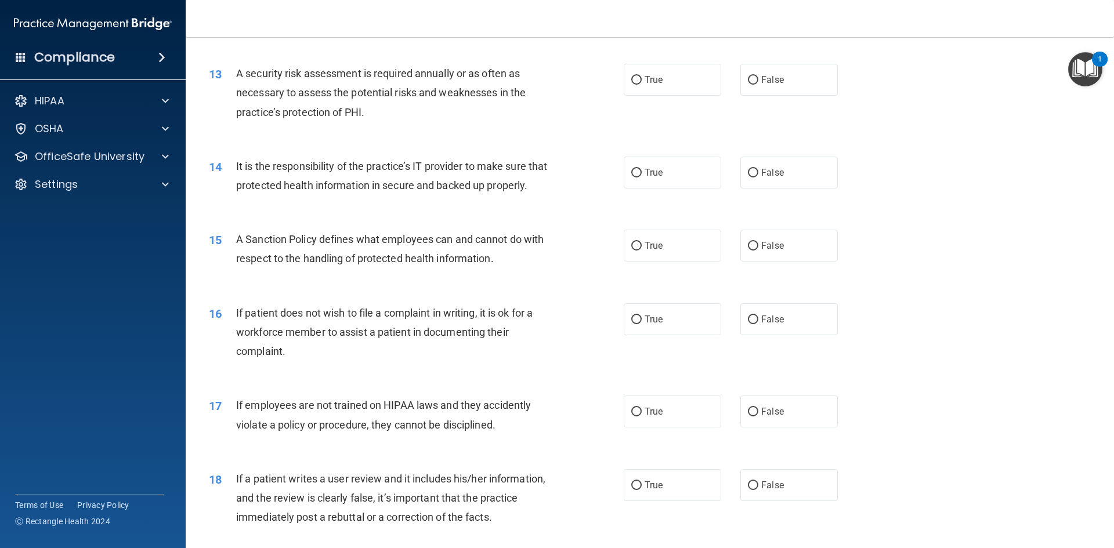
scroll to position [0, 0]
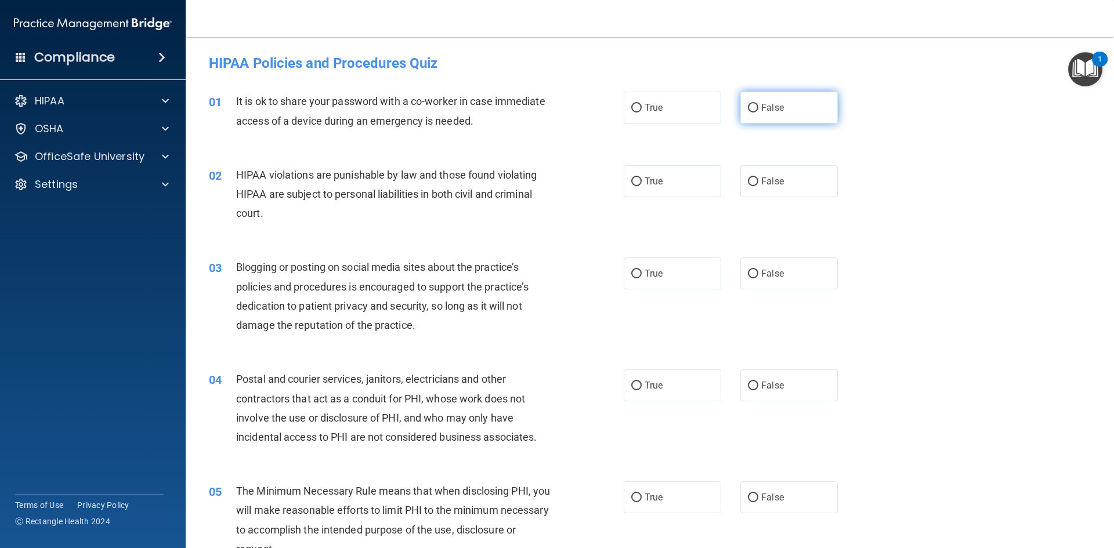
click at [750, 107] on input "False" at bounding box center [753, 108] width 10 height 9
radio input "true"
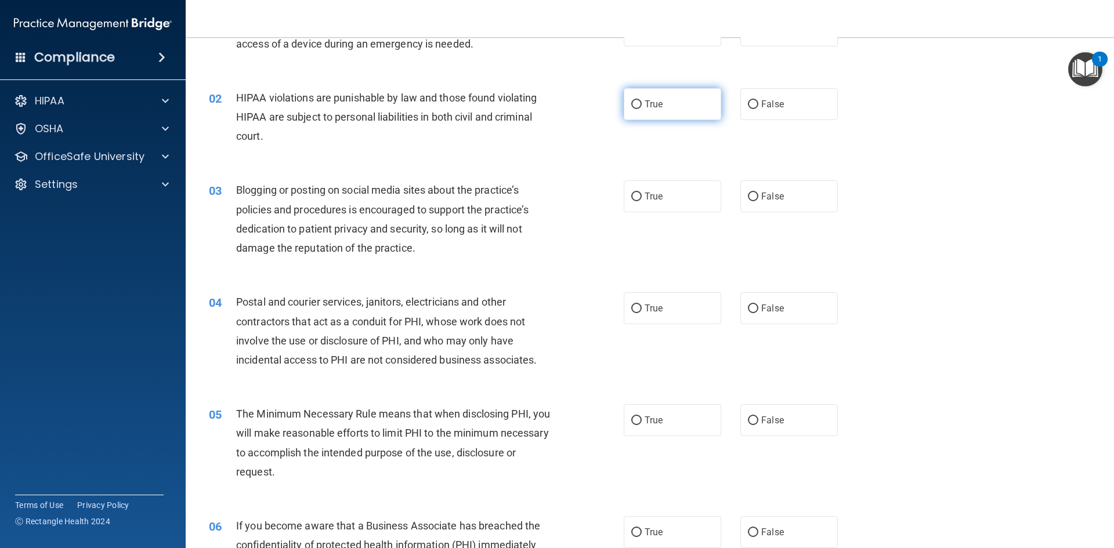
click at [631, 107] on input "True" at bounding box center [636, 104] width 10 height 9
radio input "true"
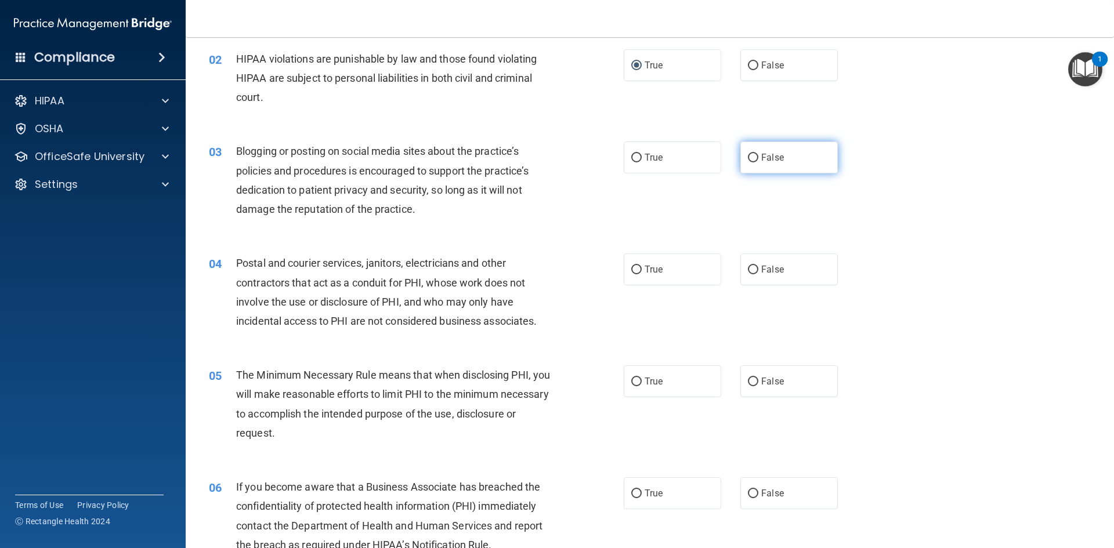
click at [748, 159] on input "False" at bounding box center [753, 158] width 10 height 9
radio input "true"
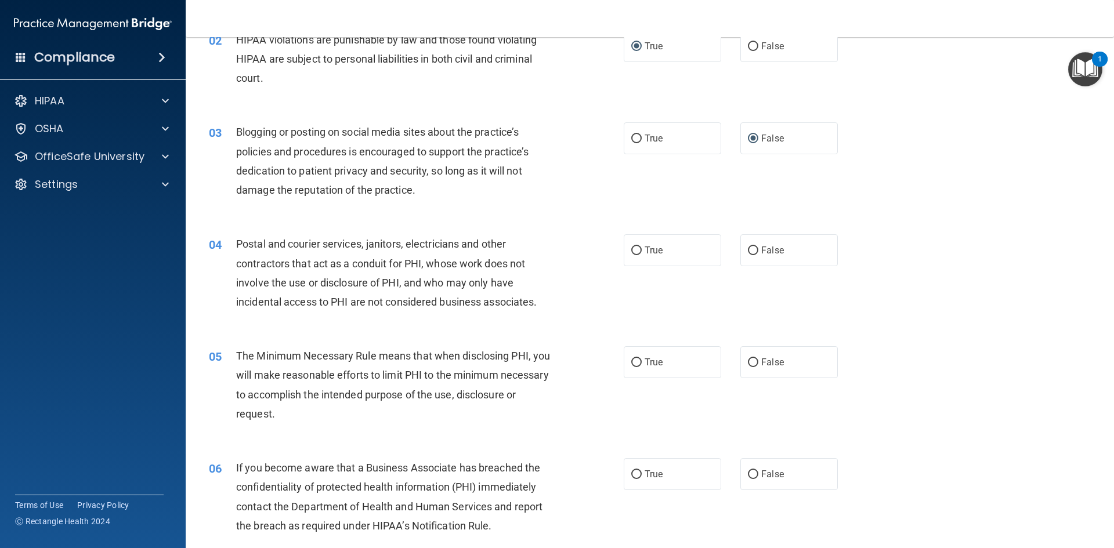
scroll to position [174, 0]
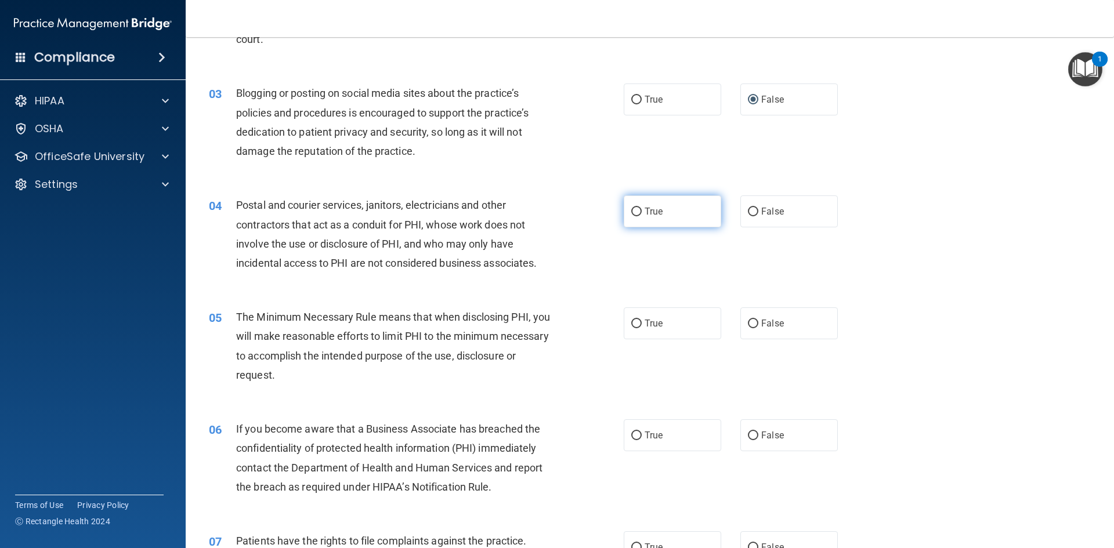
click at [633, 213] on input "True" at bounding box center [636, 212] width 10 height 9
radio input "true"
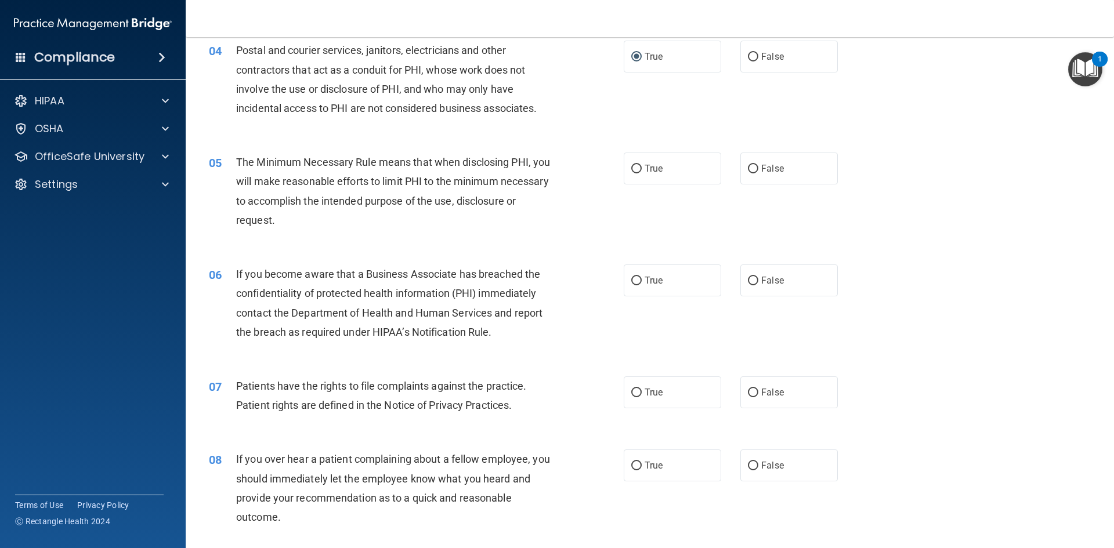
scroll to position [348, 0]
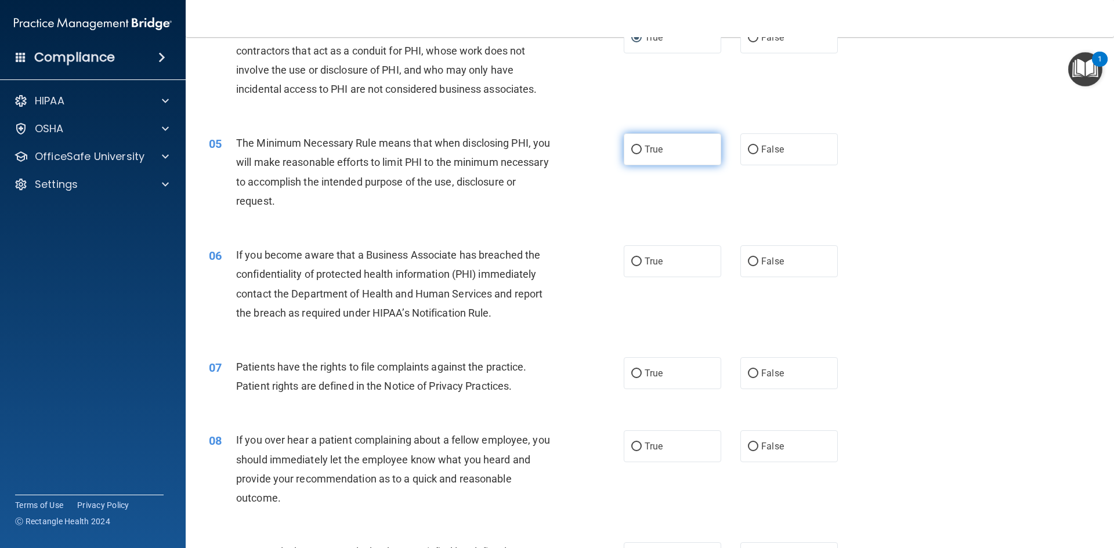
click at [633, 148] on input "True" at bounding box center [636, 150] width 10 height 9
radio input "true"
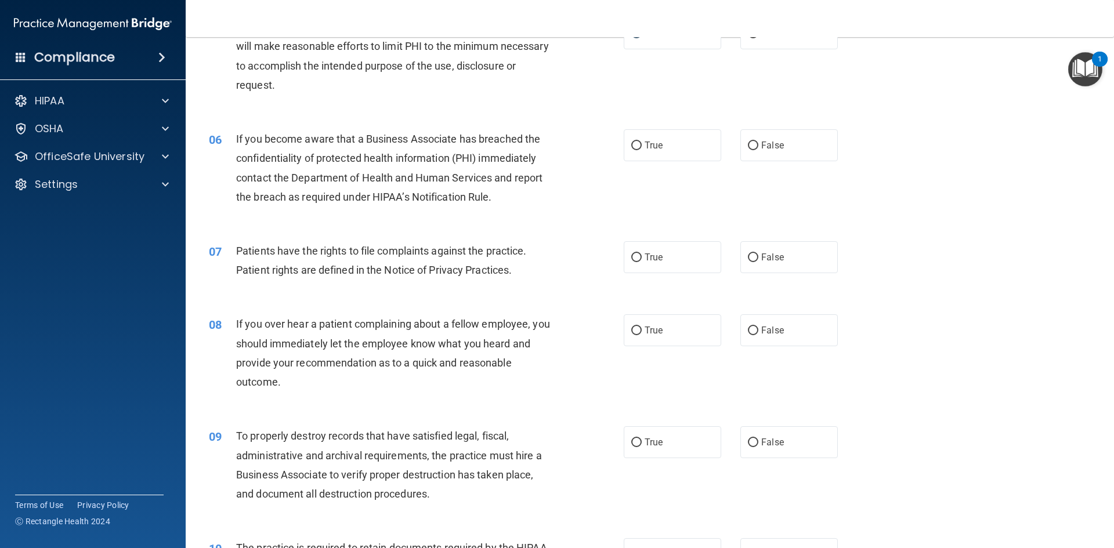
scroll to position [522, 0]
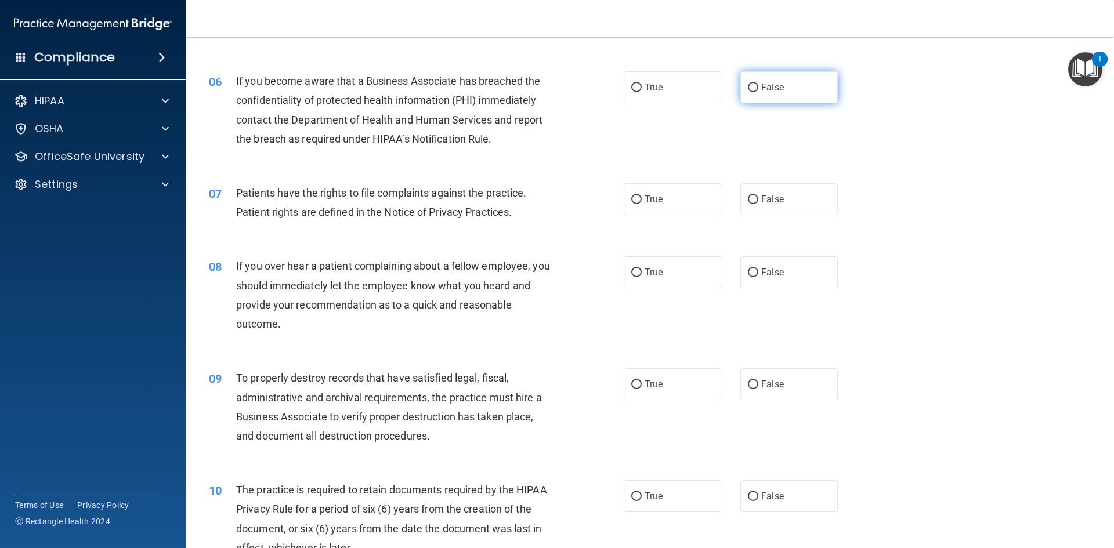
click at [748, 88] on input "False" at bounding box center [753, 88] width 10 height 9
radio input "true"
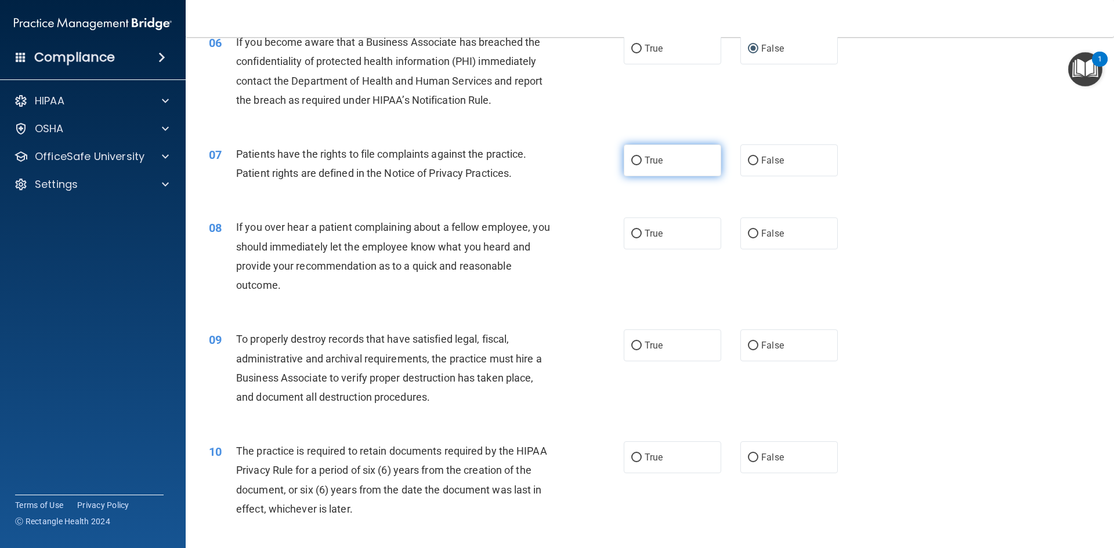
click at [631, 158] on input "True" at bounding box center [636, 161] width 10 height 9
radio input "true"
click at [749, 234] on input "False" at bounding box center [753, 234] width 10 height 9
radio input "true"
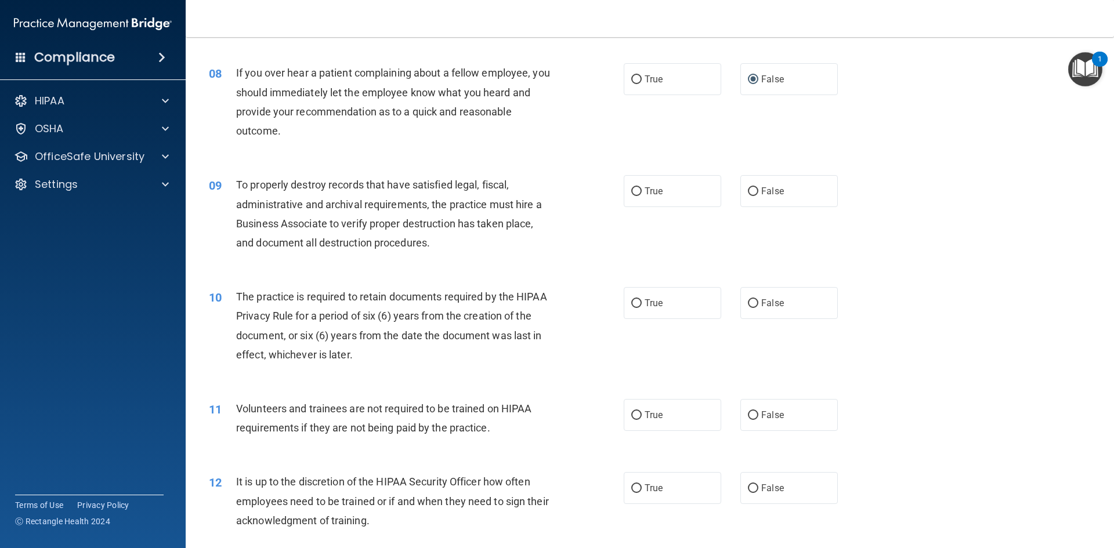
scroll to position [773, 0]
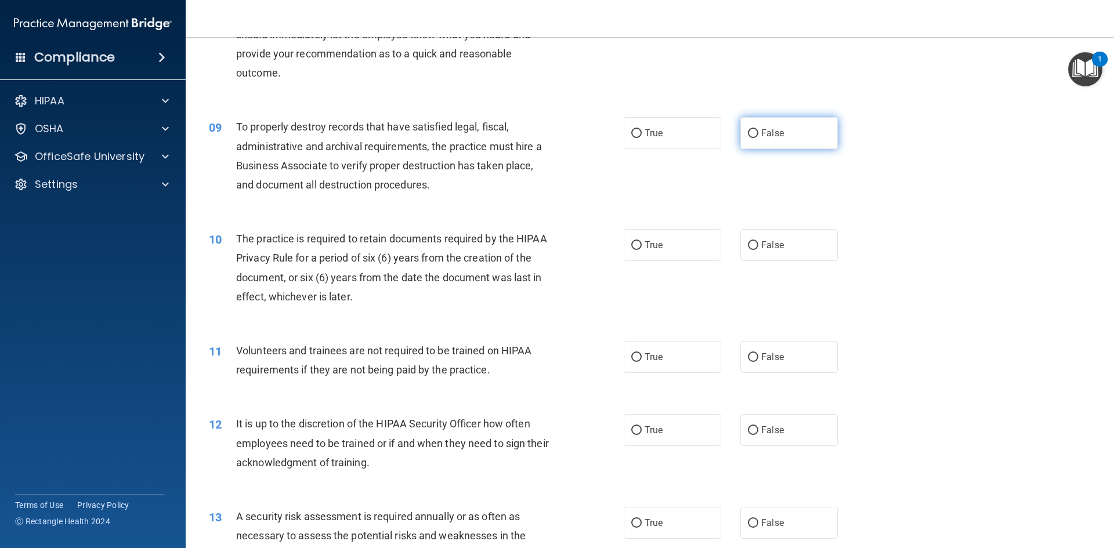
click at [748, 134] on input "False" at bounding box center [753, 133] width 10 height 9
radio input "true"
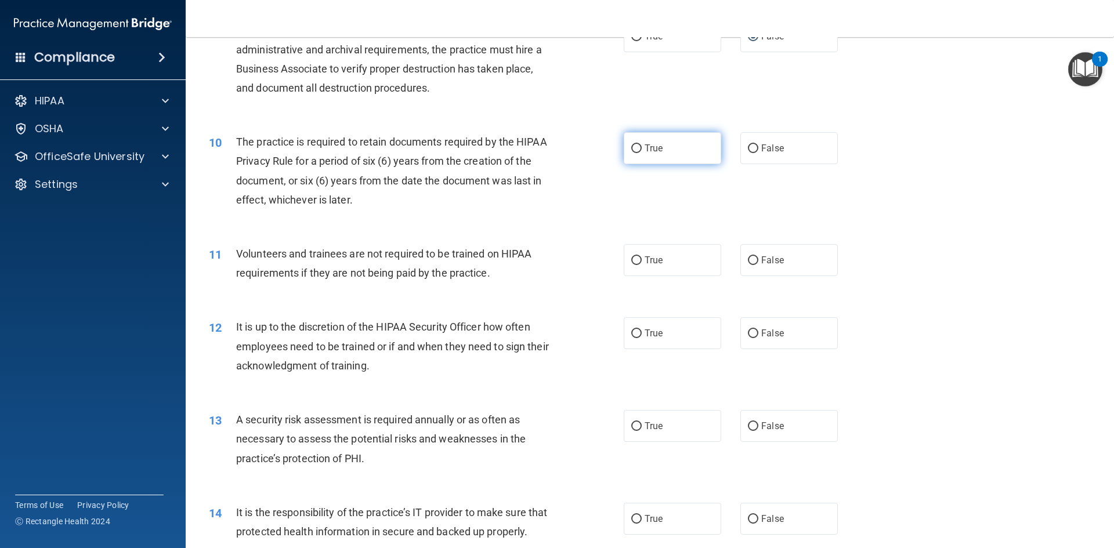
scroll to position [909, 0]
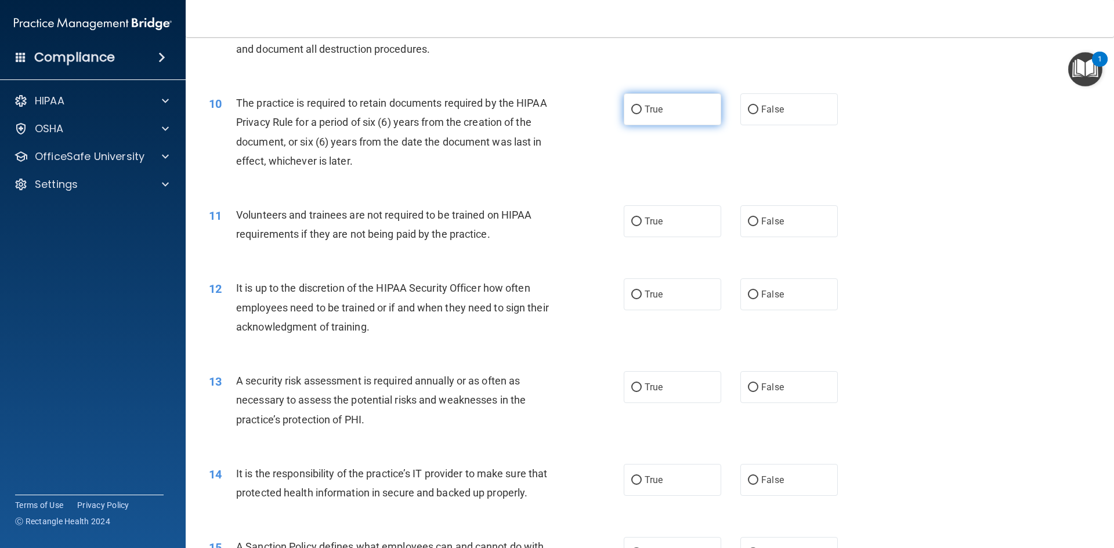
click at [631, 111] on input "True" at bounding box center [636, 110] width 10 height 9
radio input "true"
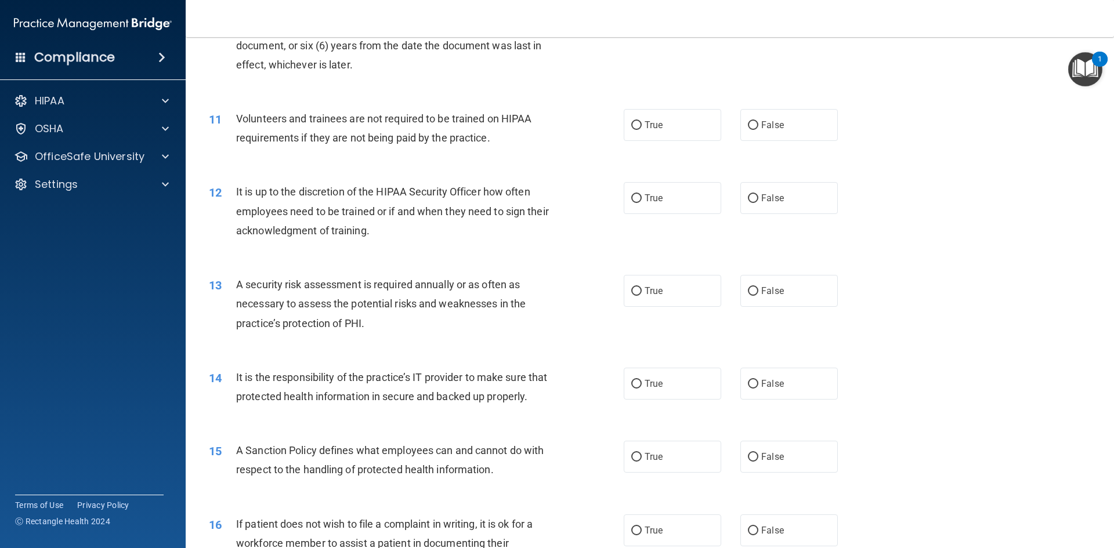
scroll to position [1044, 0]
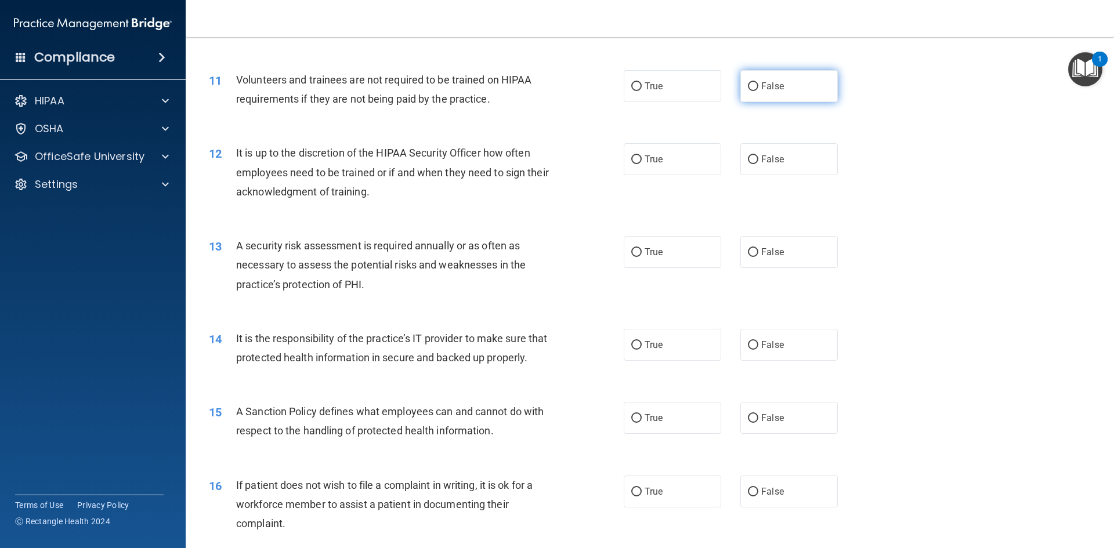
click at [748, 84] on input "False" at bounding box center [753, 86] width 10 height 9
radio input "true"
click at [748, 159] on input "False" at bounding box center [753, 160] width 10 height 9
radio input "true"
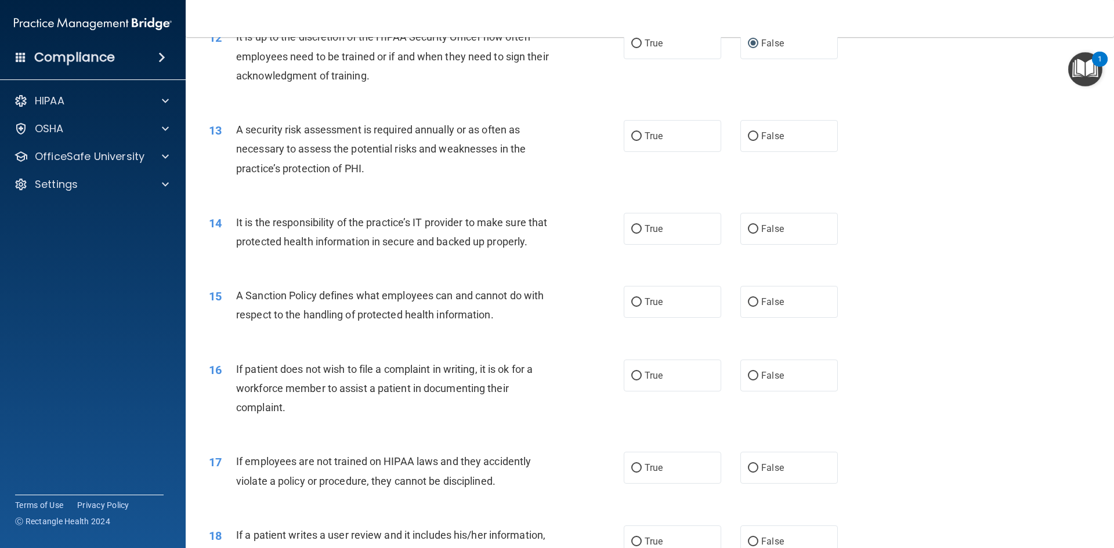
scroll to position [1180, 0]
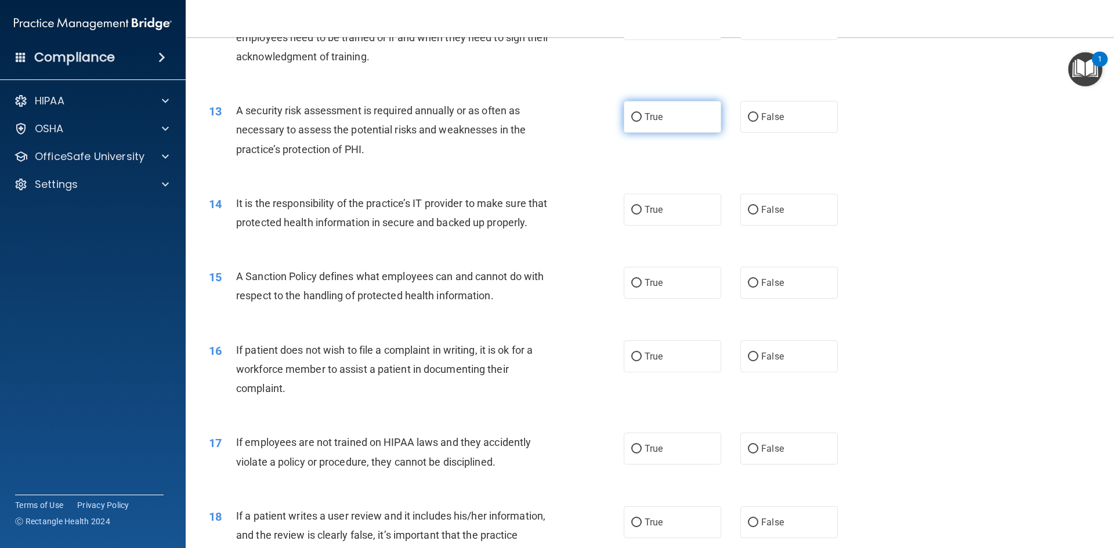
click at [631, 120] on input "True" at bounding box center [636, 117] width 10 height 9
radio input "true"
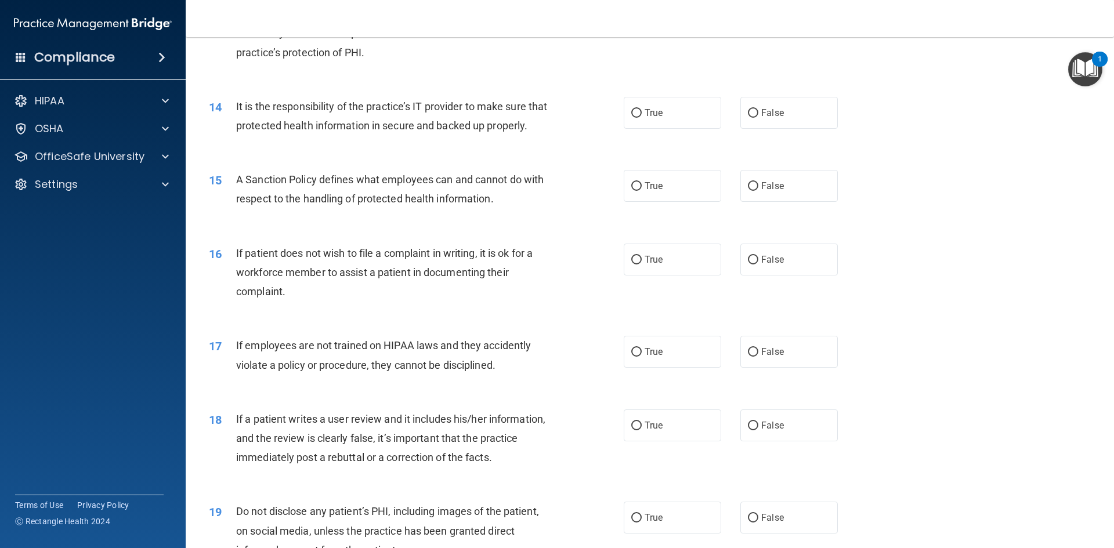
scroll to position [1296, 0]
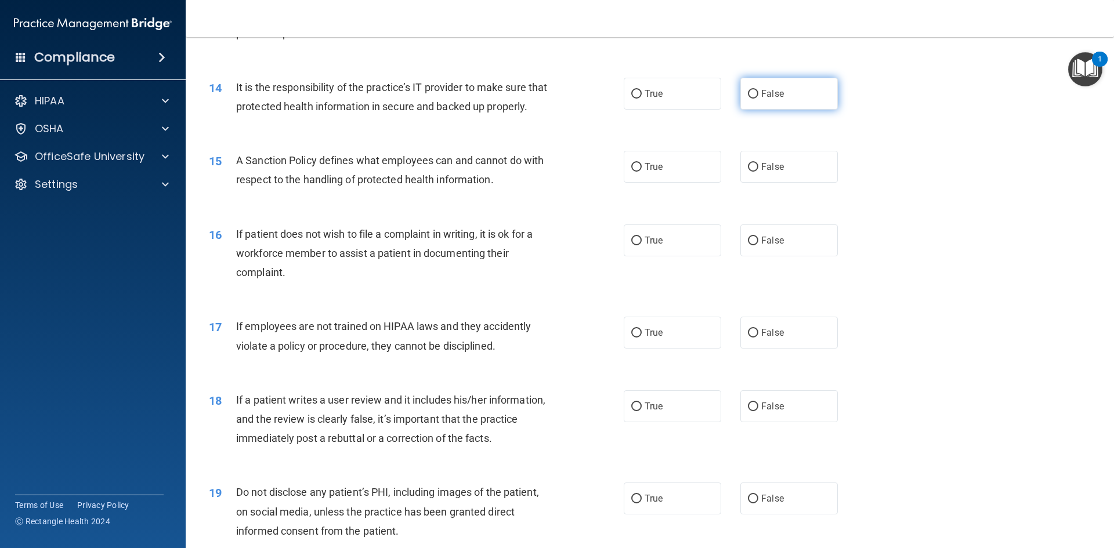
click at [750, 93] on input "False" at bounding box center [753, 94] width 10 height 9
radio input "true"
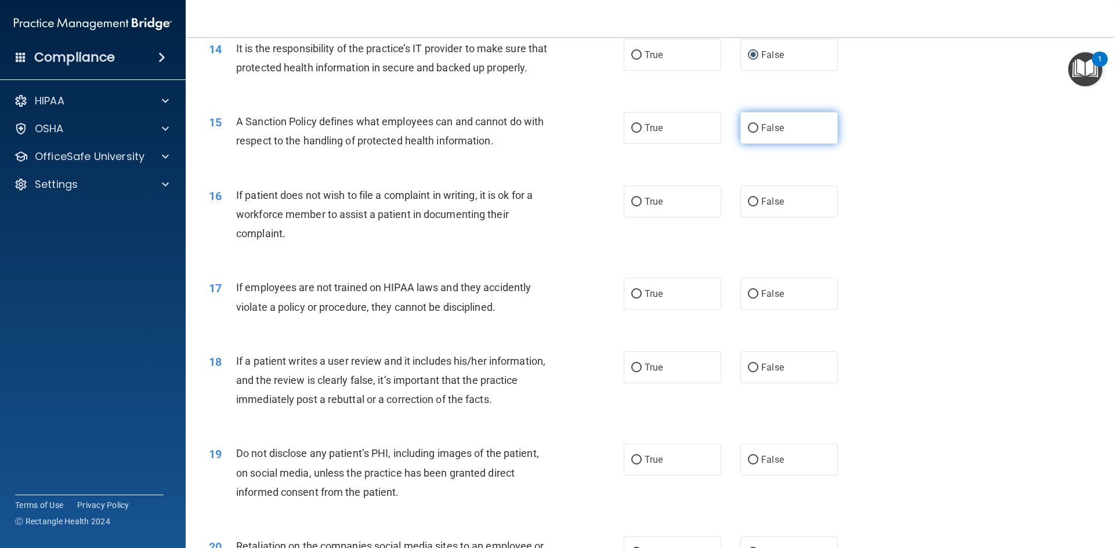
drag, startPoint x: 749, startPoint y: 128, endPoint x: 743, endPoint y: 122, distance: 7.8
click at [749, 128] on input "False" at bounding box center [753, 128] width 10 height 9
radio input "true"
click at [633, 201] on input "True" at bounding box center [636, 202] width 10 height 9
radio input "true"
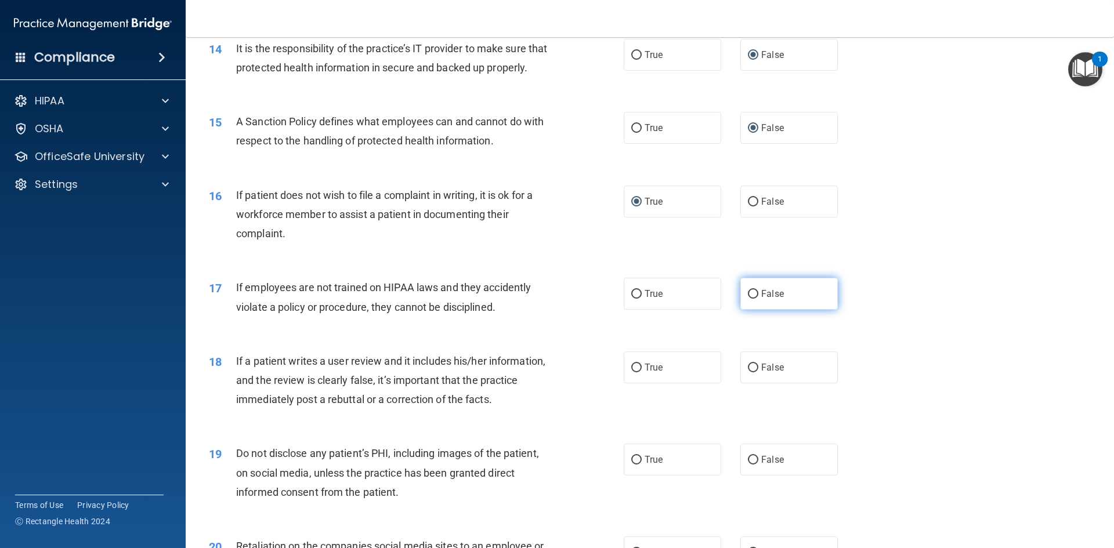
click at [748, 295] on input "False" at bounding box center [753, 294] width 10 height 9
radio input "true"
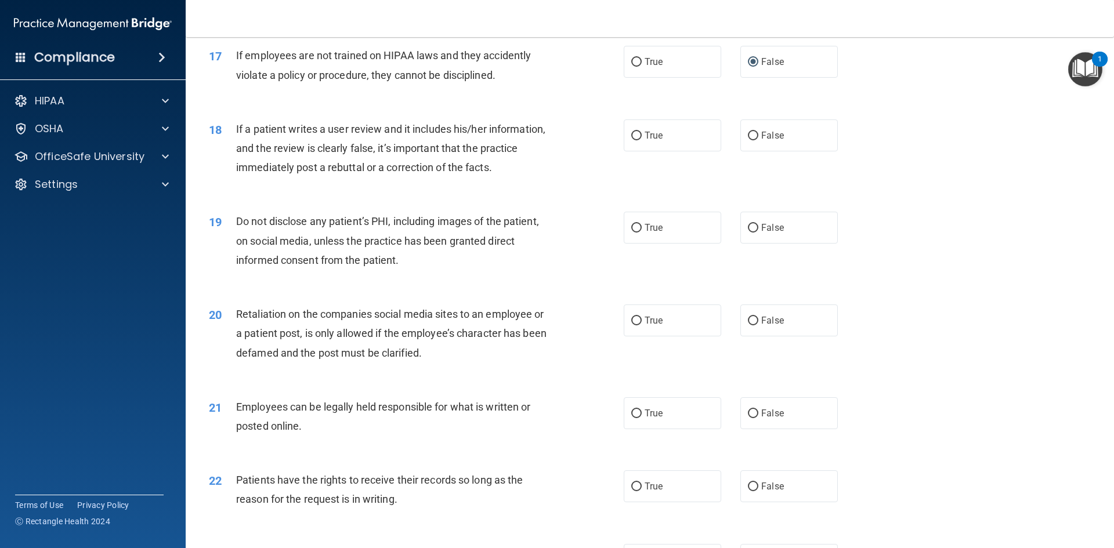
scroll to position [1625, 0]
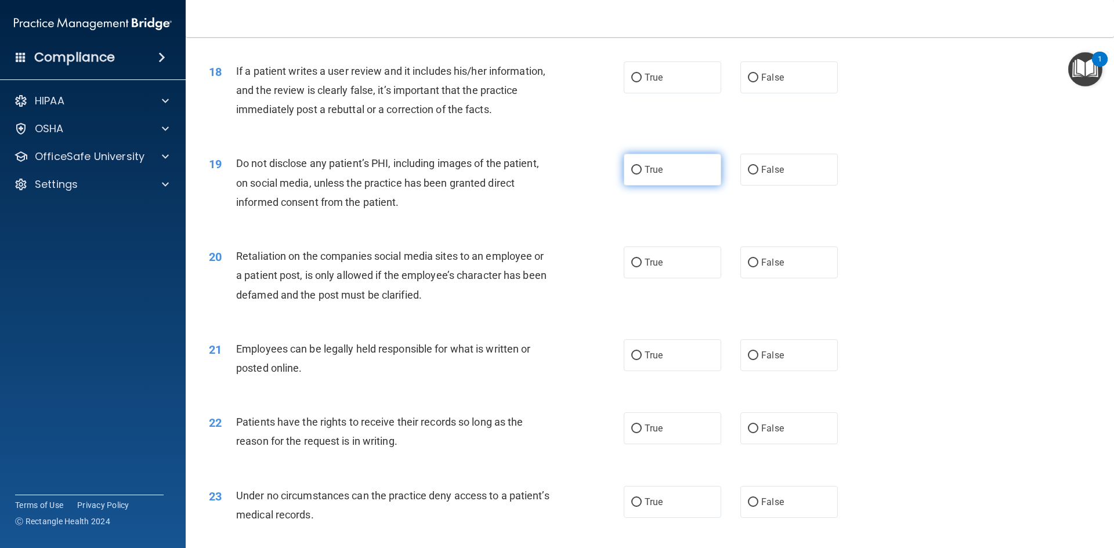
click at [634, 170] on input "True" at bounding box center [636, 170] width 10 height 9
radio input "true"
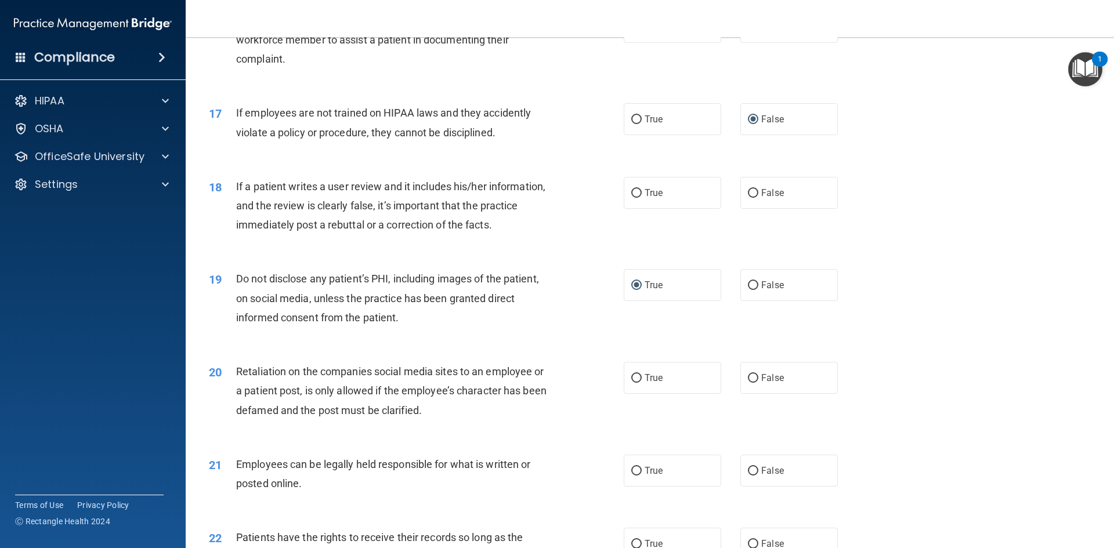
scroll to position [1548, 0]
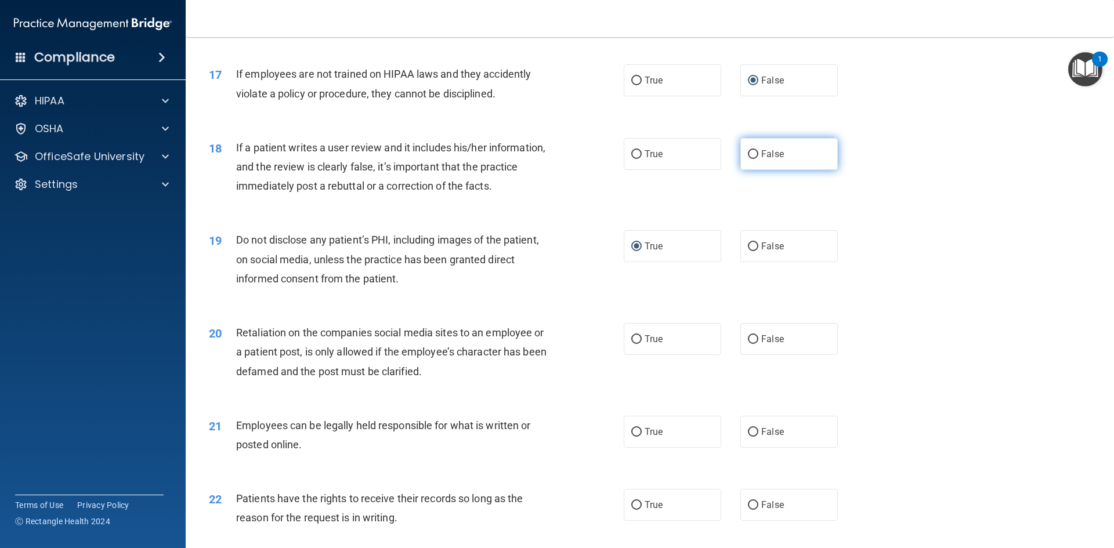
click at [750, 152] on input "False" at bounding box center [753, 154] width 10 height 9
radio input "true"
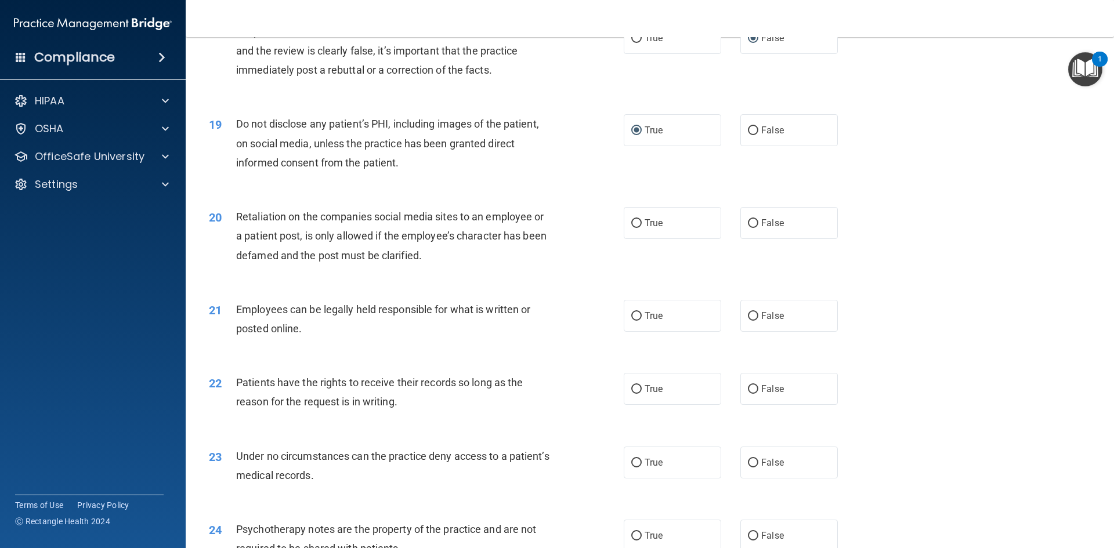
scroll to position [1703, 0]
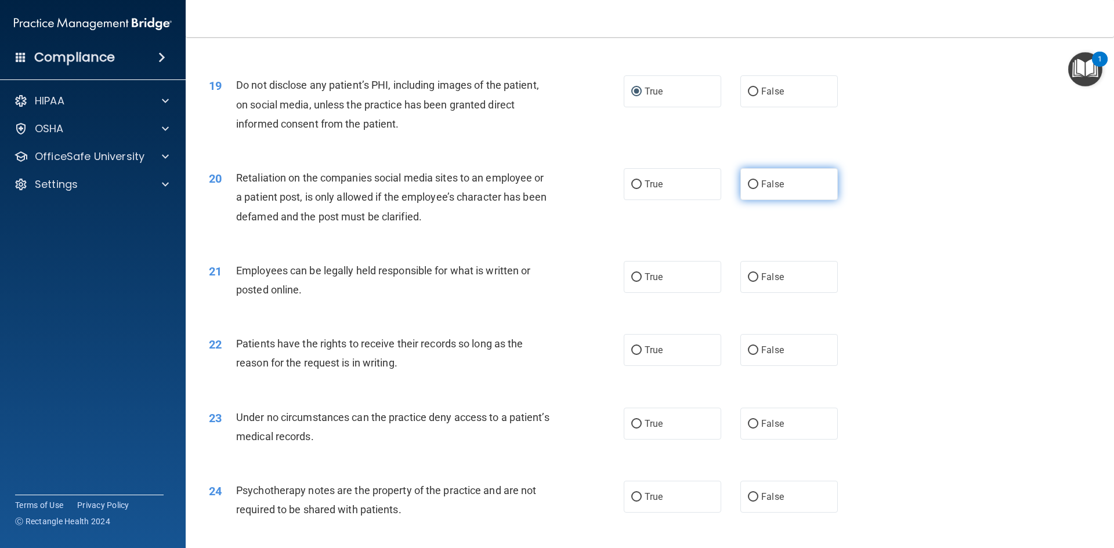
click at [749, 185] on input "False" at bounding box center [753, 184] width 10 height 9
radio input "true"
click at [749, 274] on input "False" at bounding box center [753, 277] width 10 height 9
radio input "true"
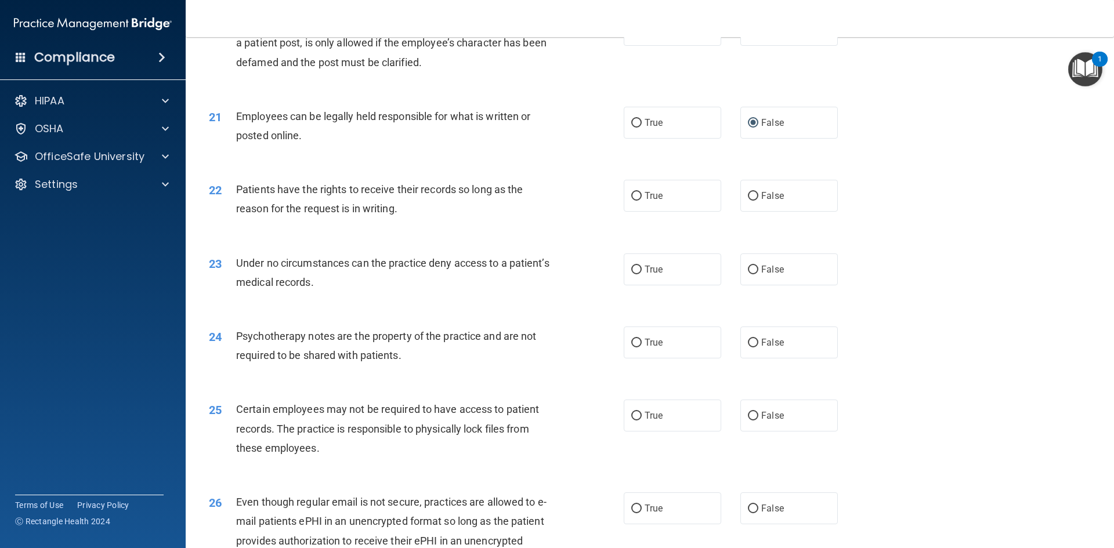
scroll to position [1896, 0]
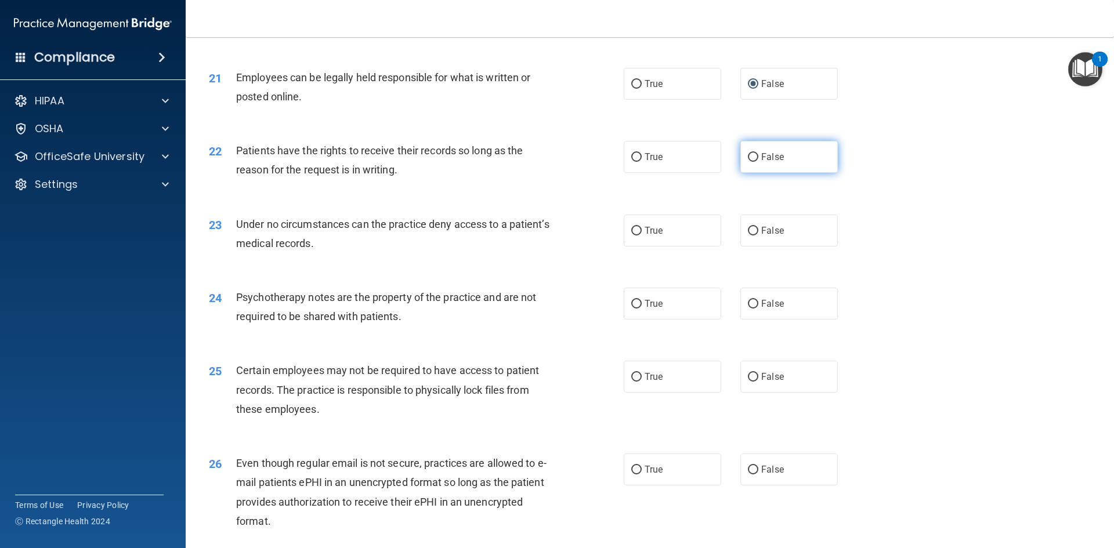
click at [748, 156] on input "False" at bounding box center [753, 157] width 10 height 9
radio input "true"
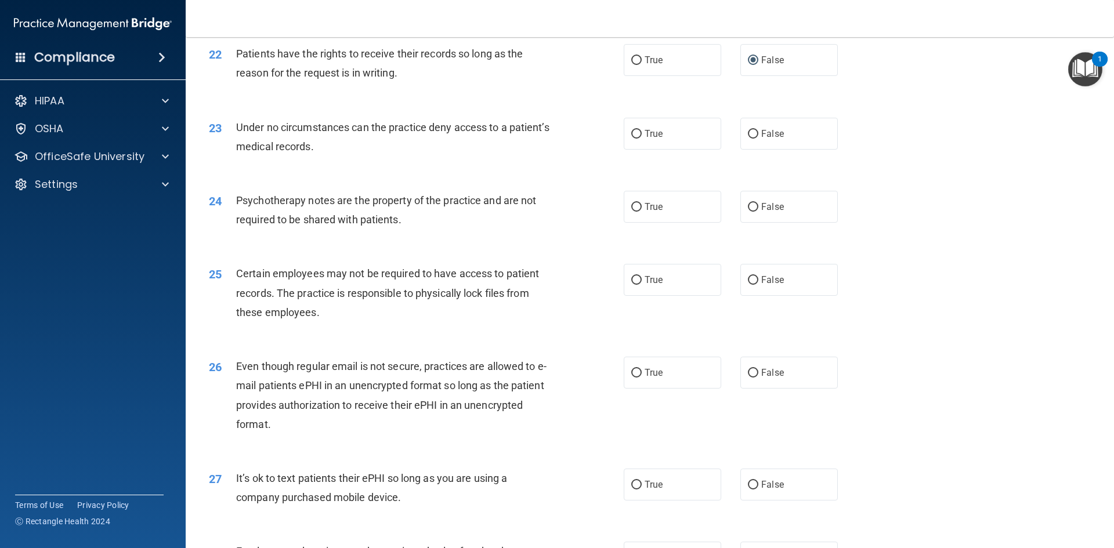
scroll to position [2012, 0]
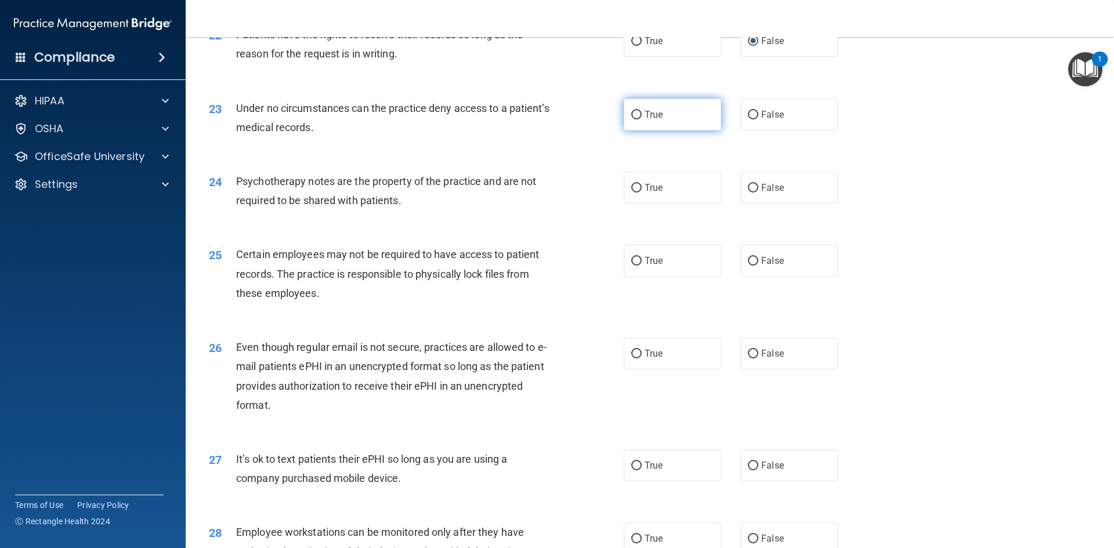
click at [635, 117] on input "True" at bounding box center [636, 115] width 10 height 9
radio input "true"
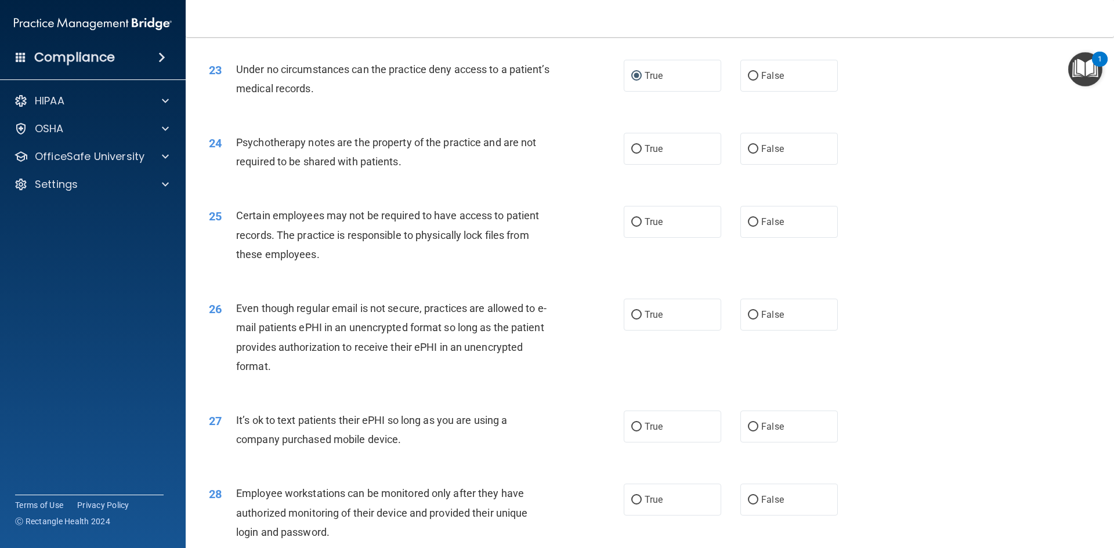
scroll to position [2070, 0]
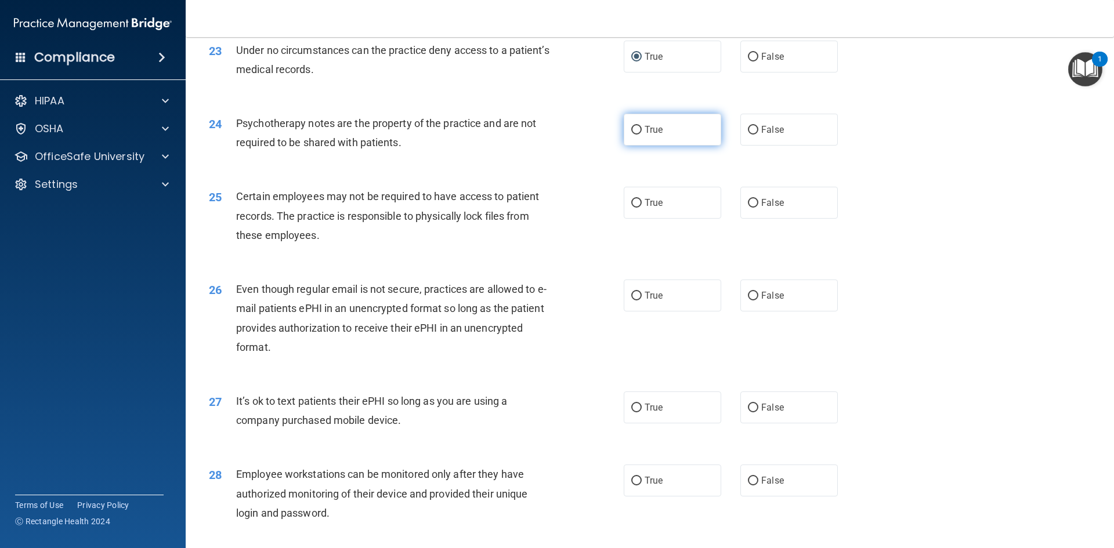
click at [631, 131] on input "True" at bounding box center [636, 130] width 10 height 9
radio input "true"
click at [635, 201] on input "True" at bounding box center [636, 203] width 10 height 9
radio input "true"
click at [631, 295] on input "True" at bounding box center [636, 296] width 10 height 9
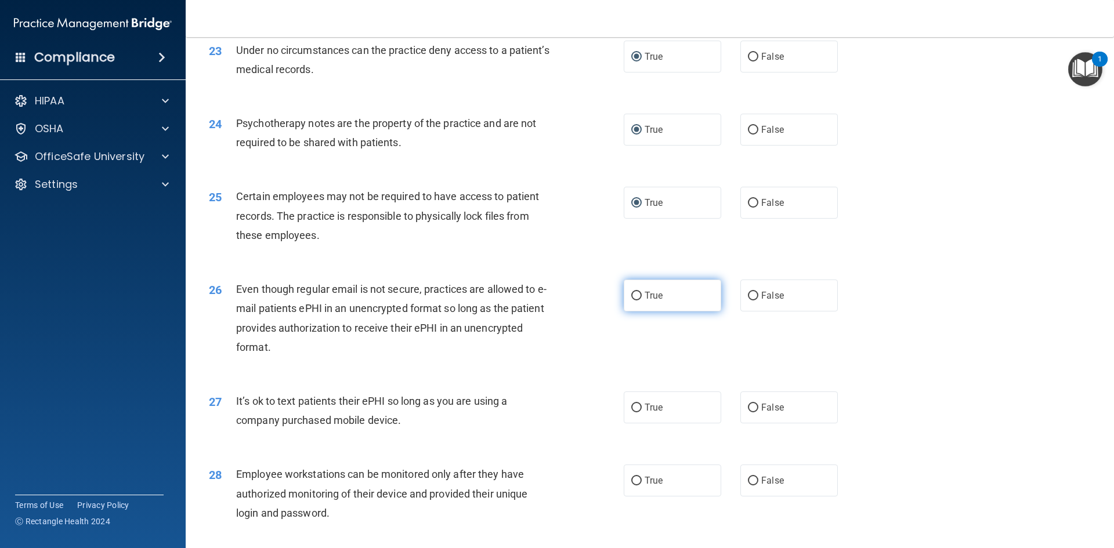
radio input "true"
click at [749, 297] on input "False" at bounding box center [753, 296] width 10 height 9
radio input "true"
radio input "false"
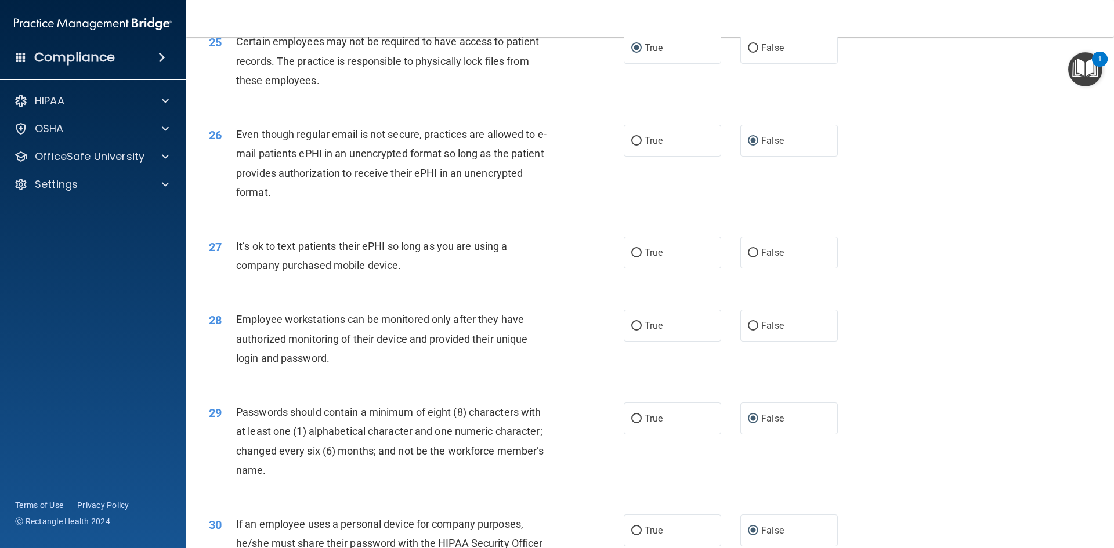
scroll to position [2264, 0]
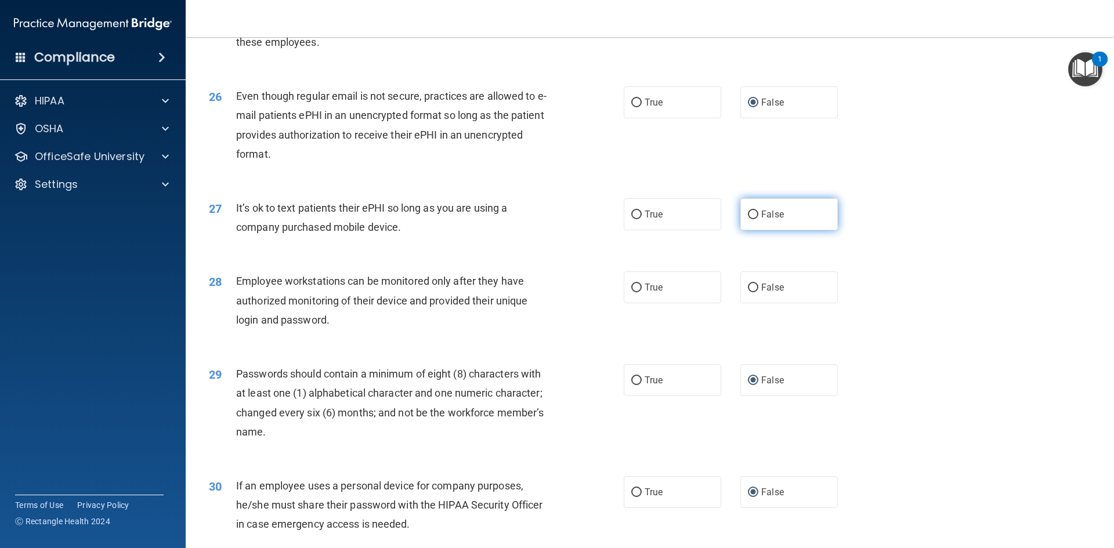
click at [752, 217] on input "False" at bounding box center [753, 215] width 10 height 9
radio input "true"
click at [748, 288] on input "False" at bounding box center [753, 288] width 10 height 9
radio input "true"
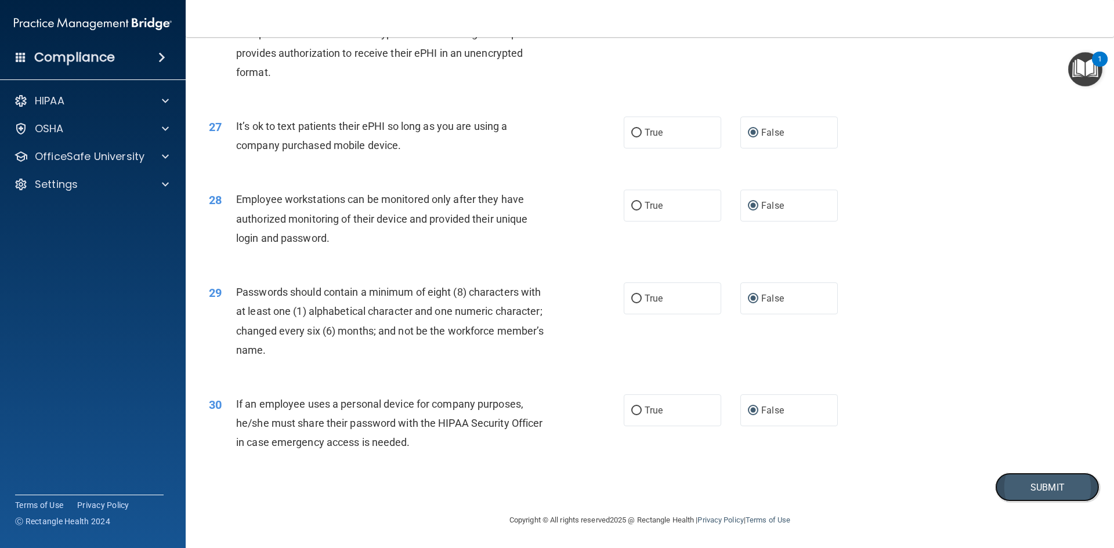
click at [1037, 486] on button "Submit" at bounding box center [1047, 488] width 104 height 30
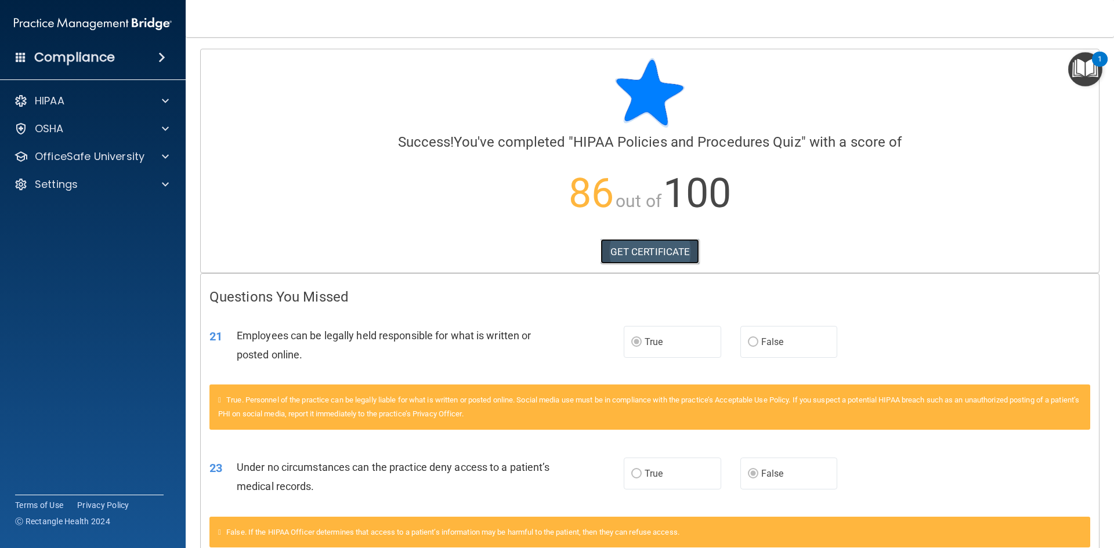
click at [642, 251] on link "GET CERTIFICATE" at bounding box center [650, 252] width 99 height 26
click at [158, 103] on div at bounding box center [163, 101] width 29 height 14
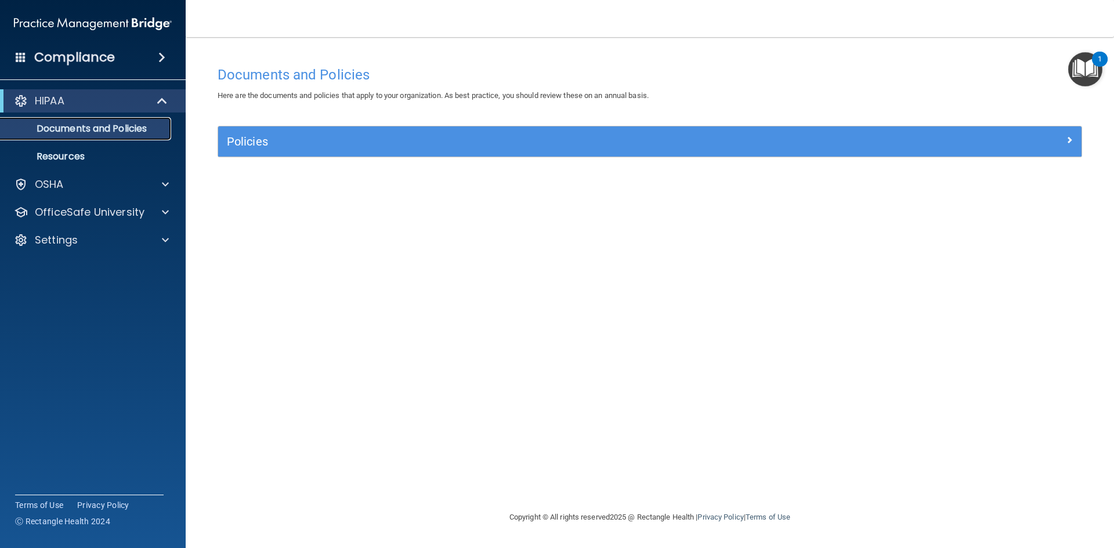
click at [131, 128] on p "Documents and Policies" at bounding box center [87, 129] width 158 height 12
click at [74, 160] on p "Resources" at bounding box center [87, 157] width 158 height 12
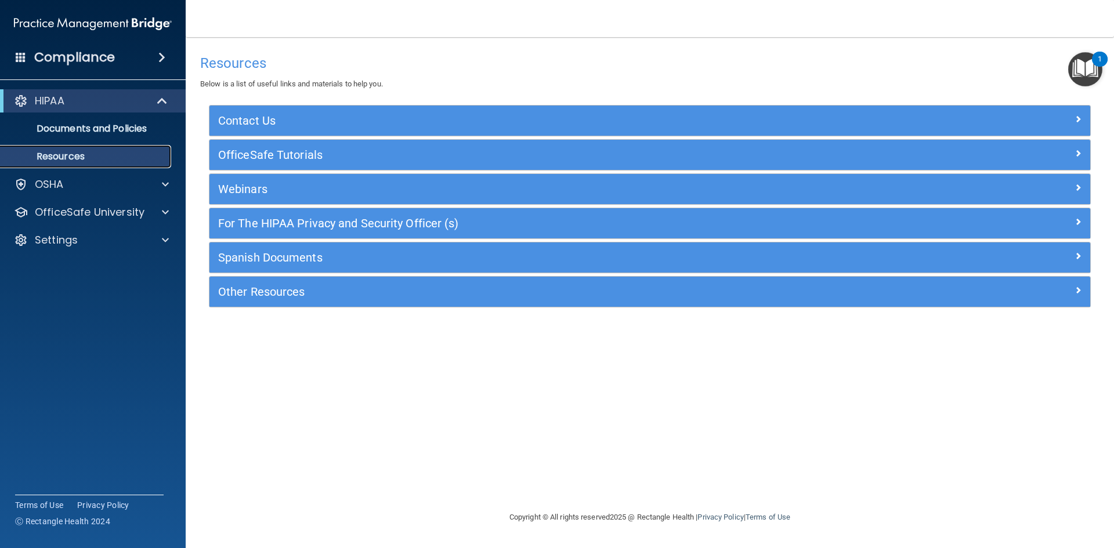
click at [55, 154] on p "Resources" at bounding box center [87, 157] width 158 height 12
click at [119, 125] on p "Documents and Policies" at bounding box center [87, 129] width 158 height 12
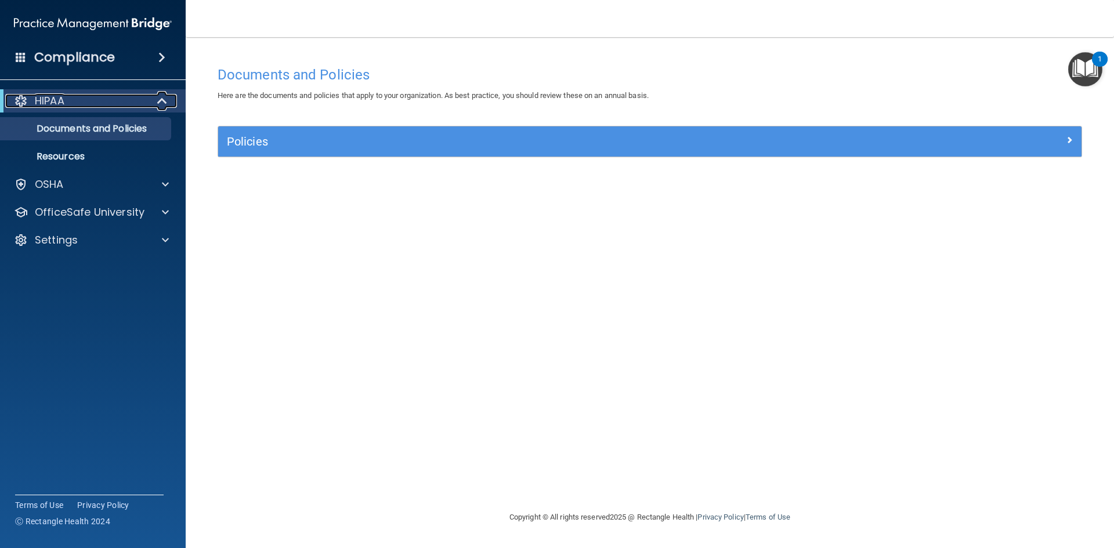
click at [153, 103] on div at bounding box center [163, 101] width 28 height 14
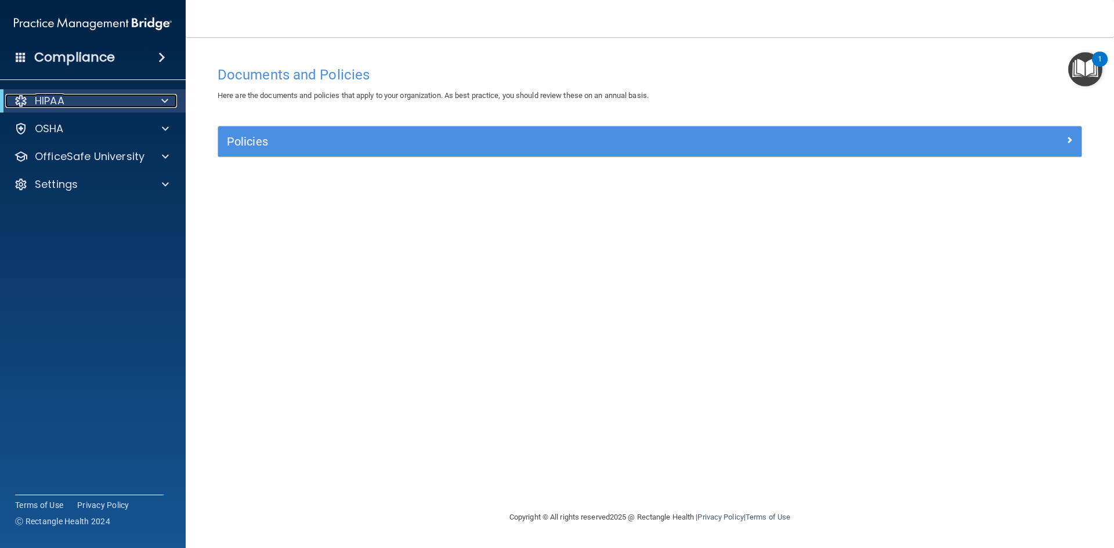
click at [62, 104] on p "HIPAA" at bounding box center [50, 101] width 30 height 14
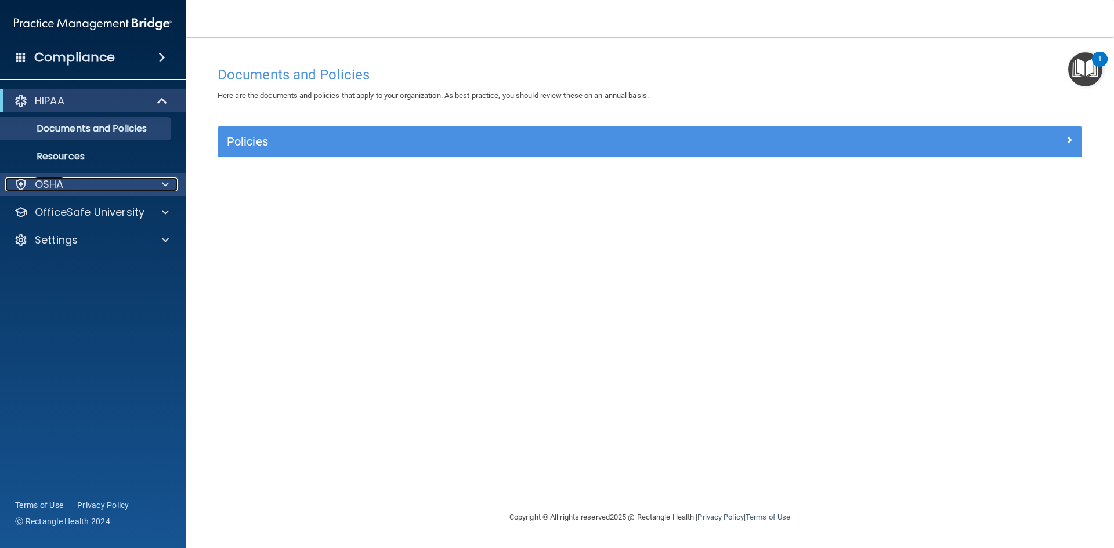
click at [154, 183] on div at bounding box center [163, 185] width 29 height 14
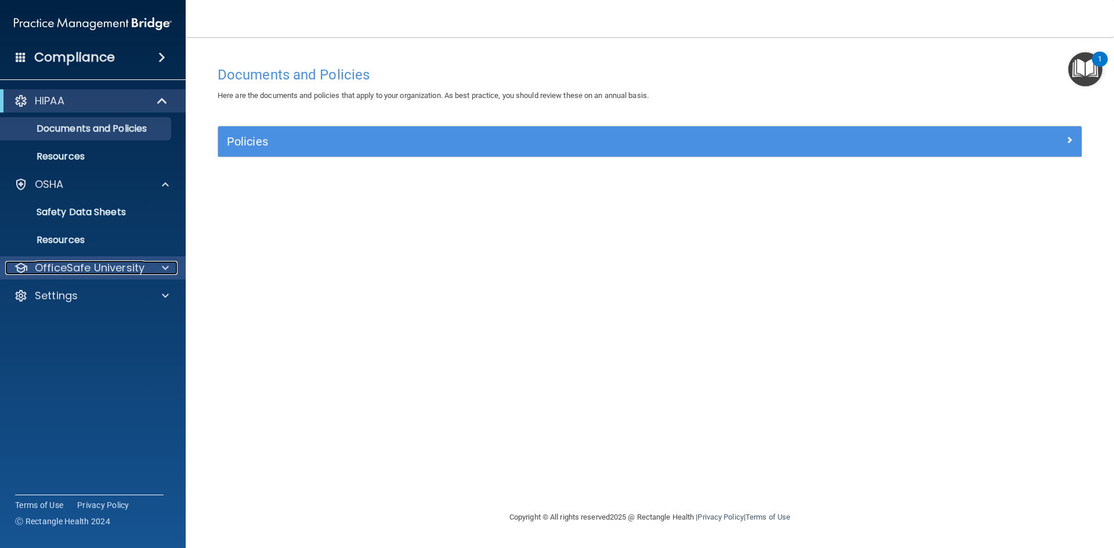
click at [168, 263] on span at bounding box center [165, 268] width 7 height 14
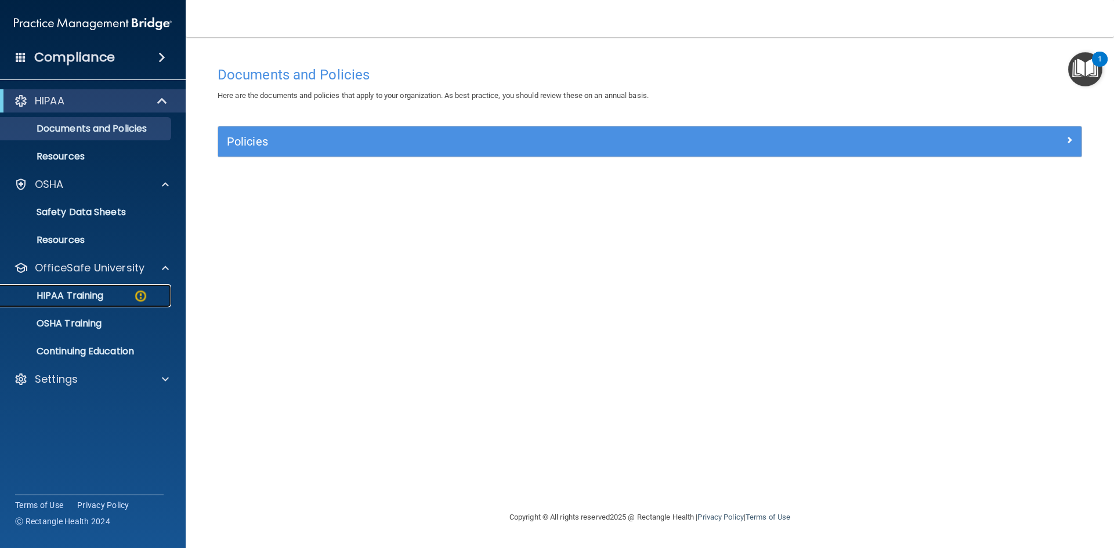
click at [99, 294] on p "HIPAA Training" at bounding box center [56, 296] width 96 height 12
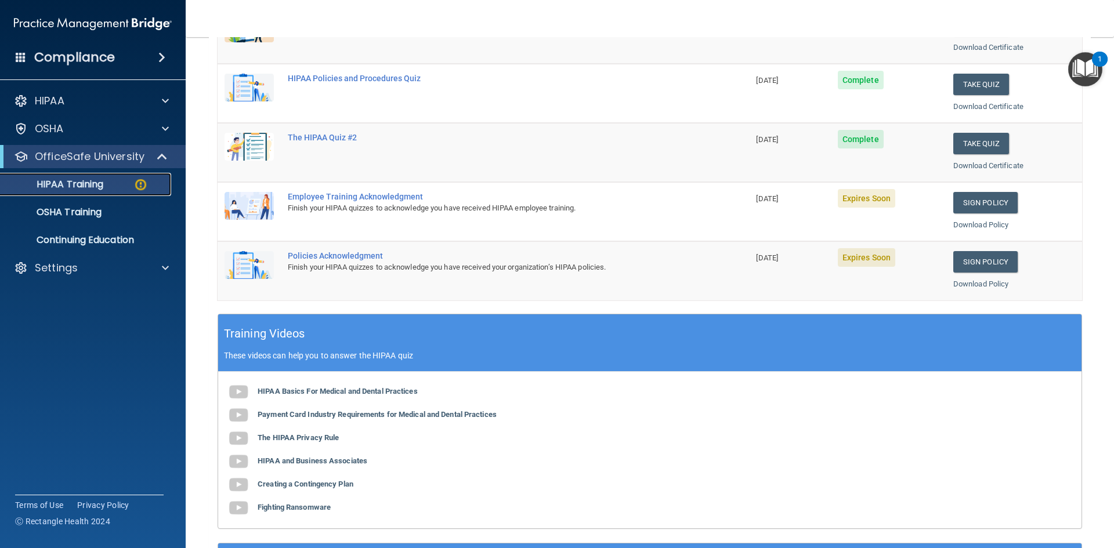
scroll to position [227, 0]
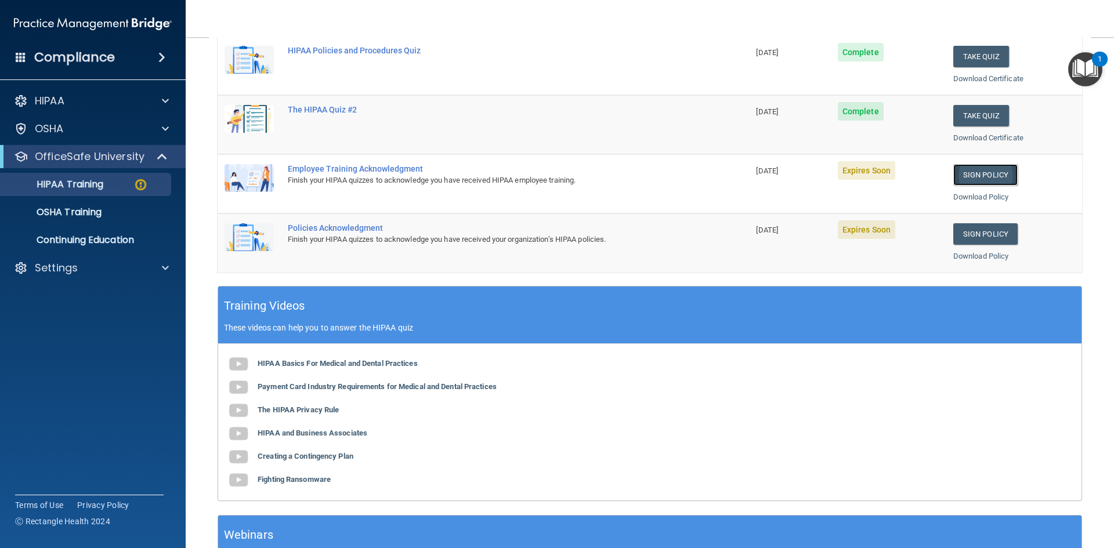
click at [979, 176] on link "Sign Policy" at bounding box center [985, 174] width 64 height 21
click at [971, 236] on link "Sign Policy" at bounding box center [985, 233] width 64 height 21
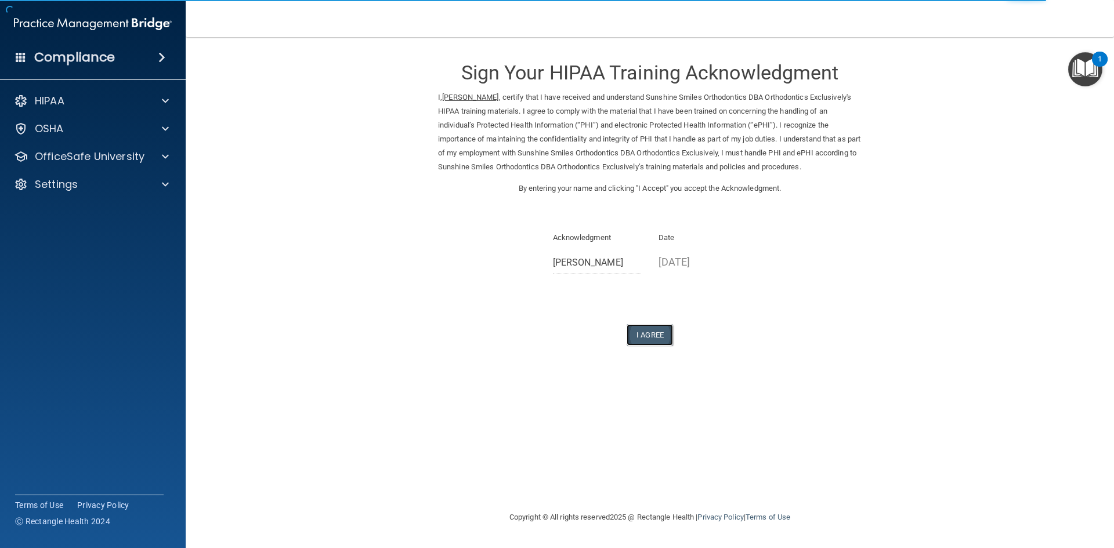
click at [644, 332] on button "I Agree" at bounding box center [650, 334] width 46 height 21
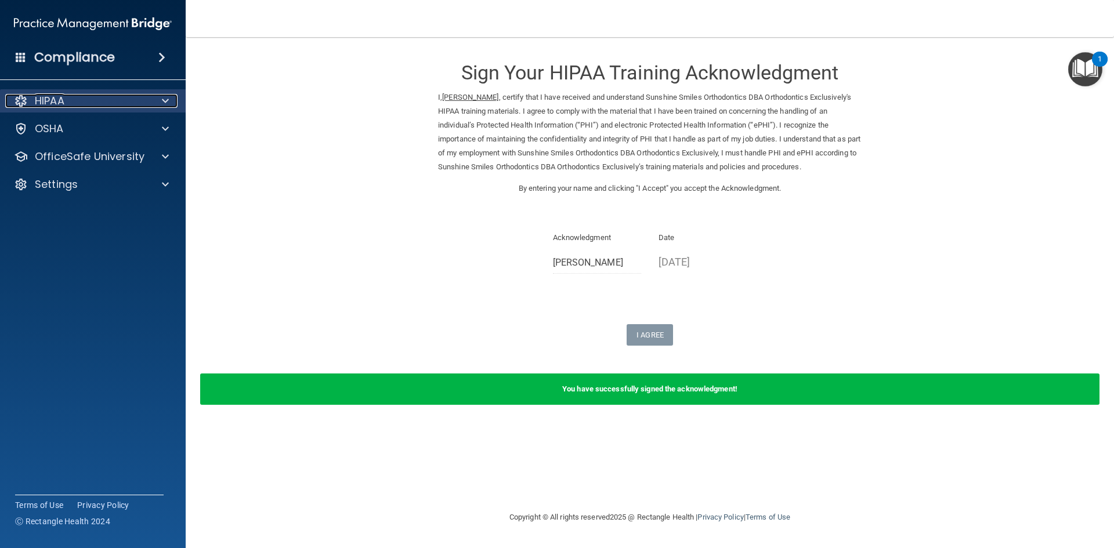
click at [163, 95] on span at bounding box center [165, 101] width 7 height 14
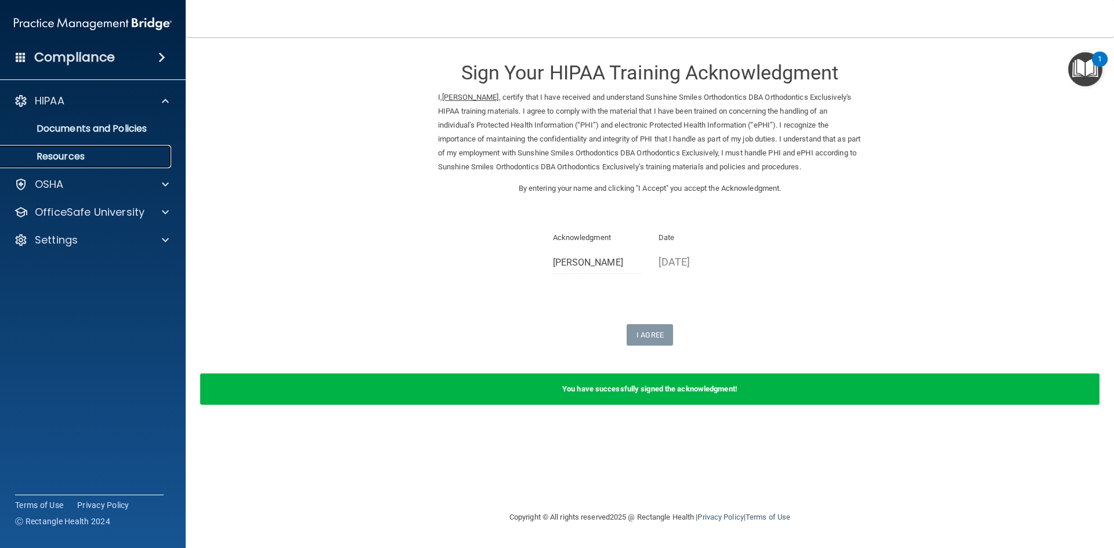
click at [75, 154] on p "Resources" at bounding box center [87, 157] width 158 height 12
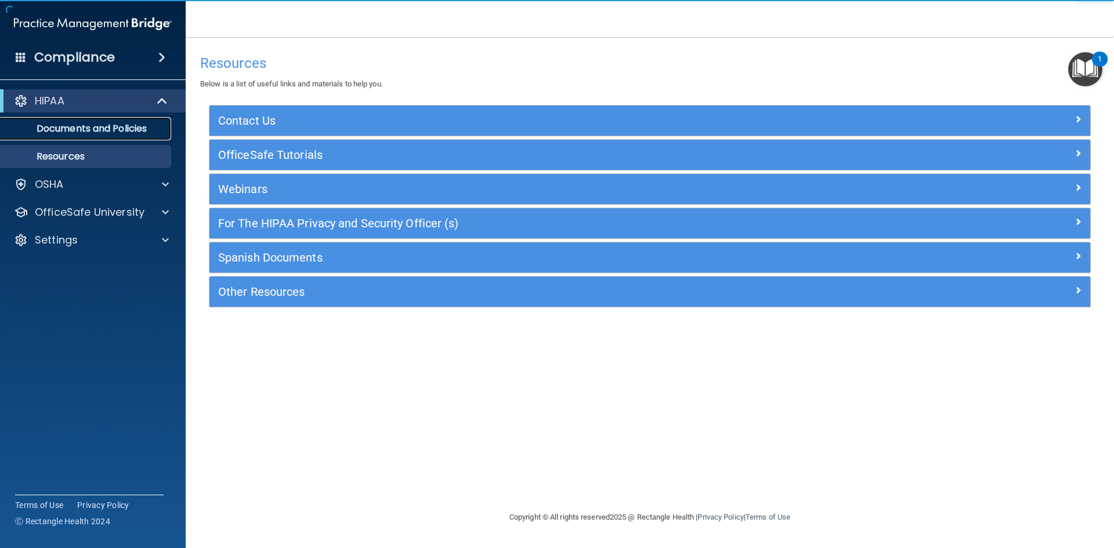
click at [110, 128] on p "Documents and Policies" at bounding box center [87, 129] width 158 height 12
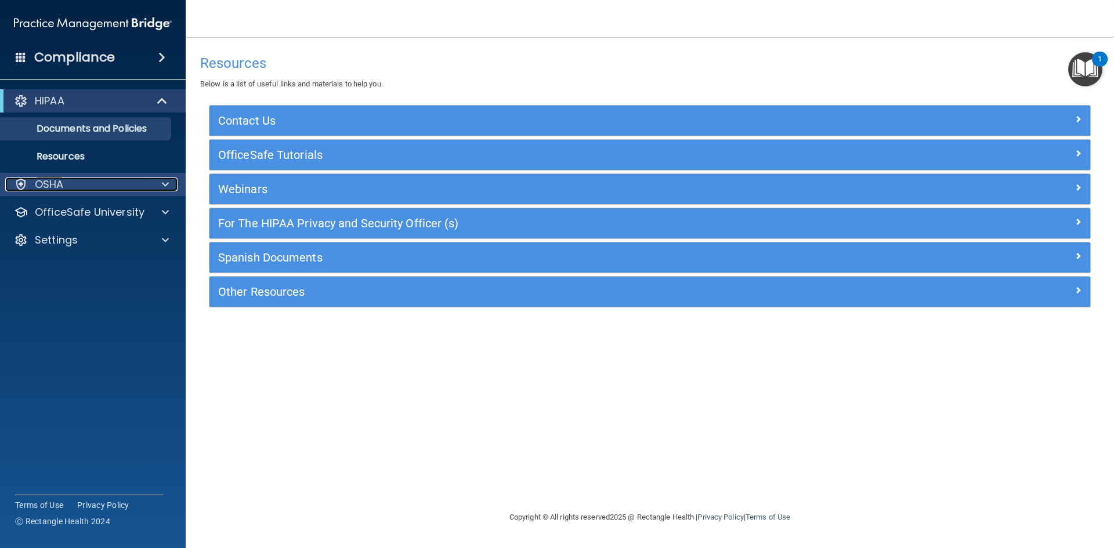
click at [160, 183] on div at bounding box center [163, 185] width 29 height 14
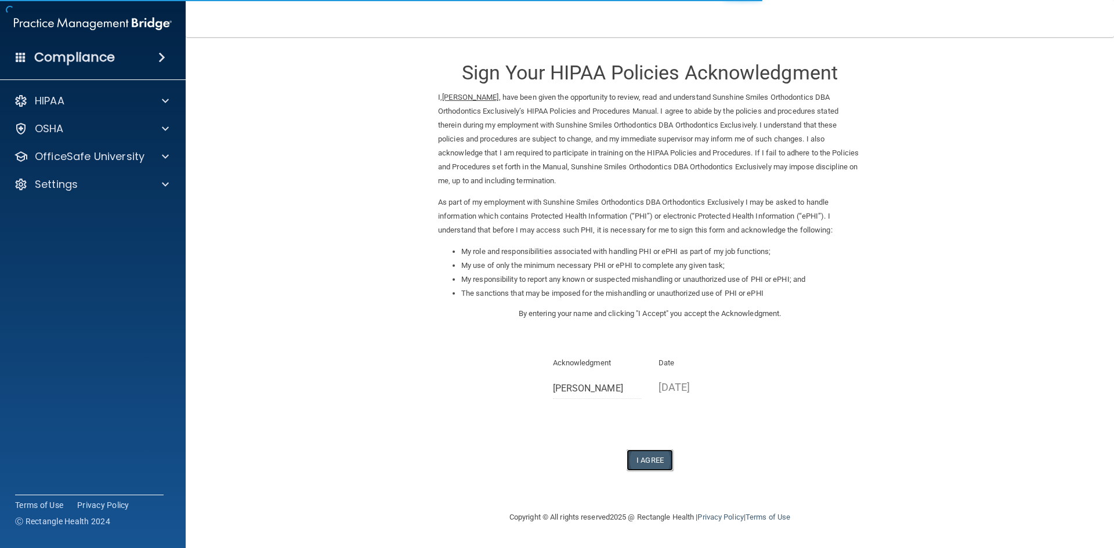
click at [642, 462] on button "I Agree" at bounding box center [650, 460] width 46 height 21
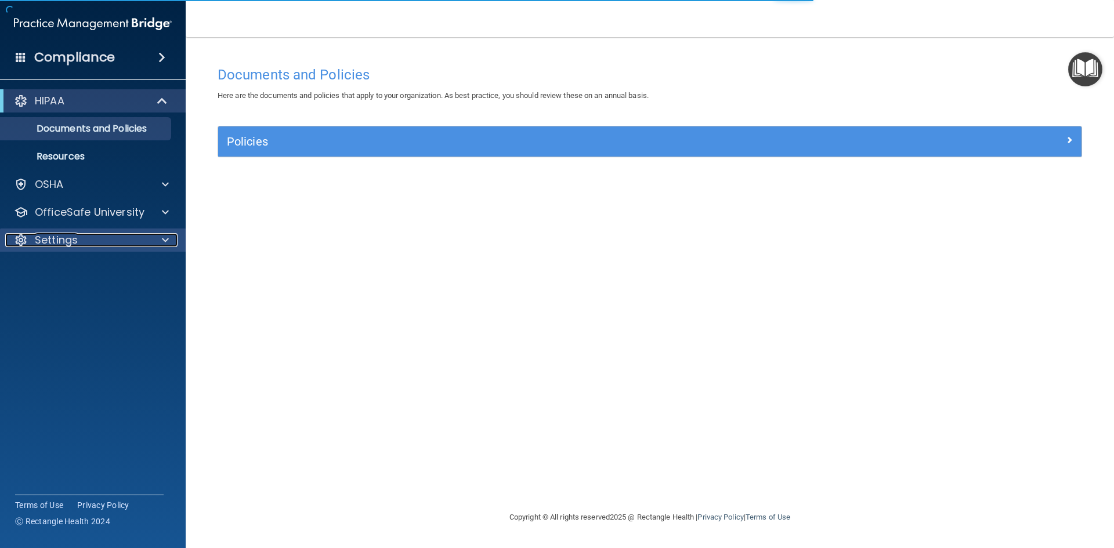
click at [161, 237] on div at bounding box center [163, 240] width 29 height 14
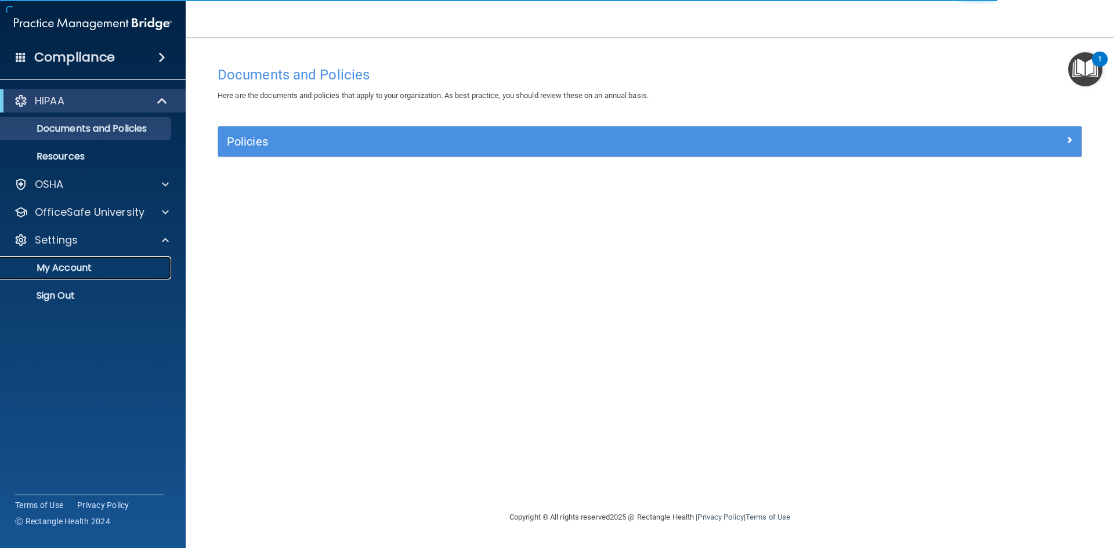
click at [136, 263] on p "My Account" at bounding box center [87, 268] width 158 height 12
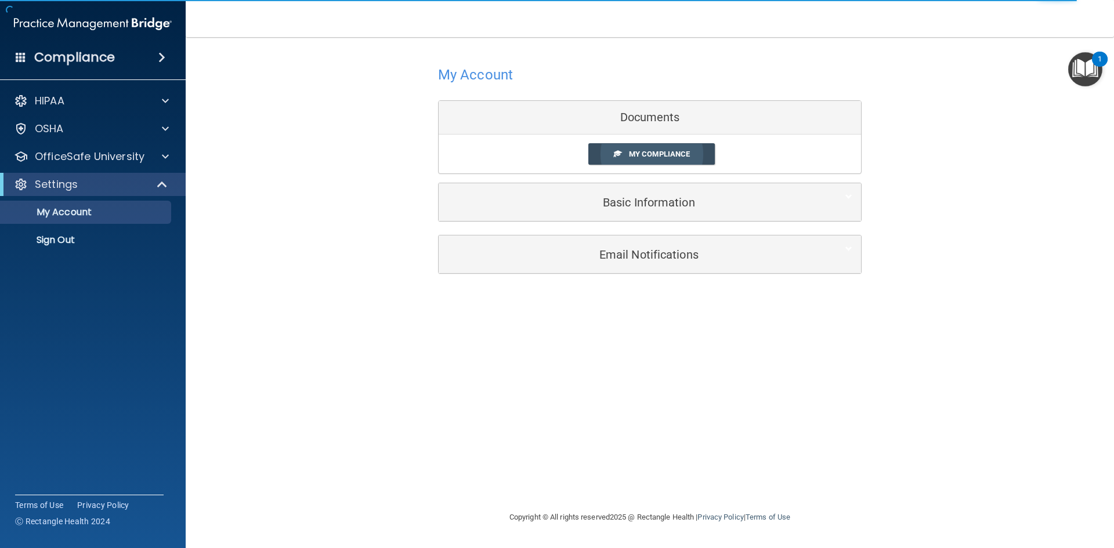
click at [664, 156] on span "My Compliance" at bounding box center [659, 154] width 61 height 9
